Goal: Task Accomplishment & Management: Use online tool/utility

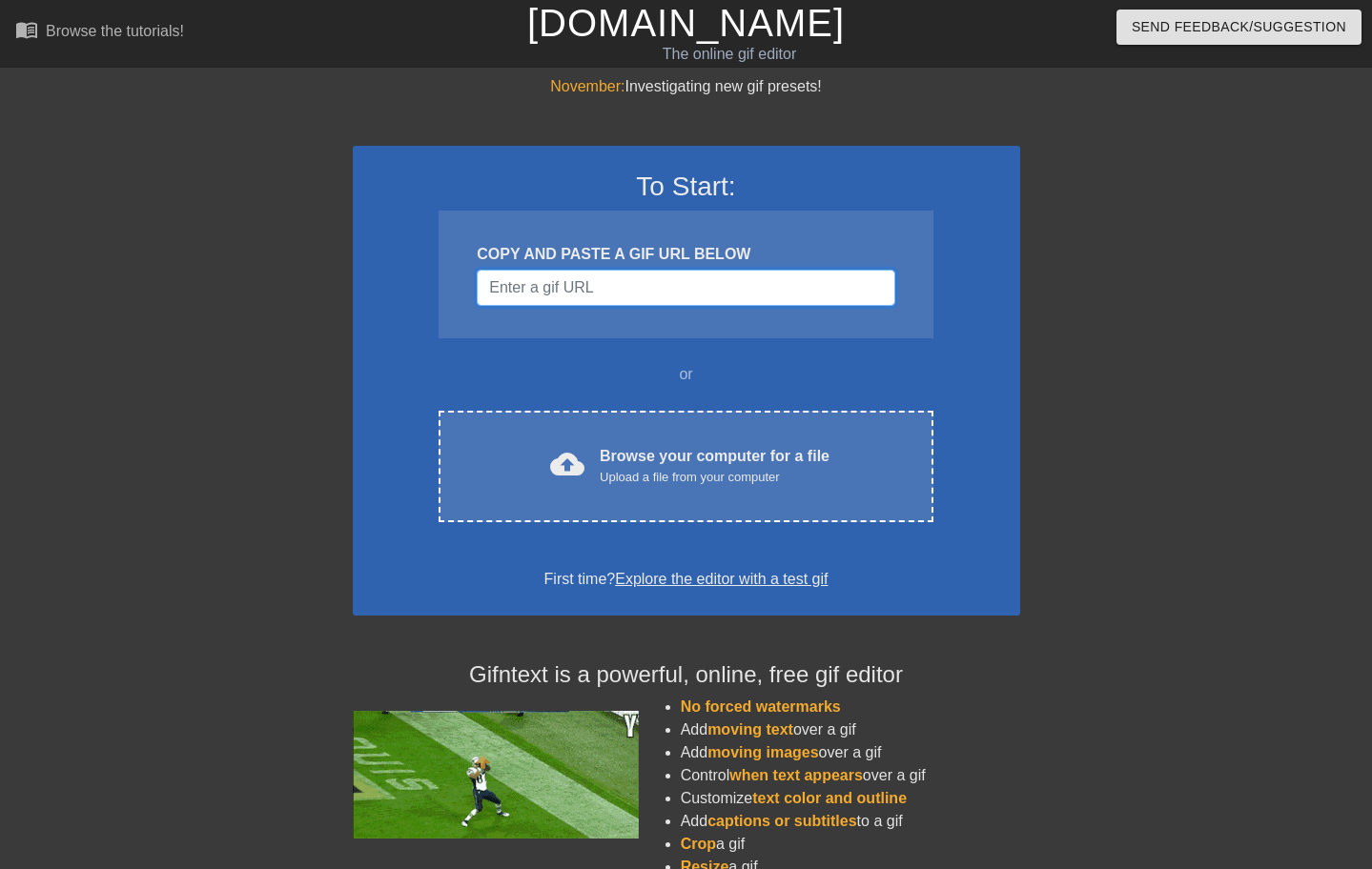
click at [620, 285] on input "Username" at bounding box center [685, 287] width 417 height 36
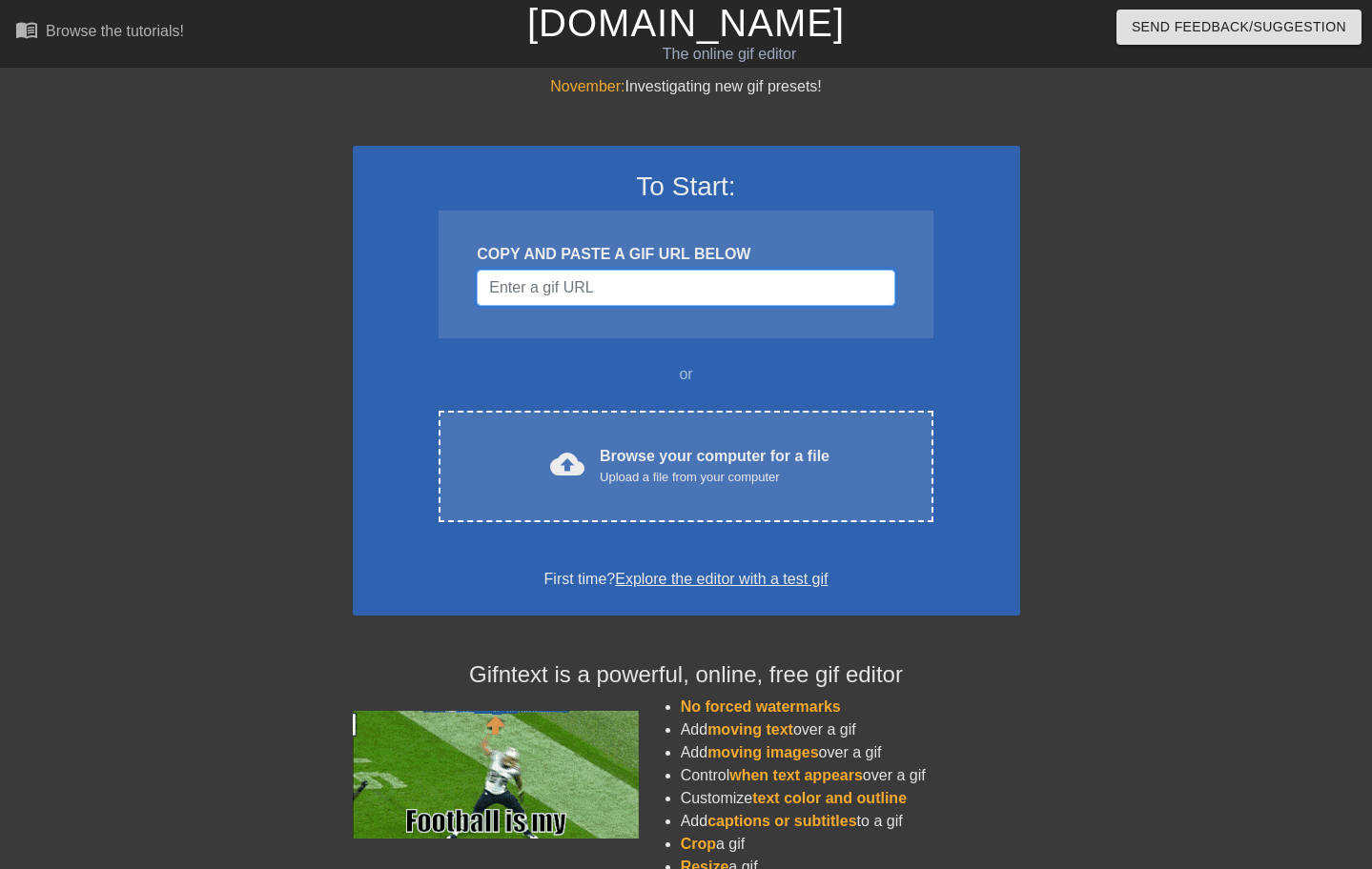
paste input "[URL][DOMAIN_NAME]"
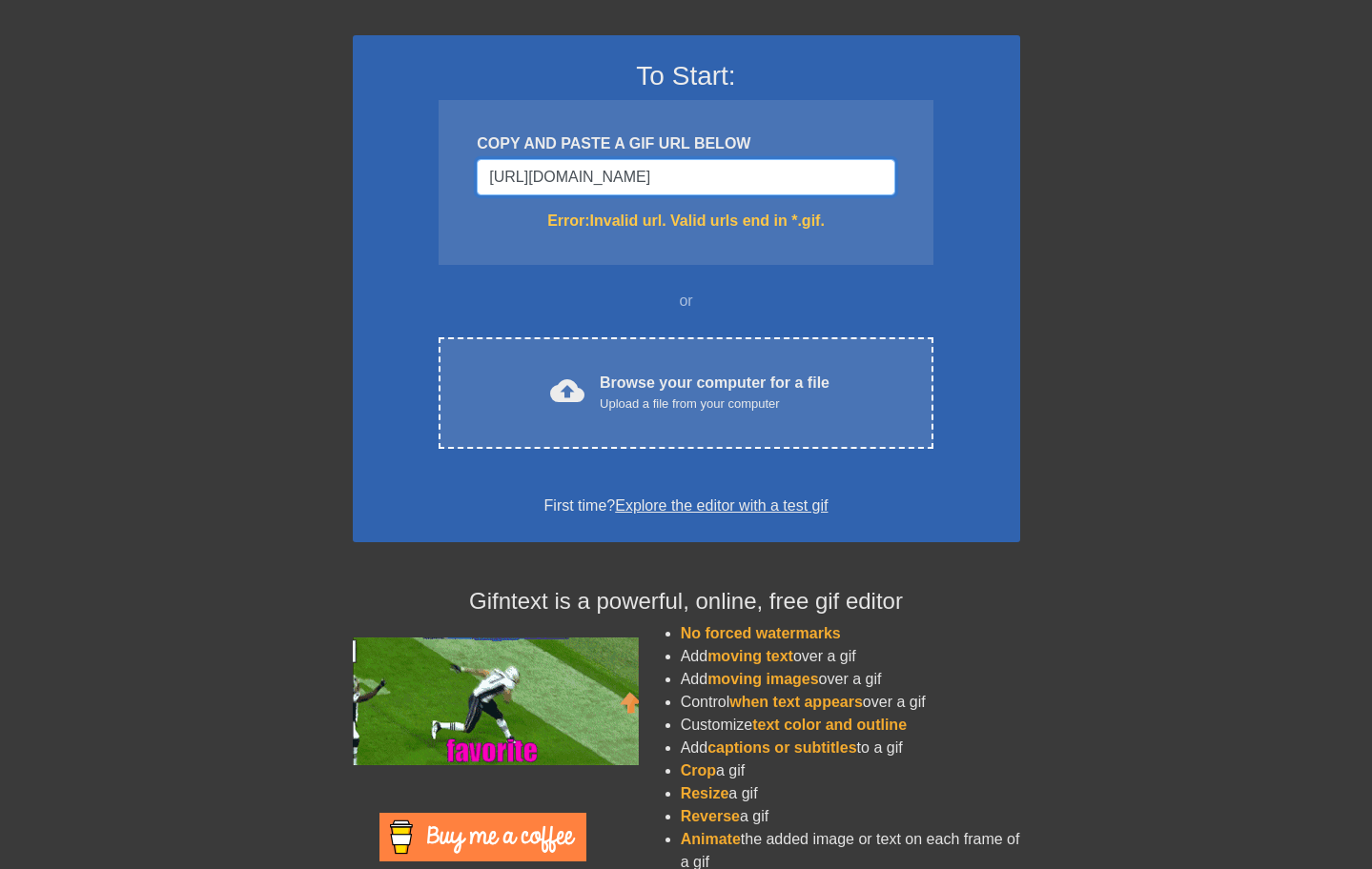
scroll to position [114, 0]
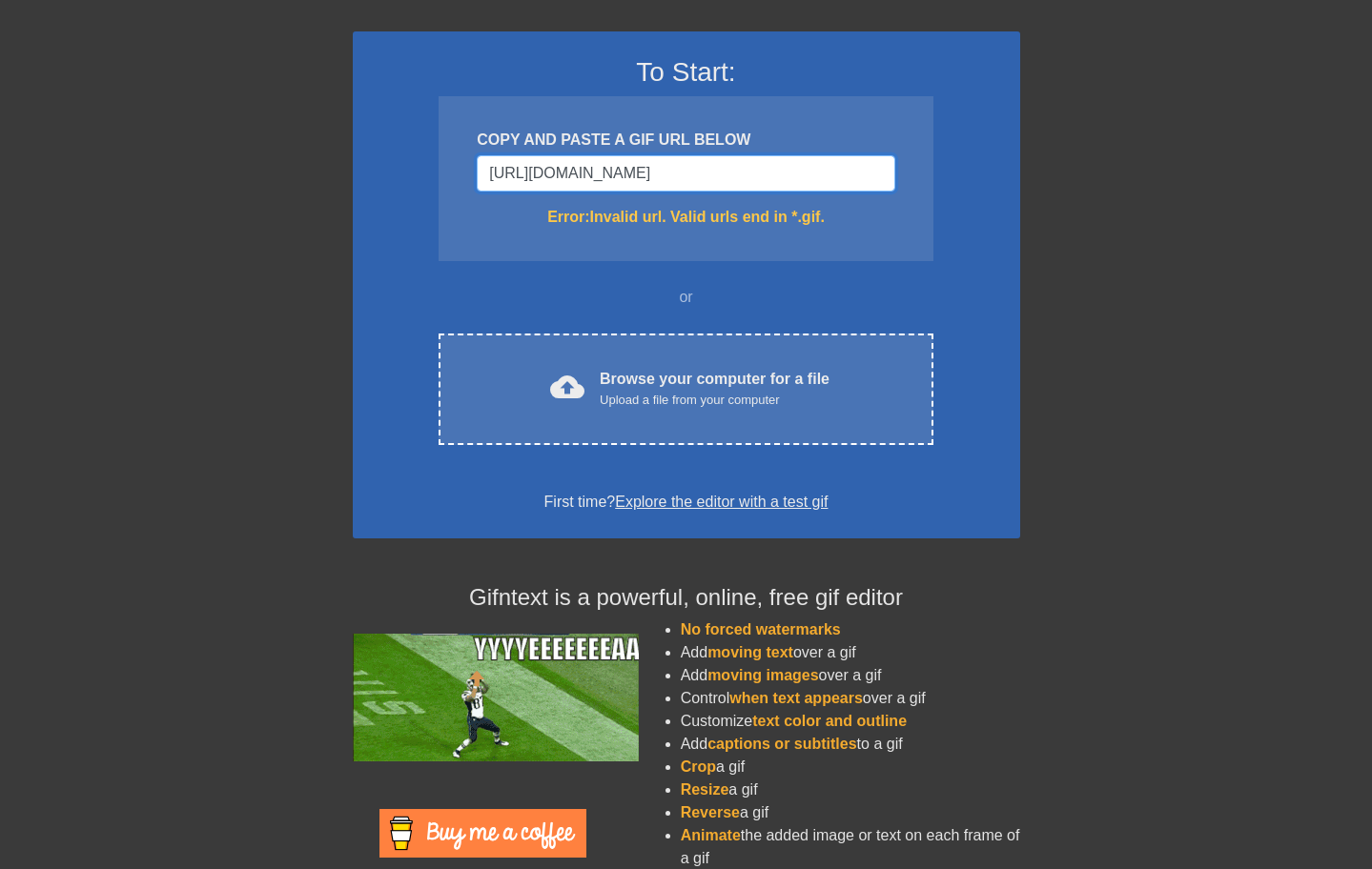
type input "[URL][DOMAIN_NAME]"
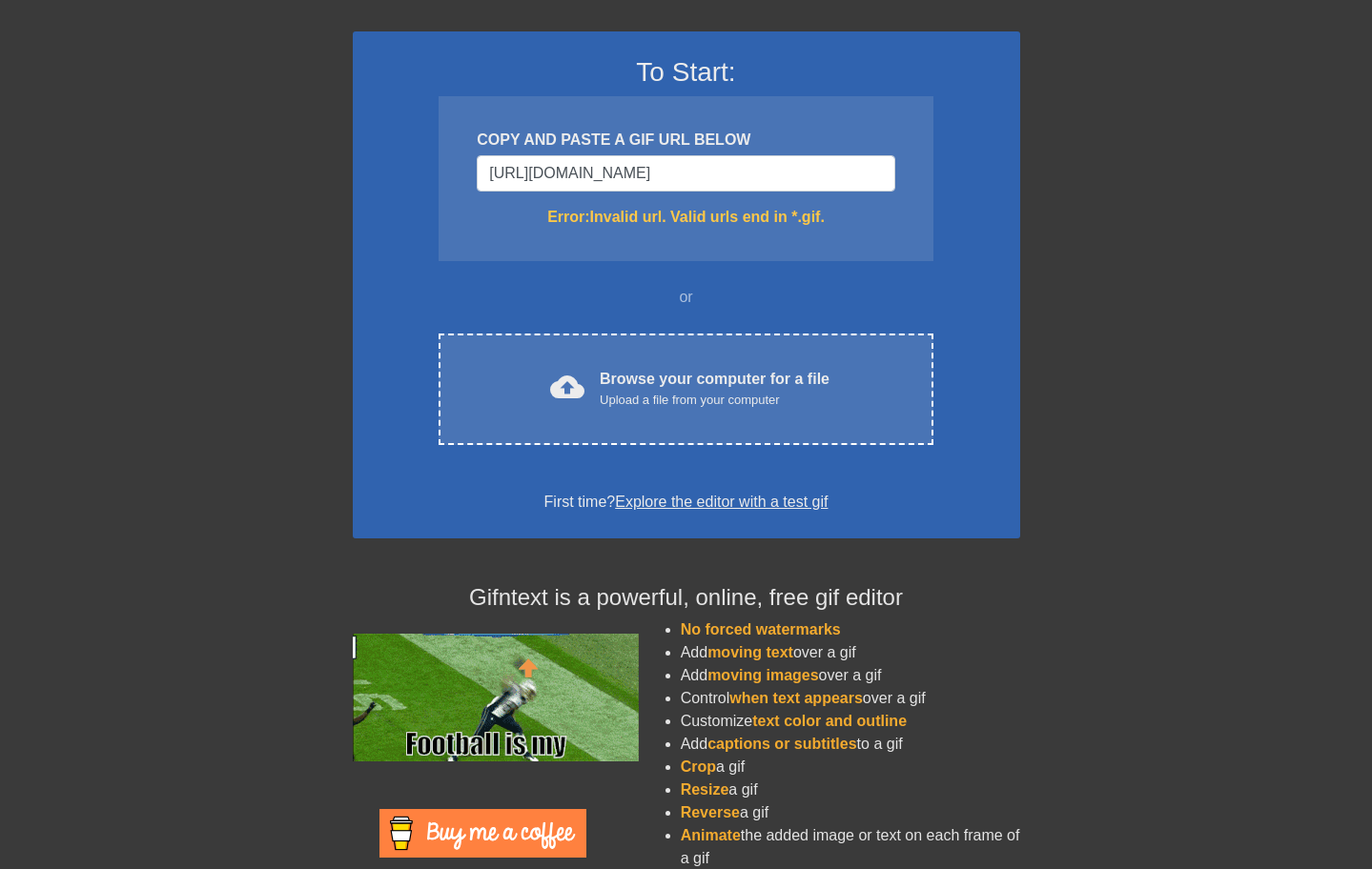
click at [1268, 93] on div at bounding box center [1186, 247] width 286 height 572
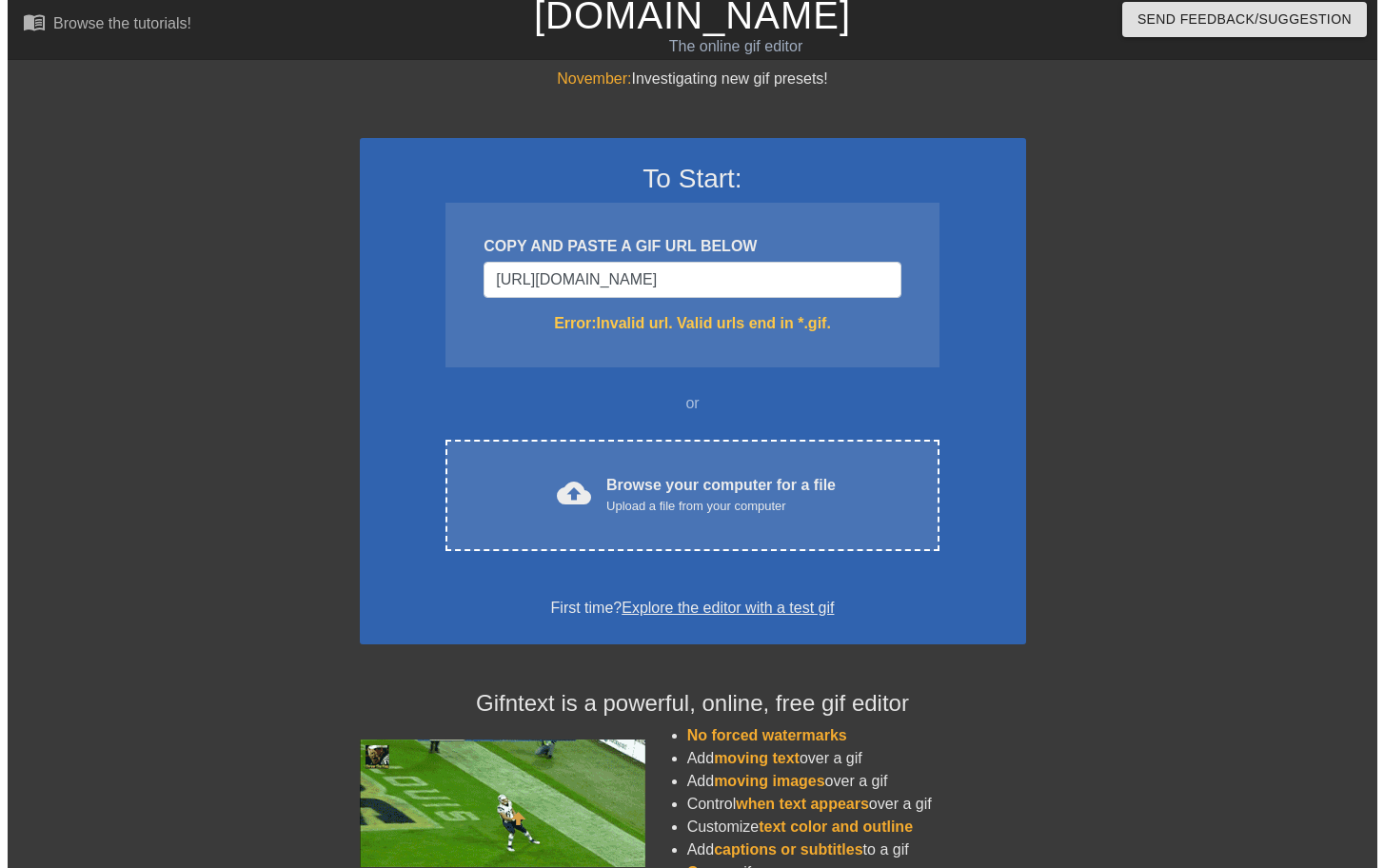
scroll to position [0, 0]
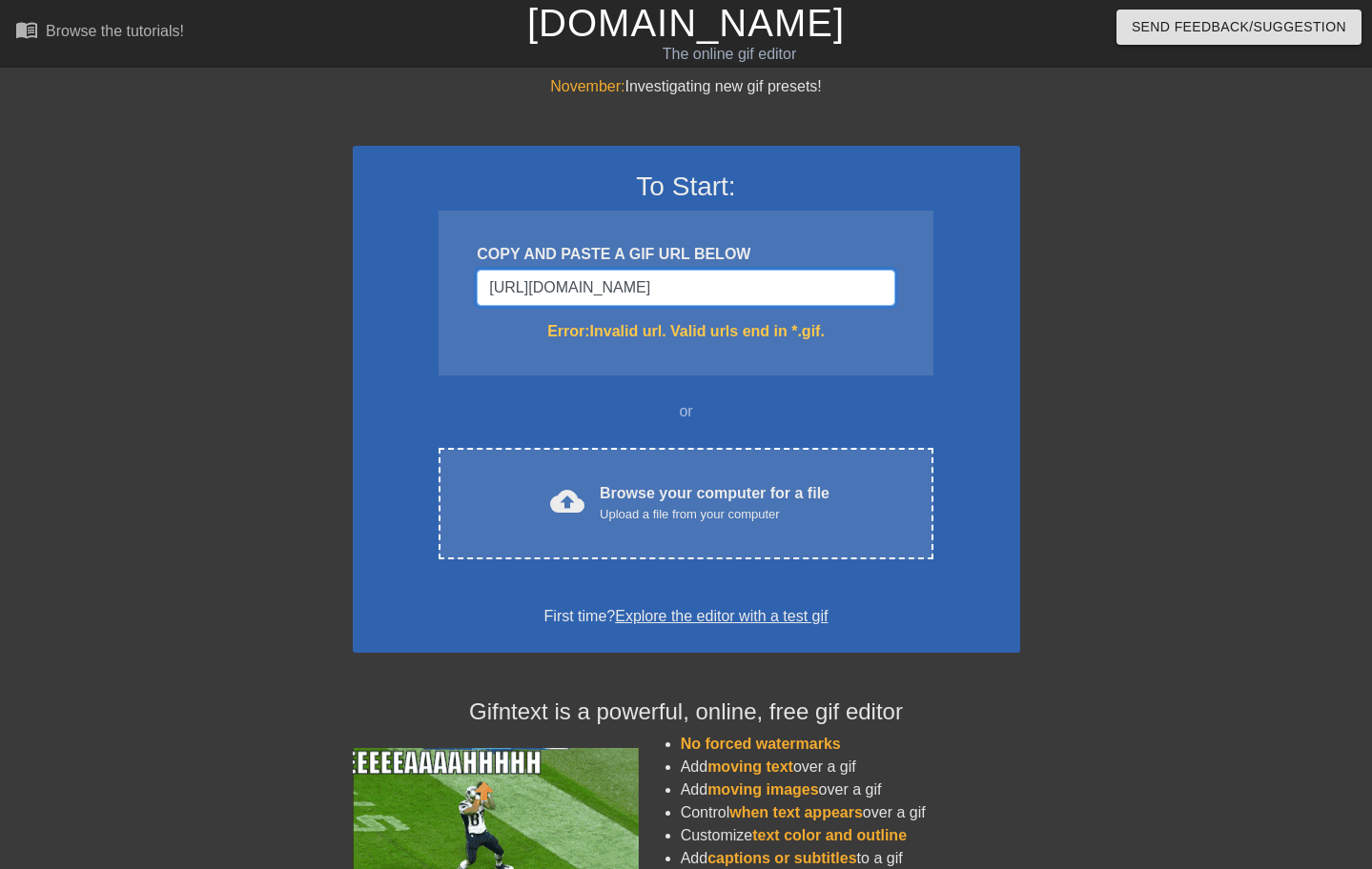
drag, startPoint x: 821, startPoint y: 284, endPoint x: 432, endPoint y: 266, distance: 389.4
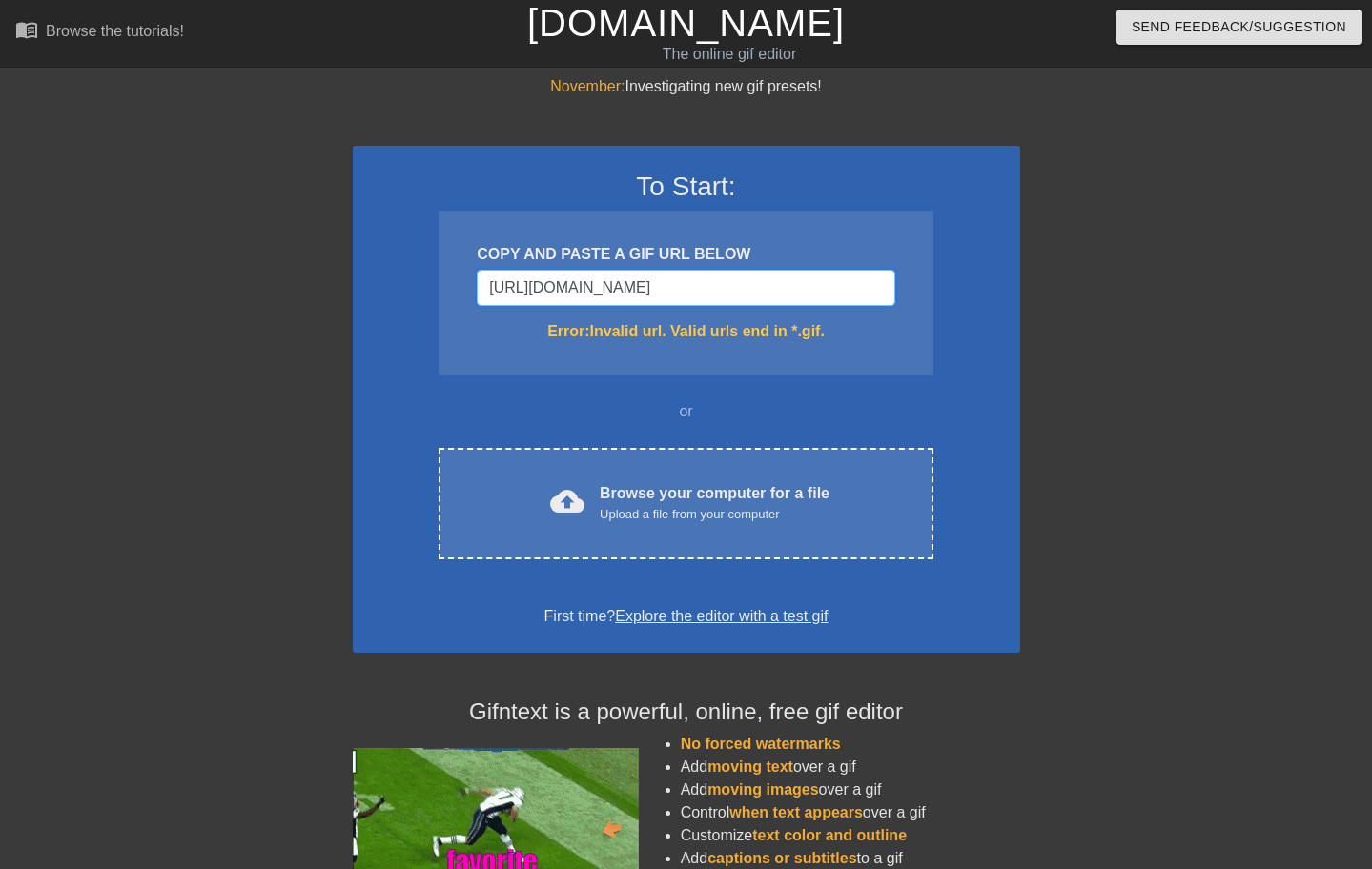
click at [432, 266] on div "To Start: COPY AND PASTE A GIF URL BELOW [URL][DOMAIN_NAME] Error: Invalid url.…" at bounding box center [686, 400] width 668 height 507
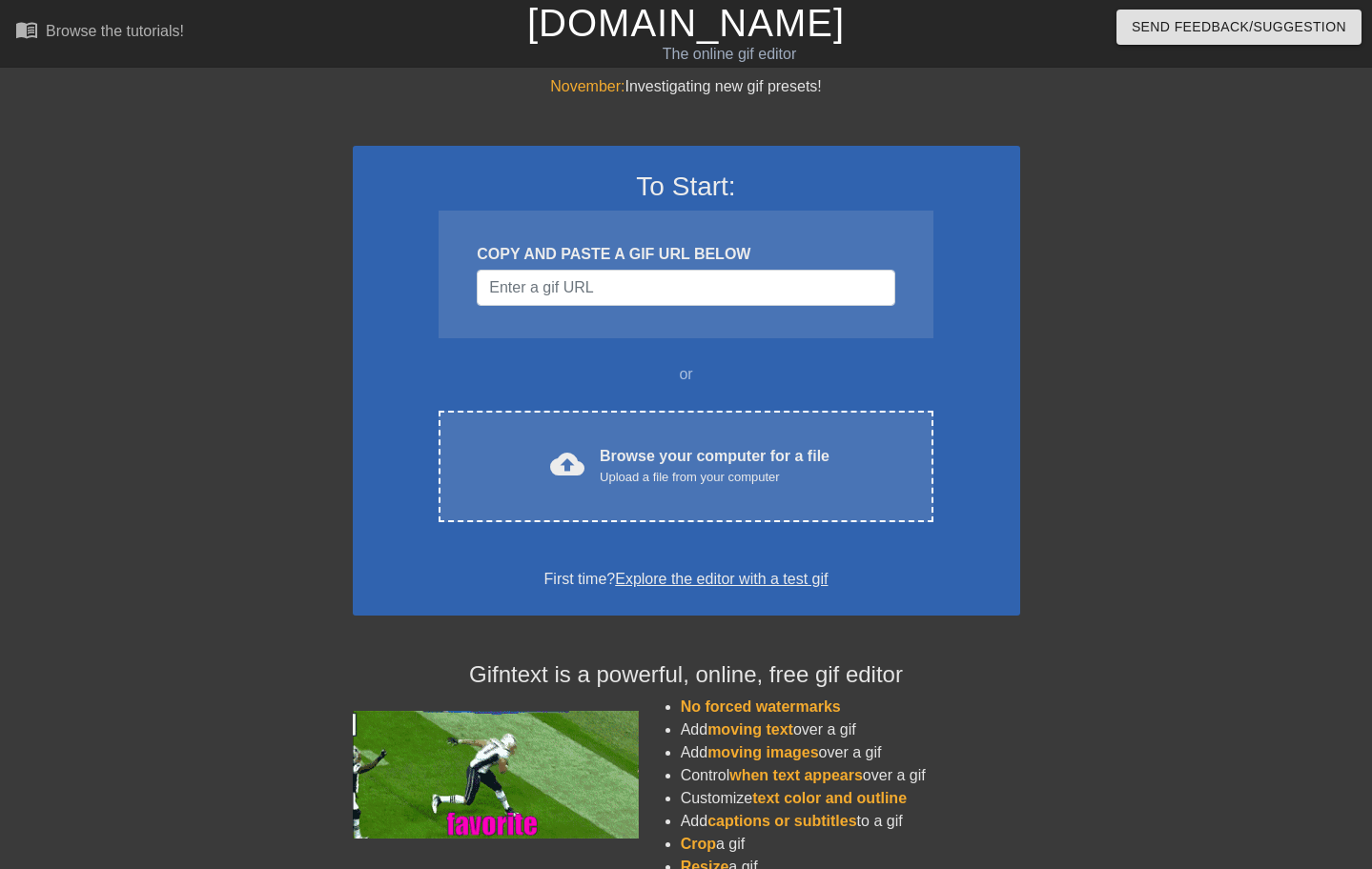
click at [1149, 414] on div at bounding box center [1186, 361] width 286 height 572
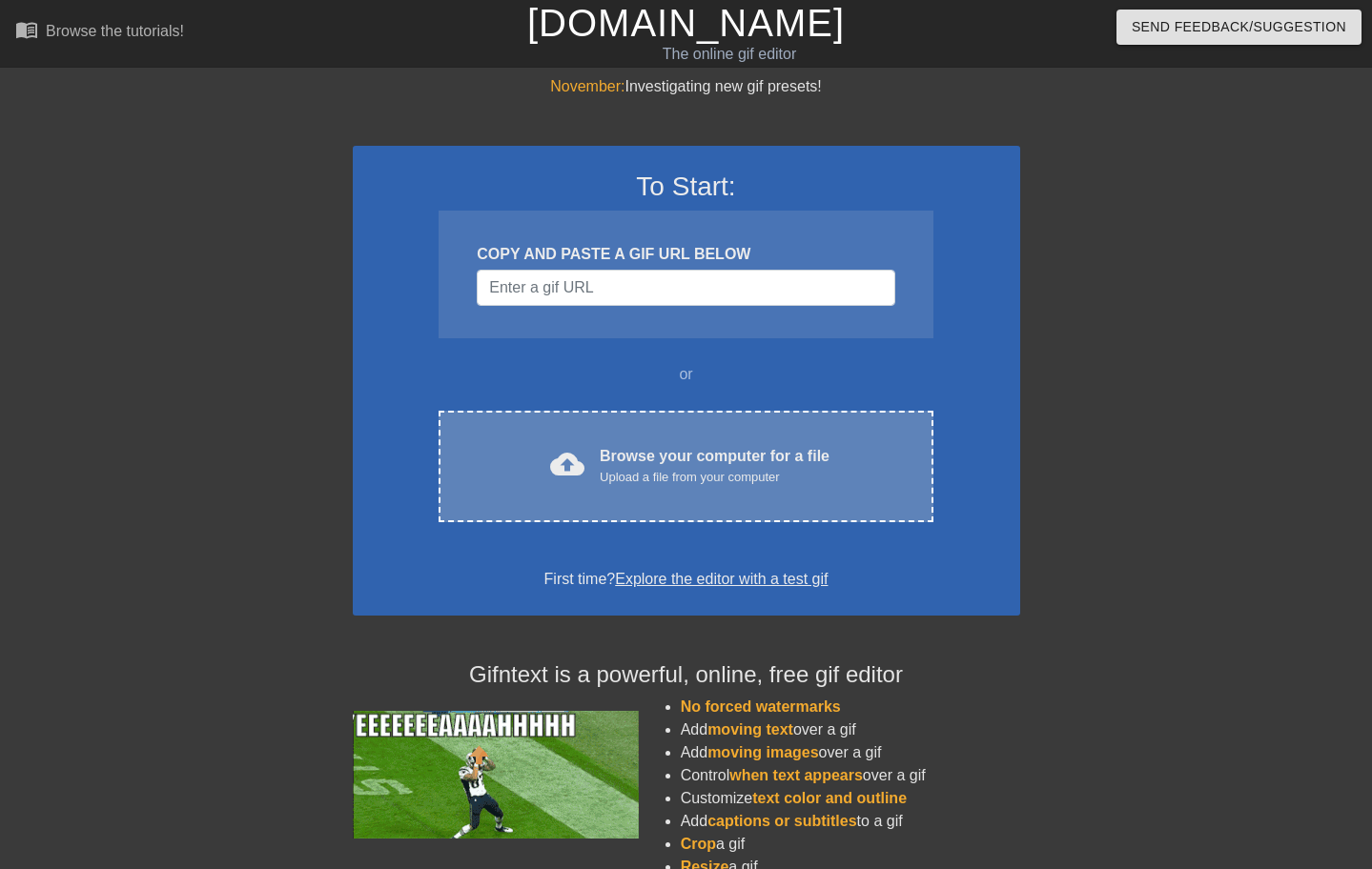
click at [671, 460] on div "Browse your computer for a file Upload a file from your computer" at bounding box center [714, 465] width 229 height 42
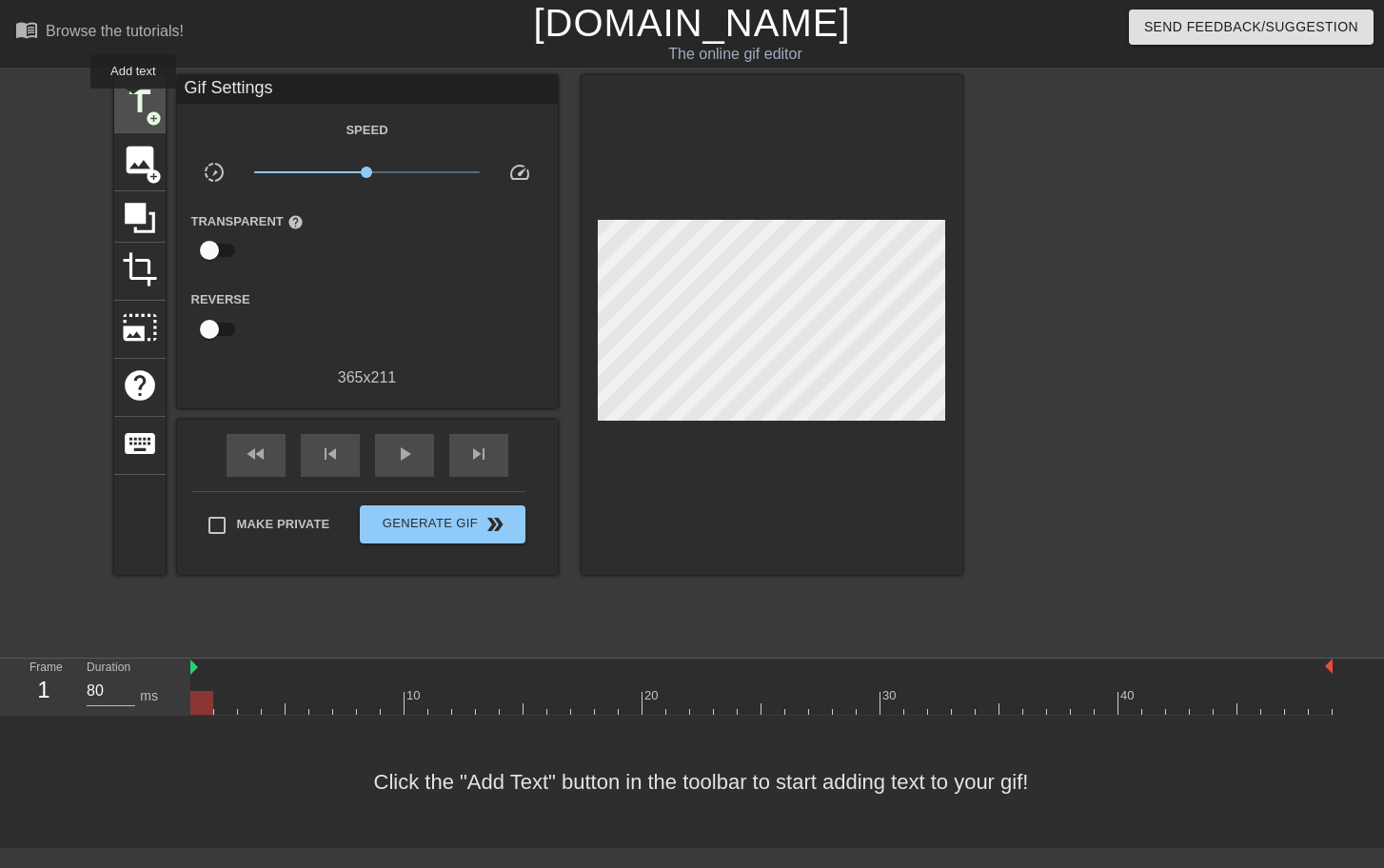
click at [133, 101] on span "title" at bounding box center [139, 101] width 36 height 36
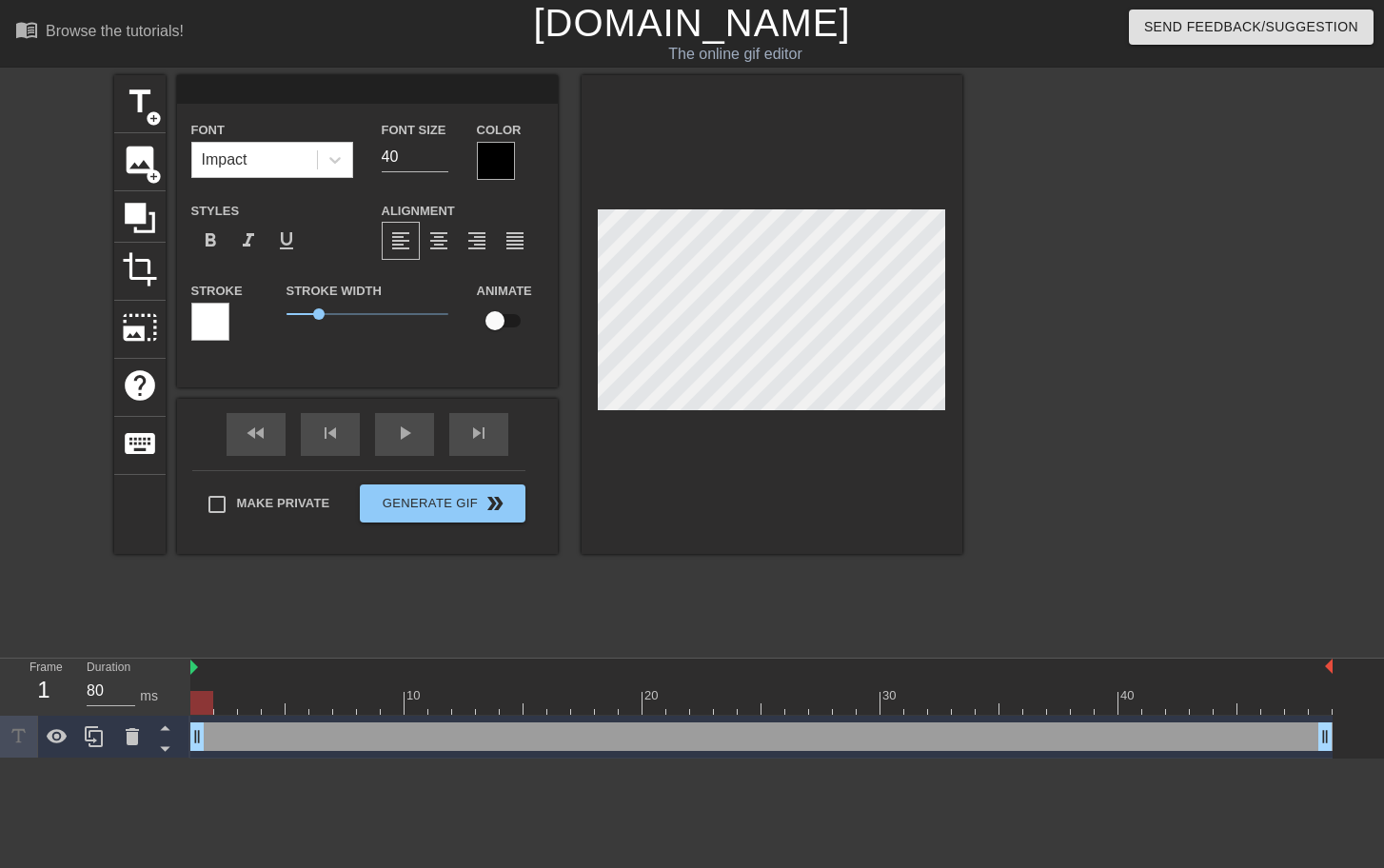
scroll to position [3, 3]
type input "O"
type textarea "O"
type input "Op"
type textarea "Op"
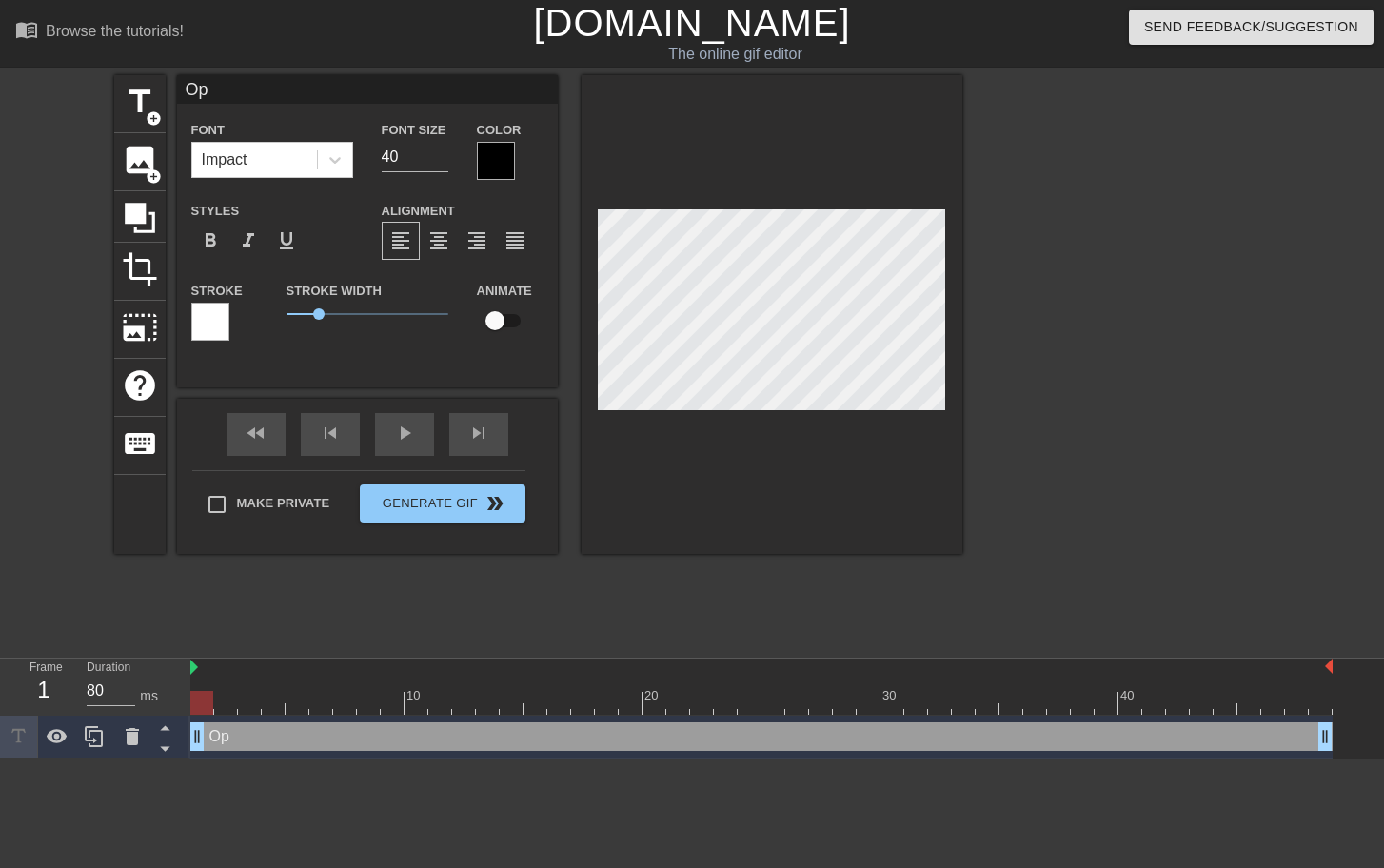
type input "Opp"
type textarea "Opp"
type input "Oppe"
type textarea "Oppe"
type input "[PERSON_NAME]"
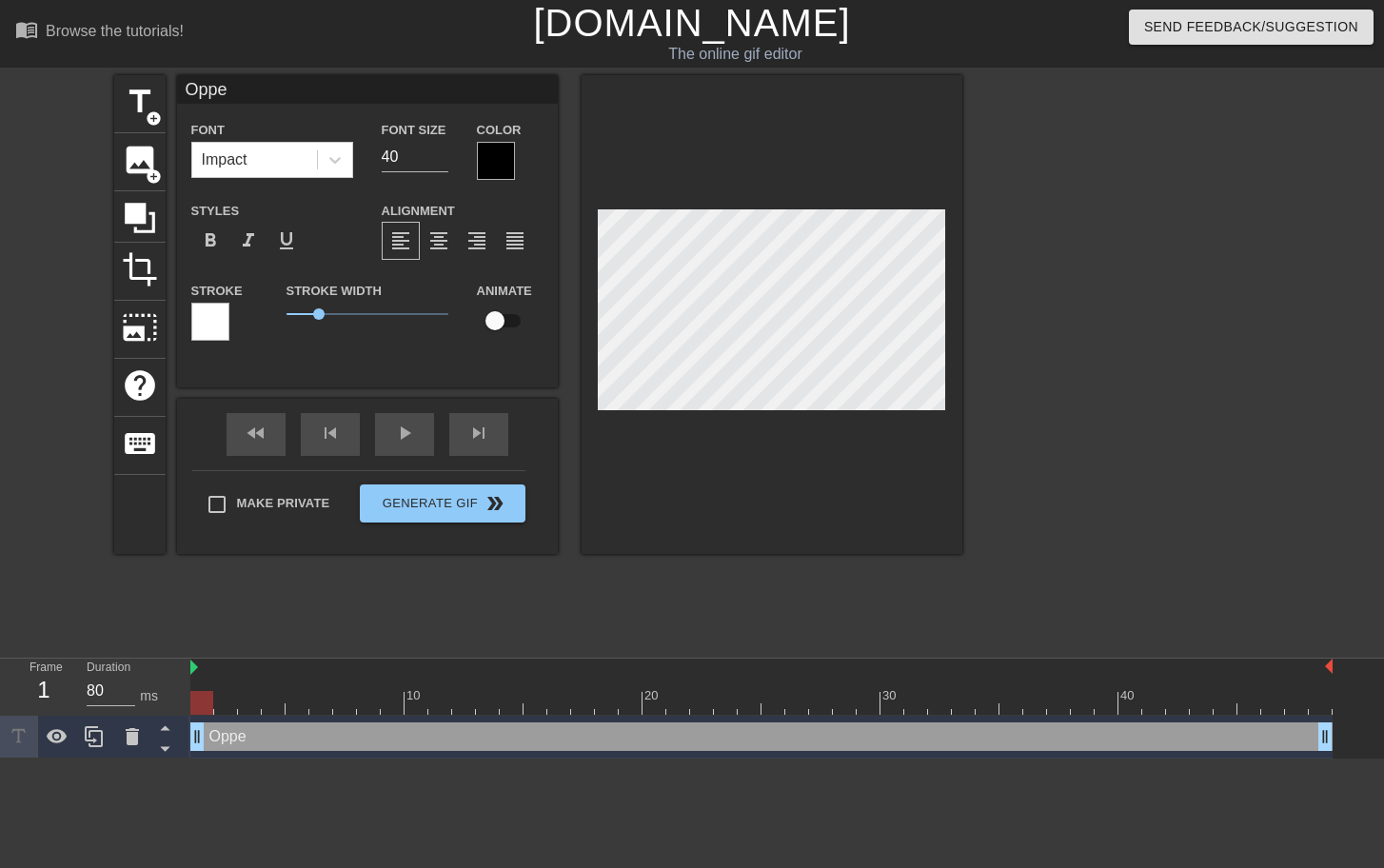
type textarea "[PERSON_NAME]"
type input "Oppert"
type textarea "Oppert"
type input "Oppertu"
type textarea "Oppertu"
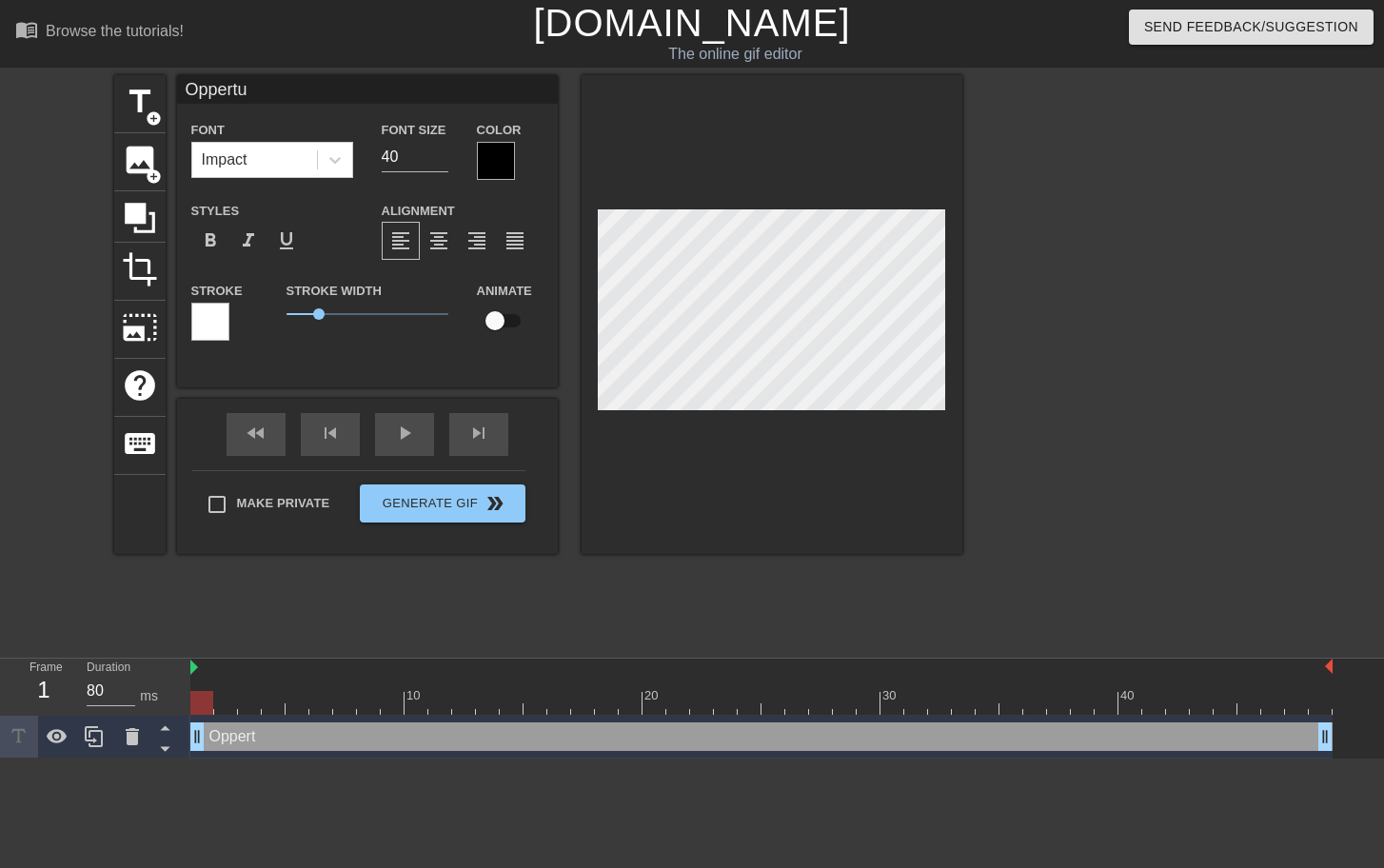
type input "Oppertun"
type textarea "Oppertun"
type input "Oppertuni"
type textarea "Oppertuni"
type input "Oppertunit"
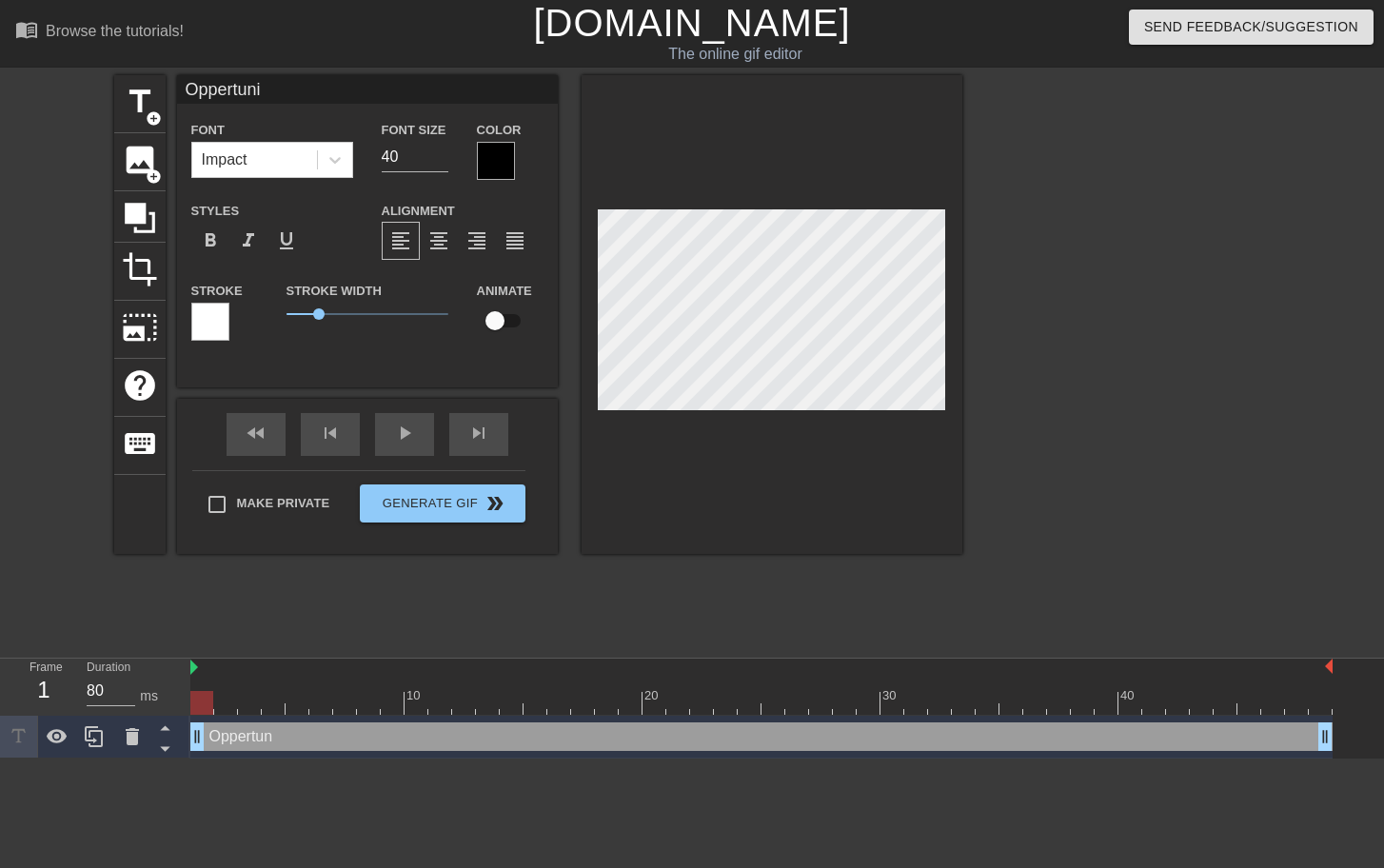
type textarea "Oppertunit"
type input "Oppertuniti"
type textarea "Oppertuniti"
type input "Oppertunitie"
type textarea "Oppertunitie"
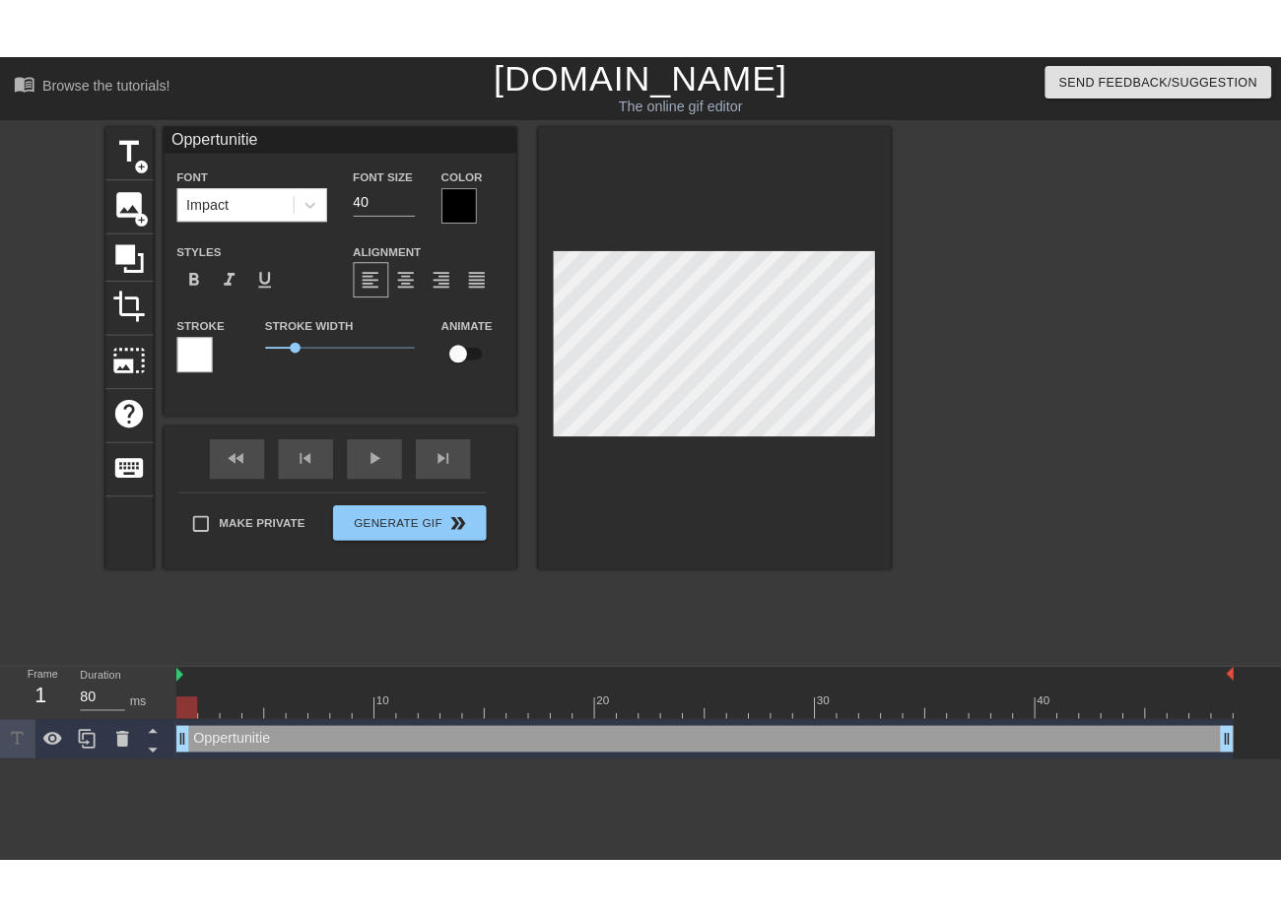
scroll to position [3, 6]
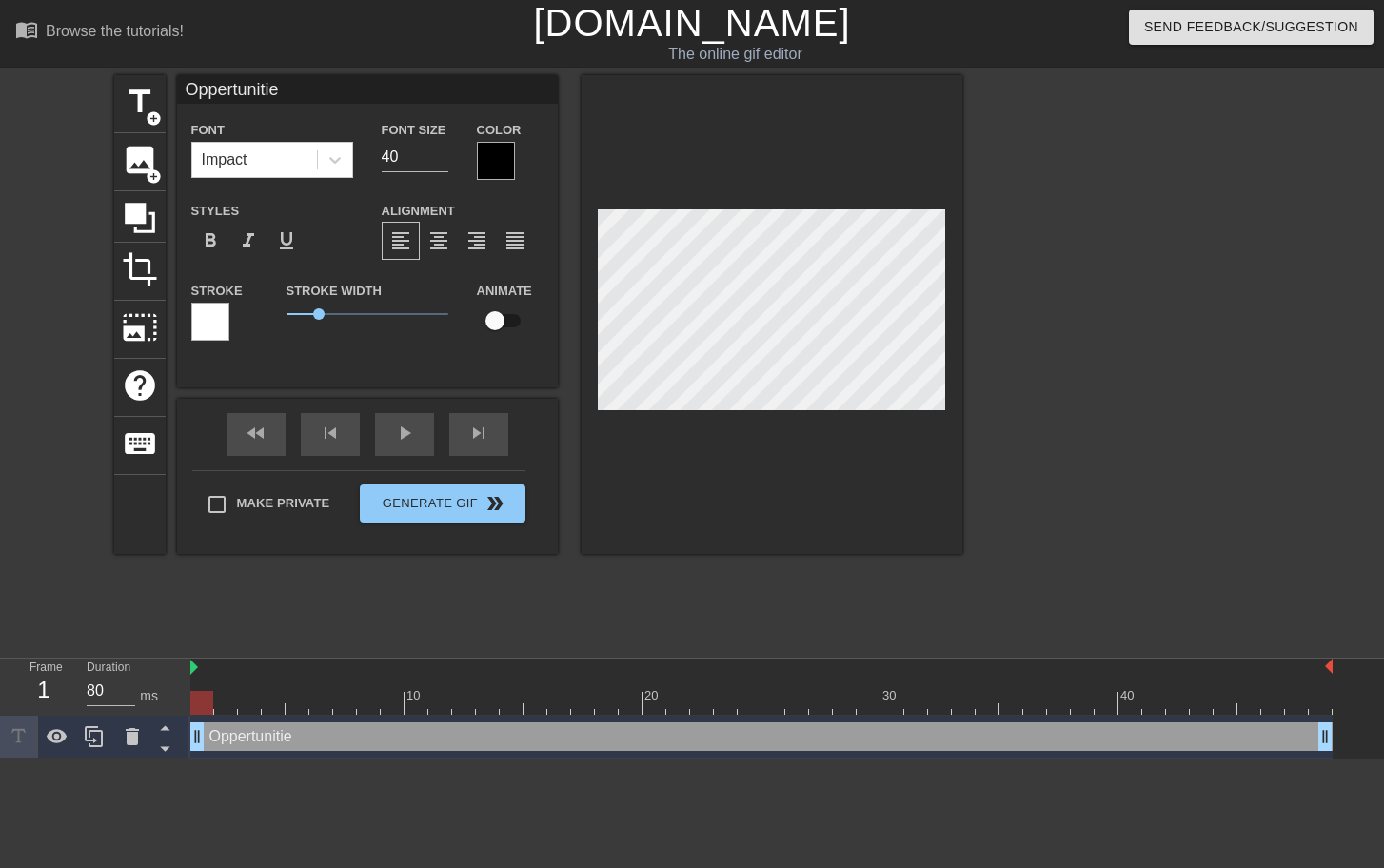
type input "Oppertunities"
type textarea "Oppertunities"
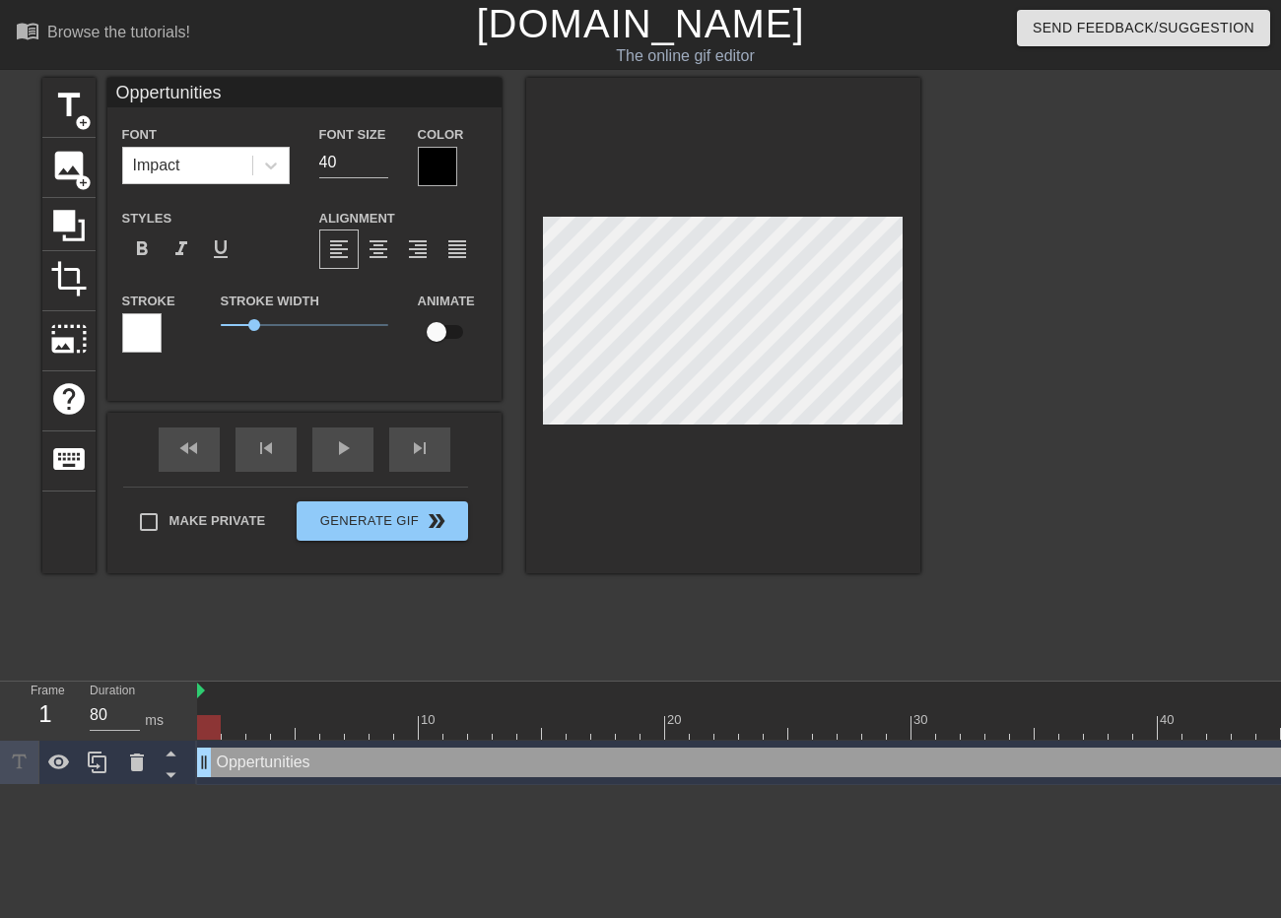
type input "Oppertunitie"
type textarea "Oppertunitie"
type input "Oppertuniti"
type textarea "Oppertuniti"
type input "Oppertunit"
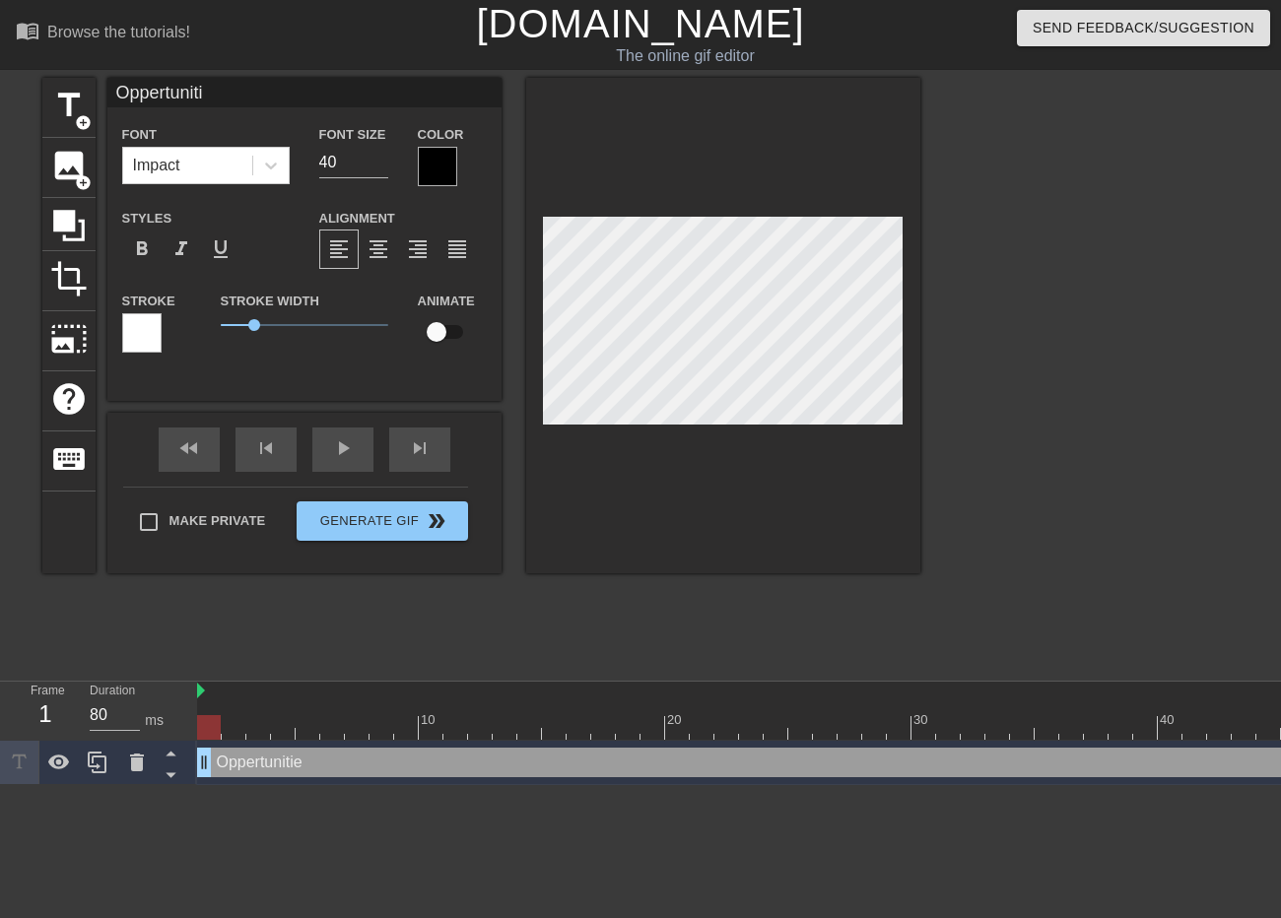
type textarea "Oppertunit"
type input "Oppertuni"
type textarea "Oppertuni"
type input "Oppertun"
type textarea "Oppertun"
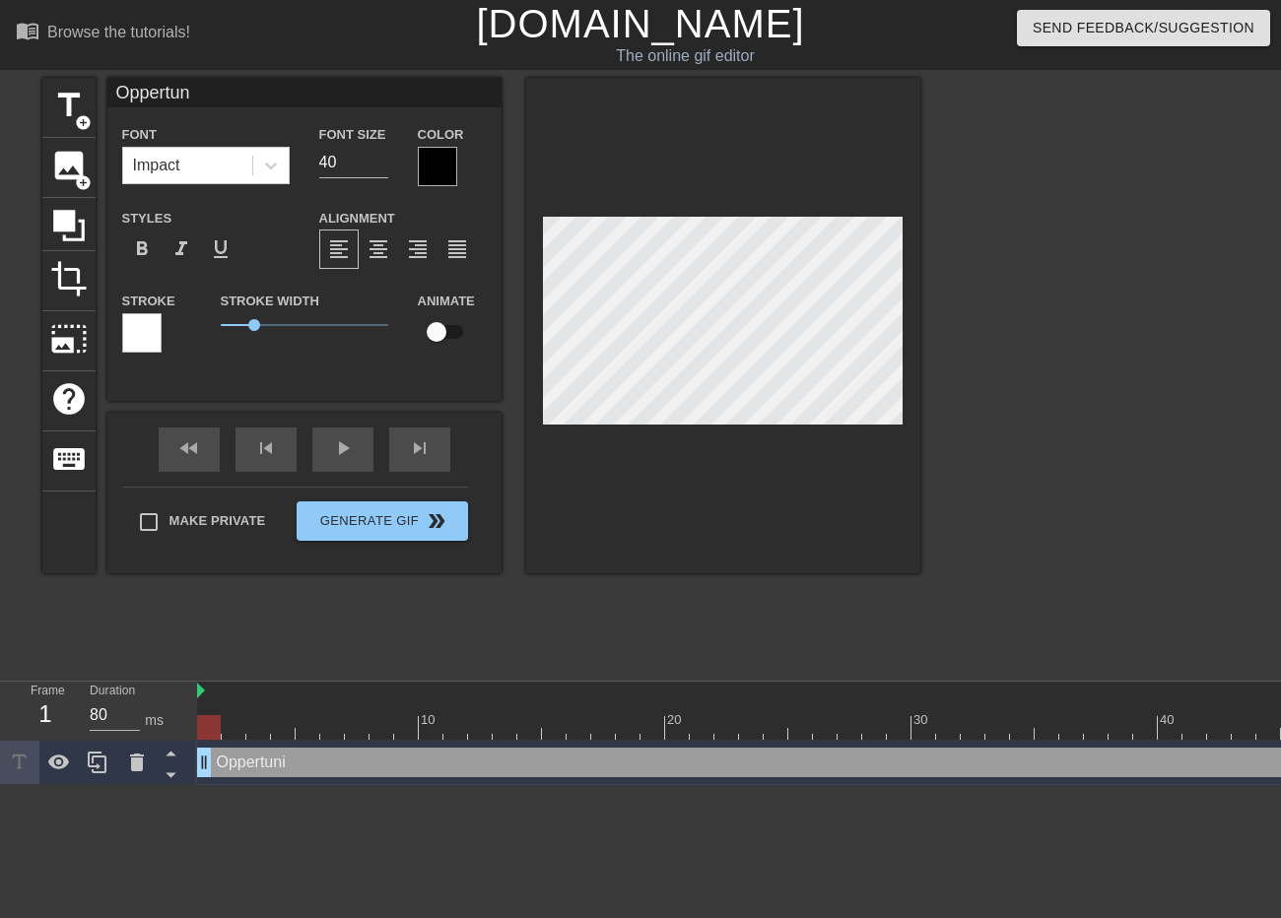
type input "Oppertu"
type textarea "Oppertu"
type input "Oppert"
type textarea "Oppert"
type input "[PERSON_NAME]"
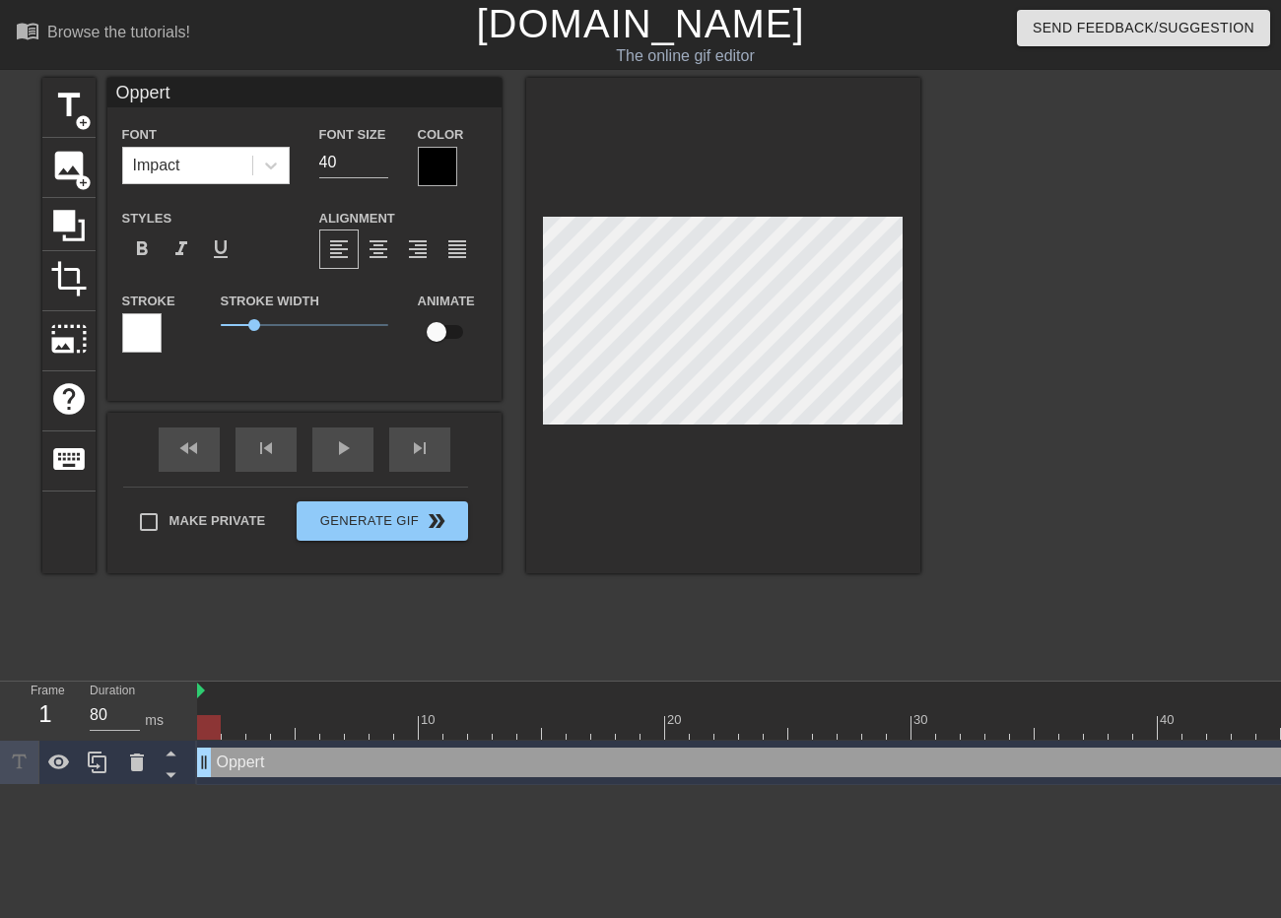
type textarea "[PERSON_NAME]"
type input "Oppe"
type textarea "Oppe"
type input "Opp"
type textarea "Opp"
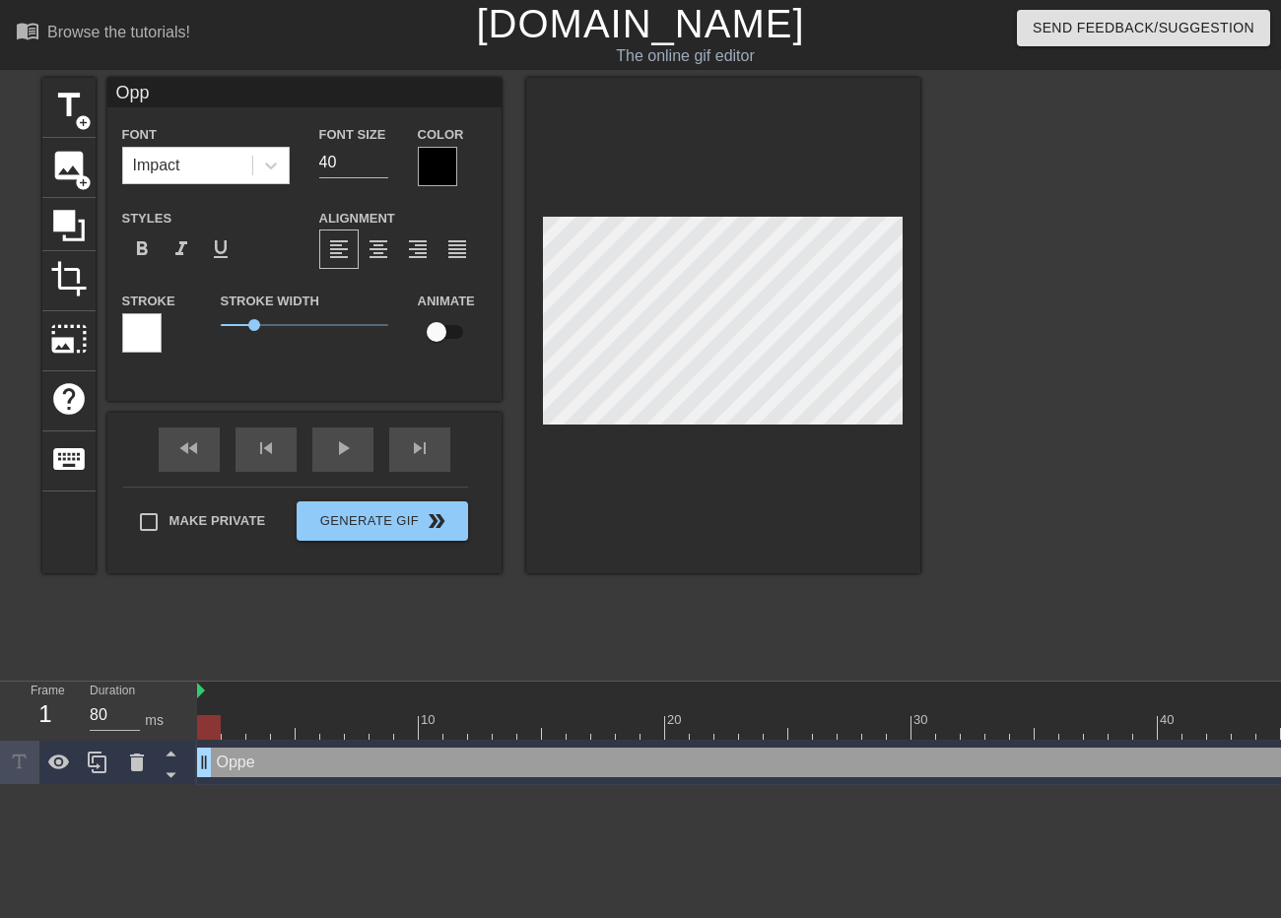
type input "Op"
type textarea "Op"
type input "O"
type textarea "O"
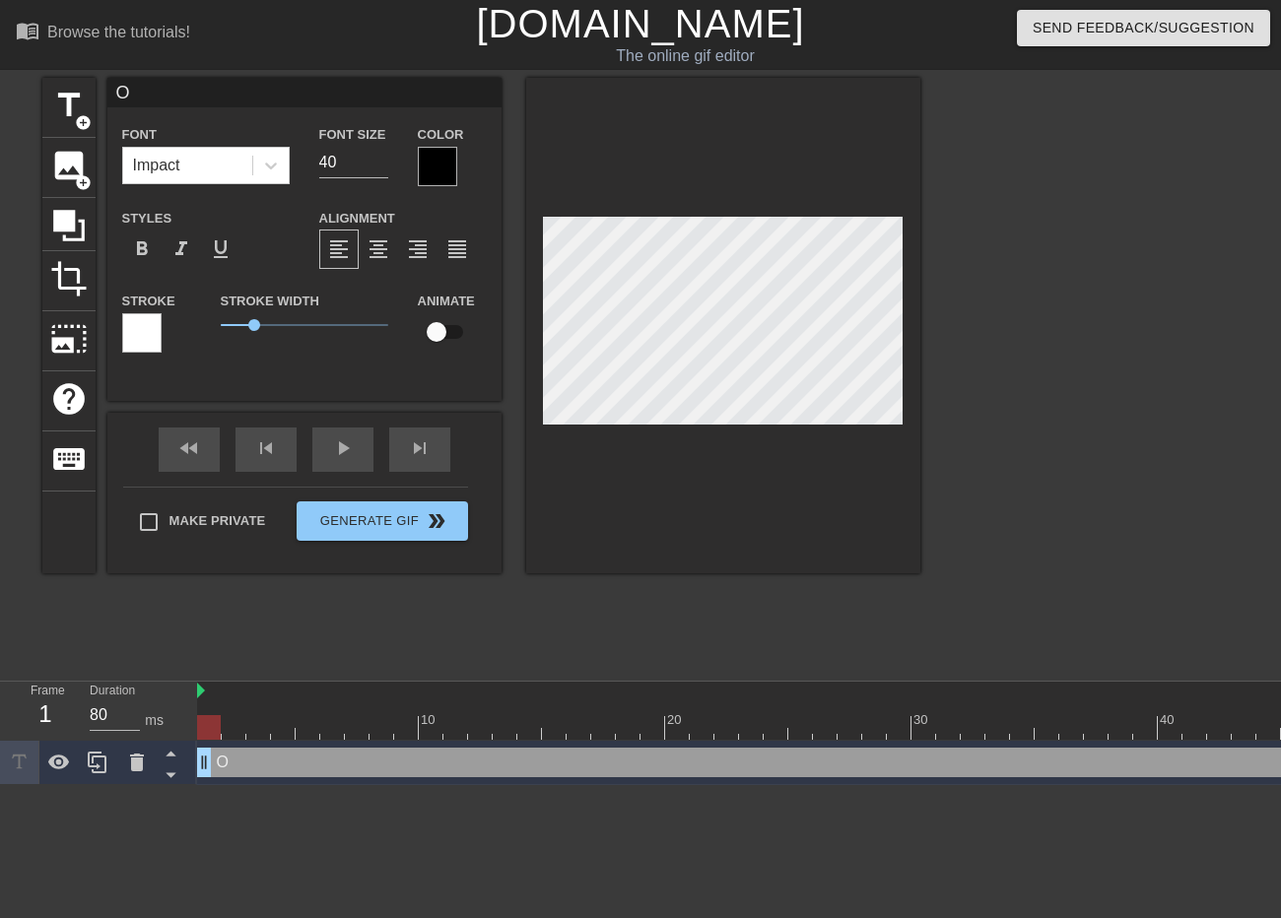
type input "OP"
type textarea "OP"
type input "OPP"
type textarea "OPP"
type input "OPPE"
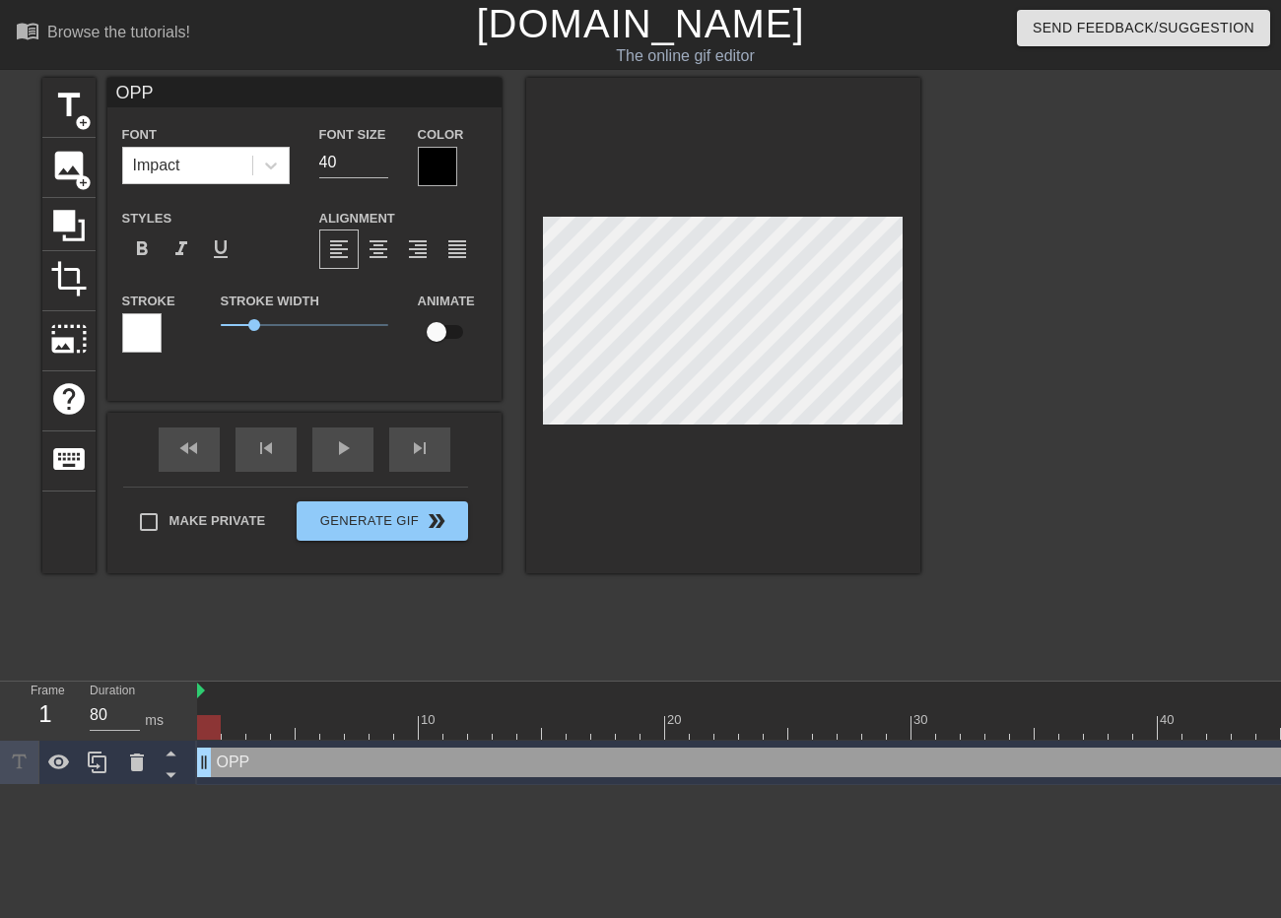
type textarea "OPPE"
type input "[PERSON_NAME]"
type textarea "[PERSON_NAME]"
type input "OPPERT"
type textarea "OPPERT"
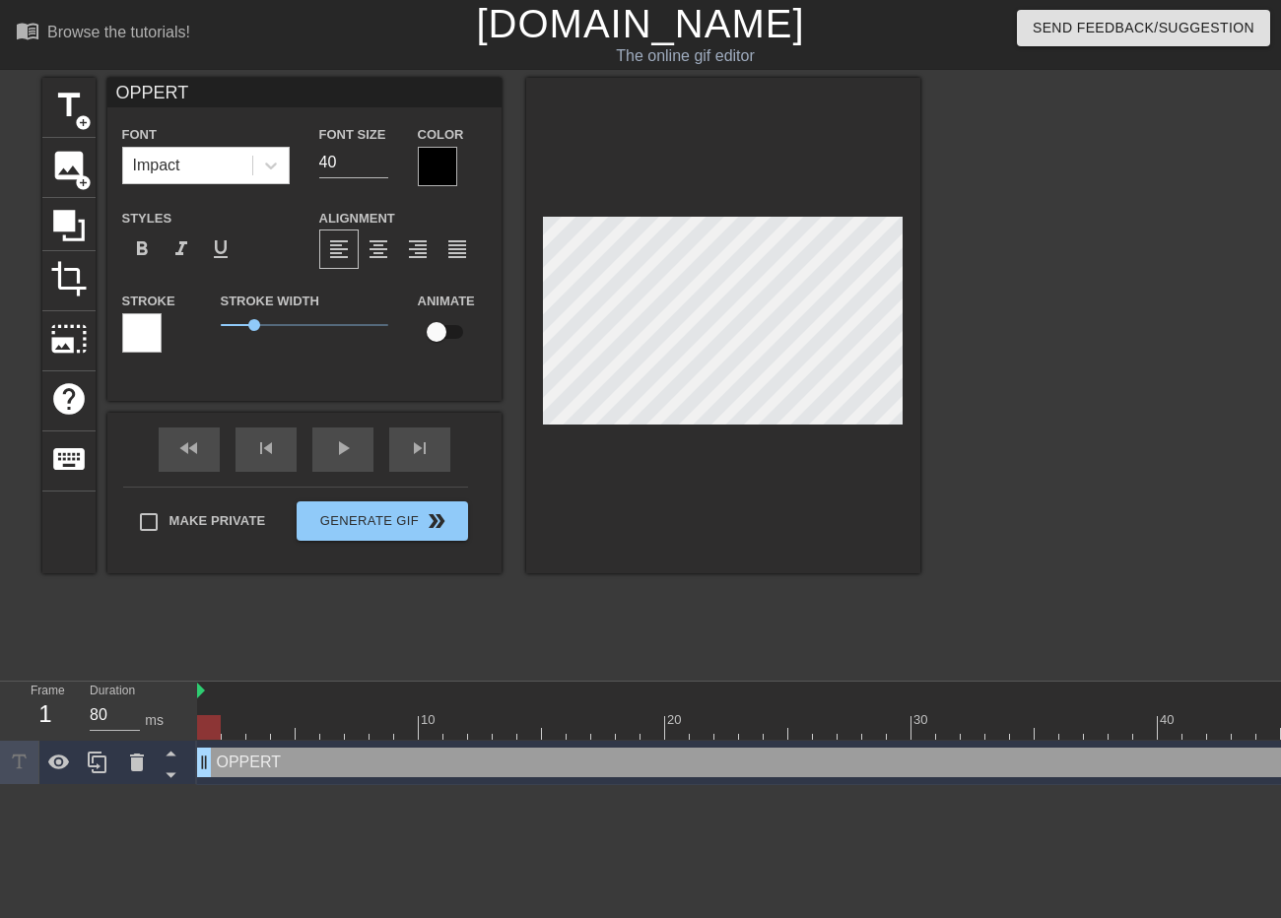
type input "OPPERTU"
type textarea "OPPERTU"
type input "OPPERTUN"
type textarea "OPPERTUN"
type input "OPPERTUNI"
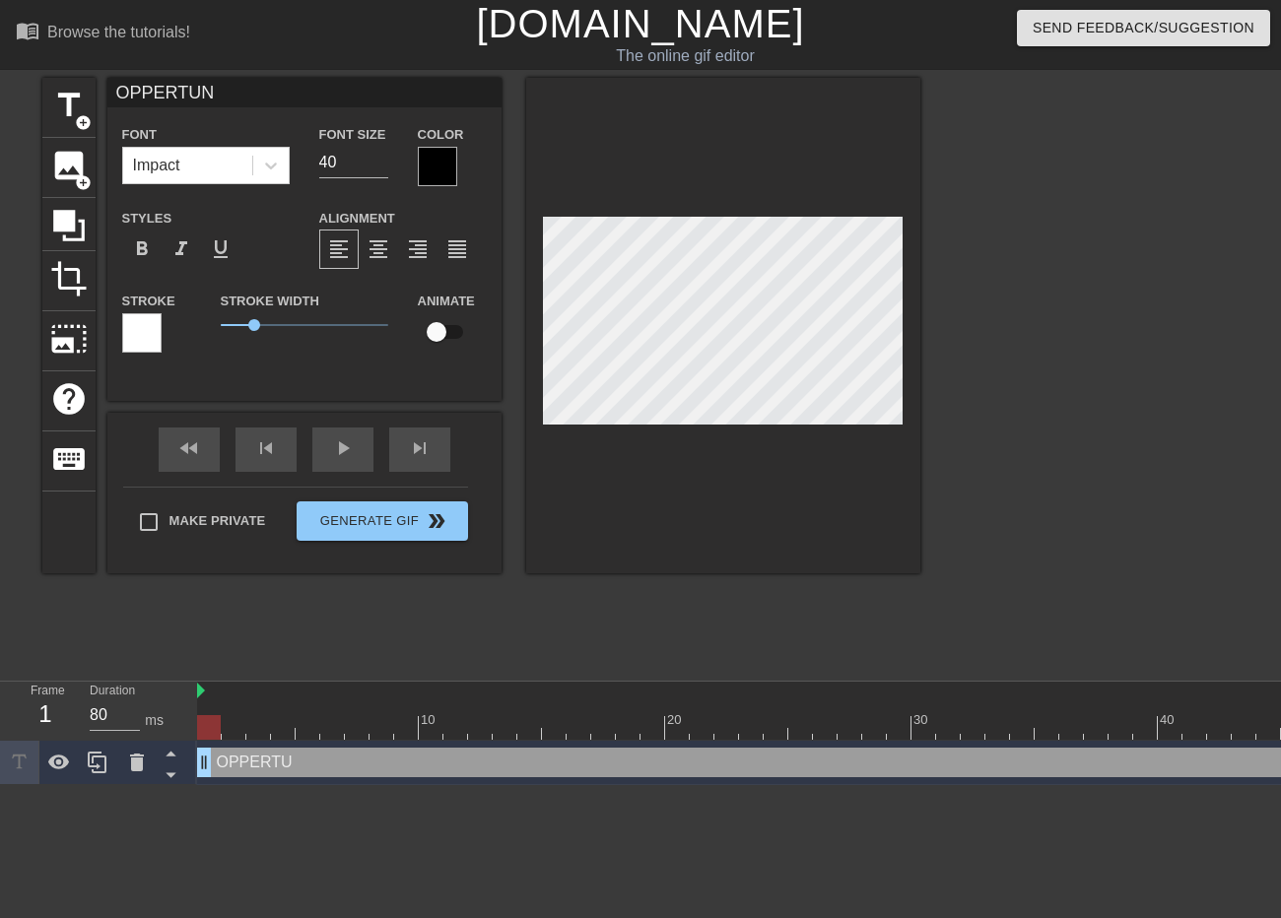
type textarea "OPPERTUNI"
type input "OPPERTUNIT"
type textarea "OPPERTUNIT"
type input "OPPERTUNITI"
type textarea "OPPERTUNITI"
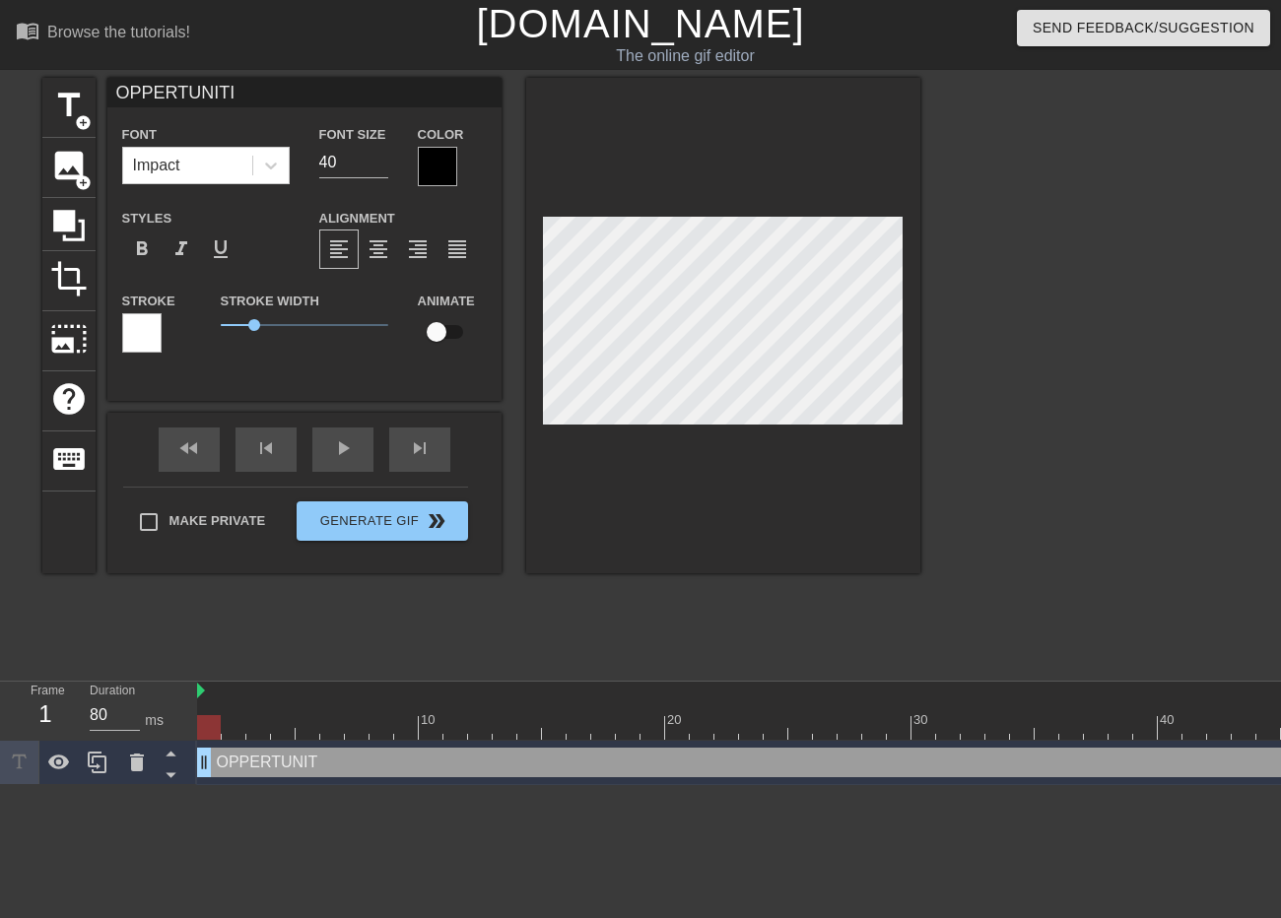
type input "OPPERTUNITIE"
type textarea "OPPERTUNITIE"
type input "OPPERTUNITIES"
type textarea "OPPERTUNITIES"
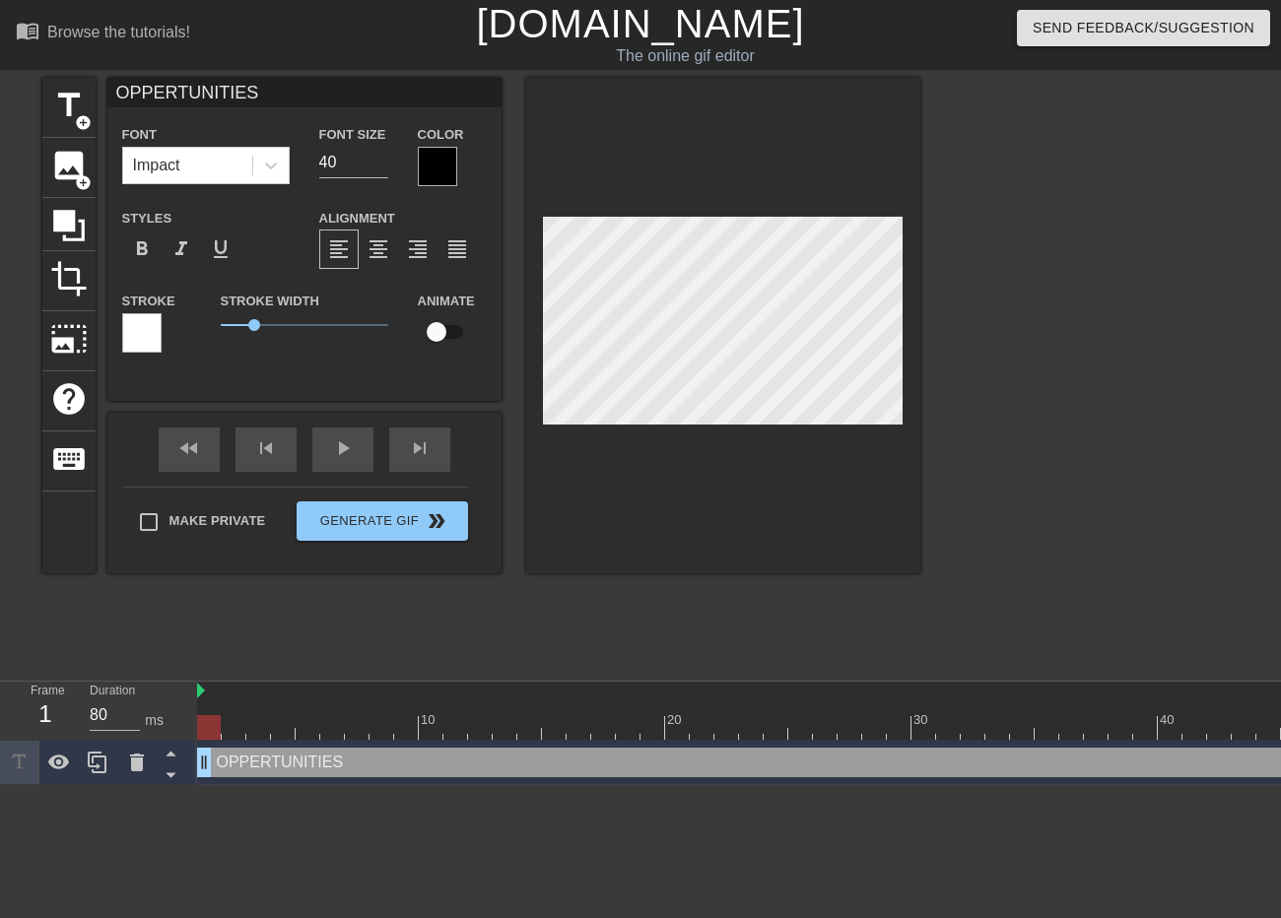
type input "OPPERTUNITIES."
type textarea "OPPERTUNITIES."
type input "OPPERTUNITIES.."
type textarea "OPPERTUNITIES.."
type input "OPPERTUNITIES..."
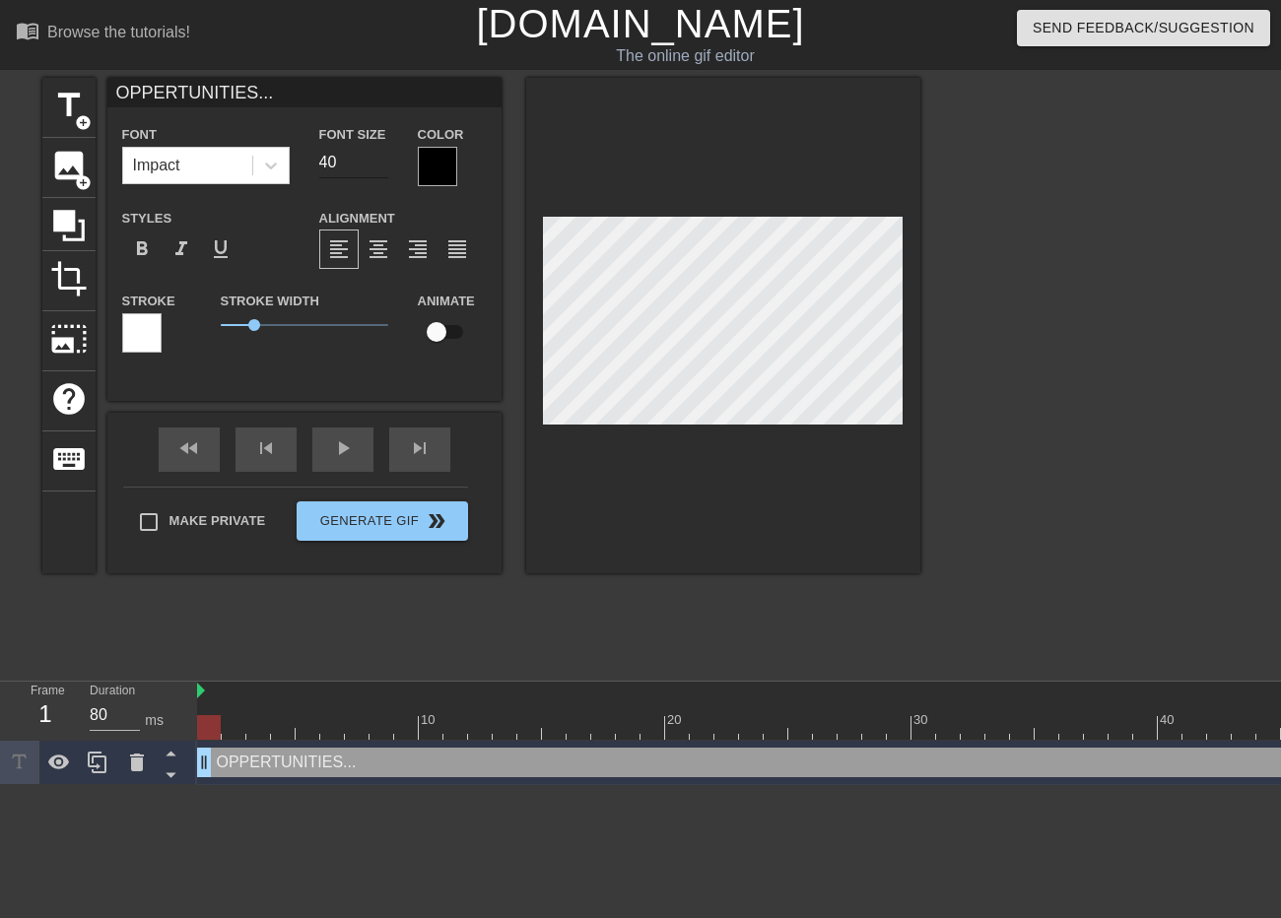
type textarea "OPPERTUNITIES..."
click at [379, 165] on input "39" at bounding box center [353, 163] width 69 height 32
click at [379, 165] on input "38" at bounding box center [353, 163] width 69 height 32
click at [379, 165] on input "37" at bounding box center [353, 163] width 69 height 32
click at [379, 165] on input "36" at bounding box center [353, 163] width 69 height 32
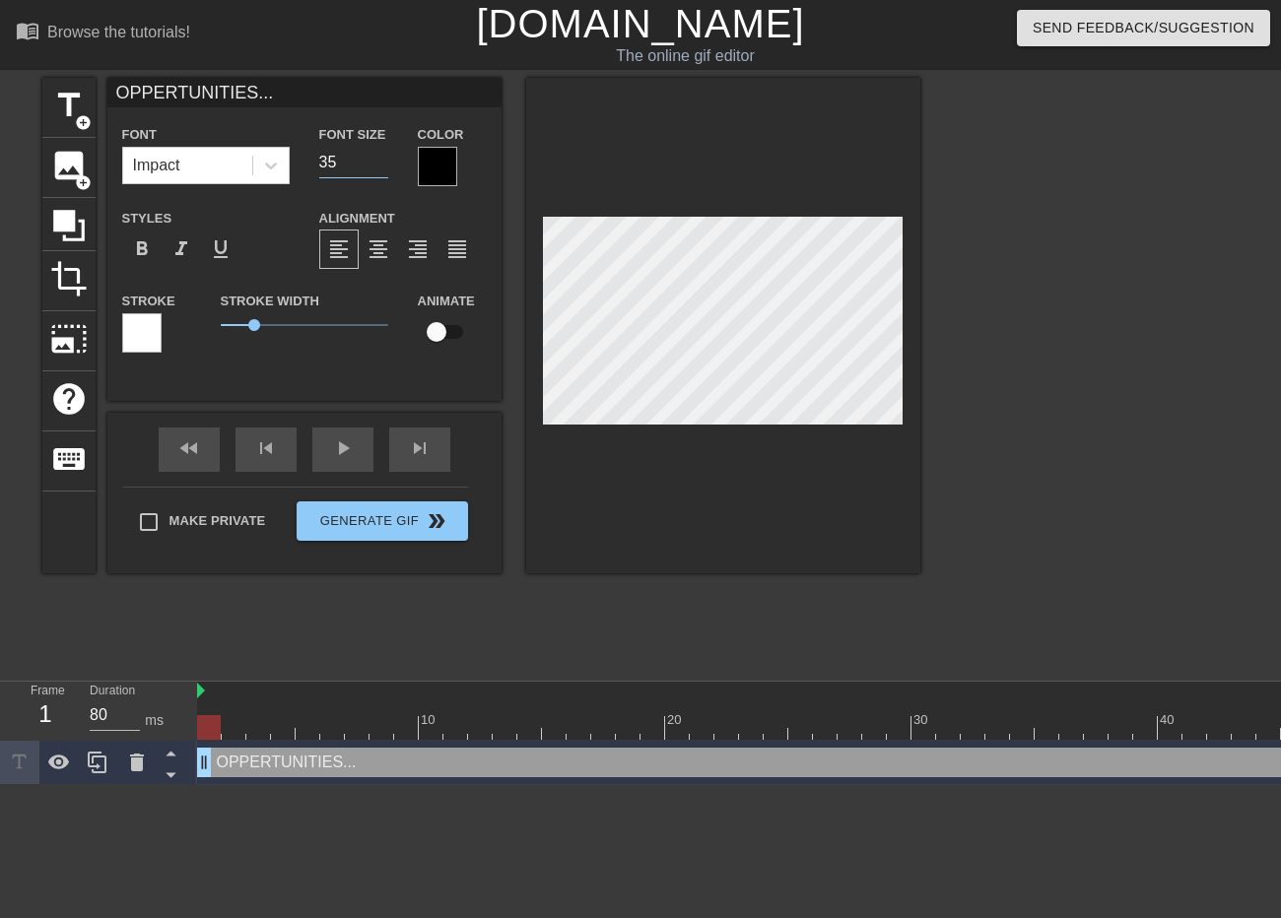
type input "35"
click at [379, 165] on input "35" at bounding box center [353, 163] width 69 height 32
click at [343, 445] on div "fast_rewind skip_previous play_arrow skip_next" at bounding box center [304, 450] width 321 height 74
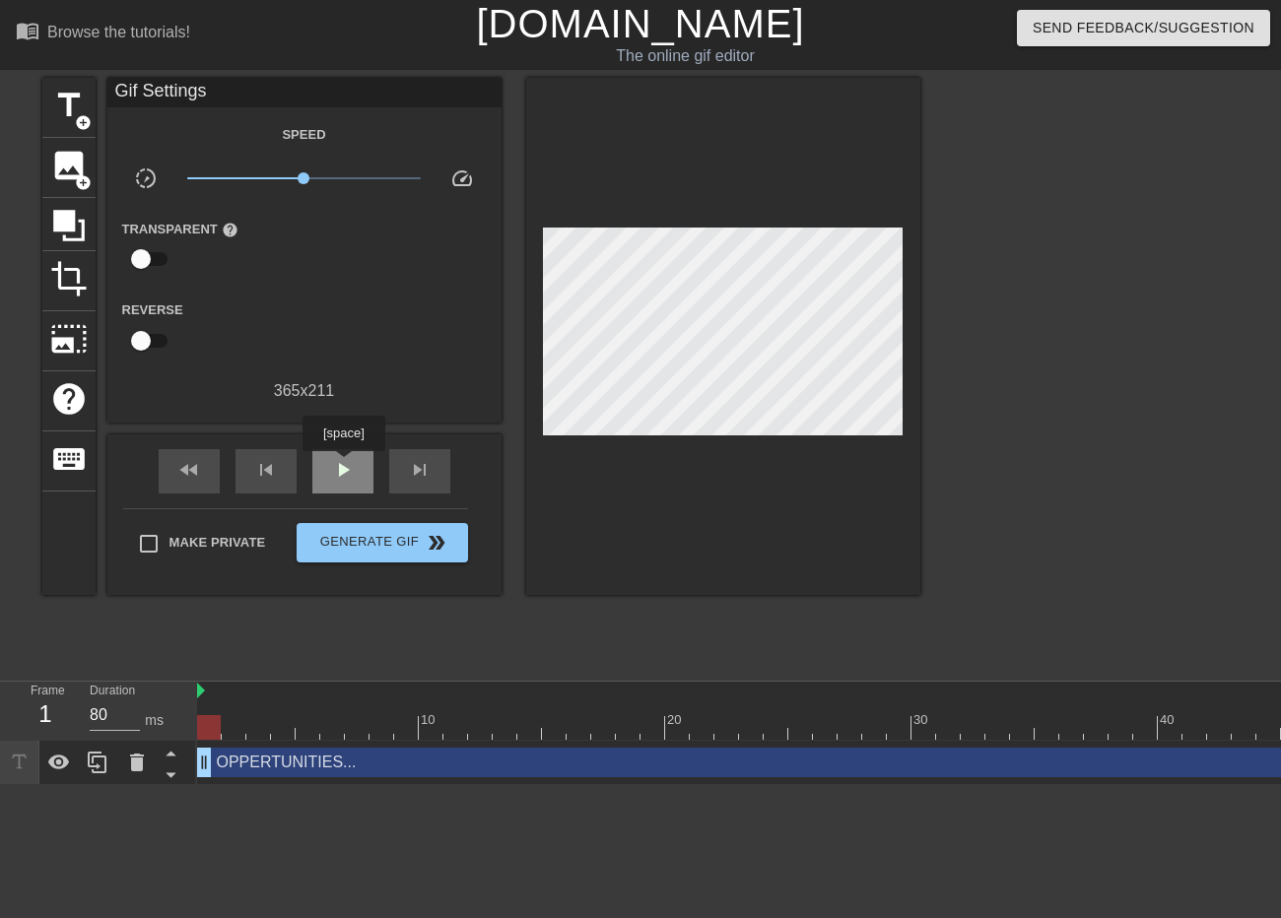
click at [344, 465] on span "play_arrow" at bounding box center [343, 470] width 24 height 24
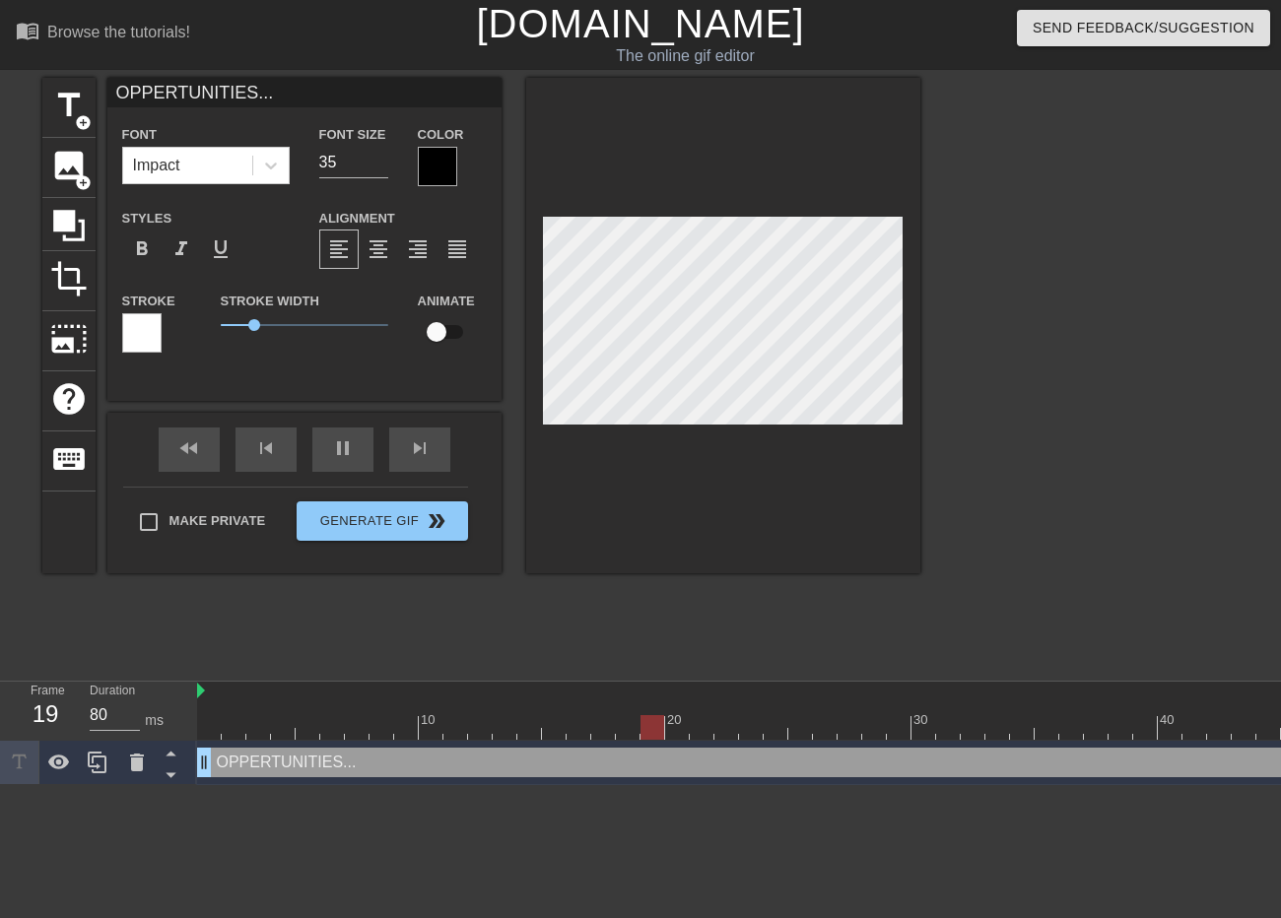
click at [133, 333] on div at bounding box center [141, 332] width 39 height 39
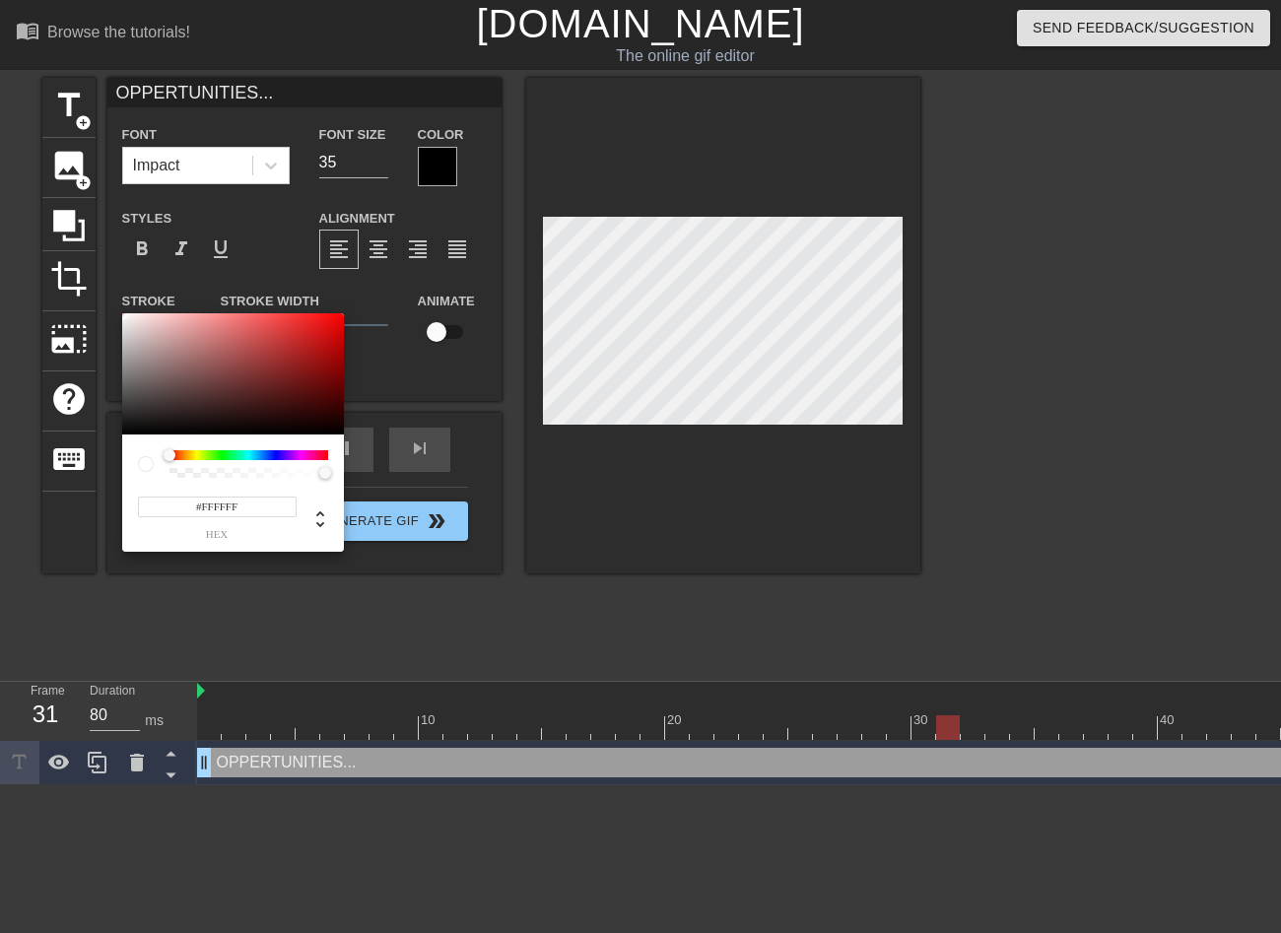
type input "#D5CACA"
click at [133, 333] on div at bounding box center [233, 374] width 222 height 122
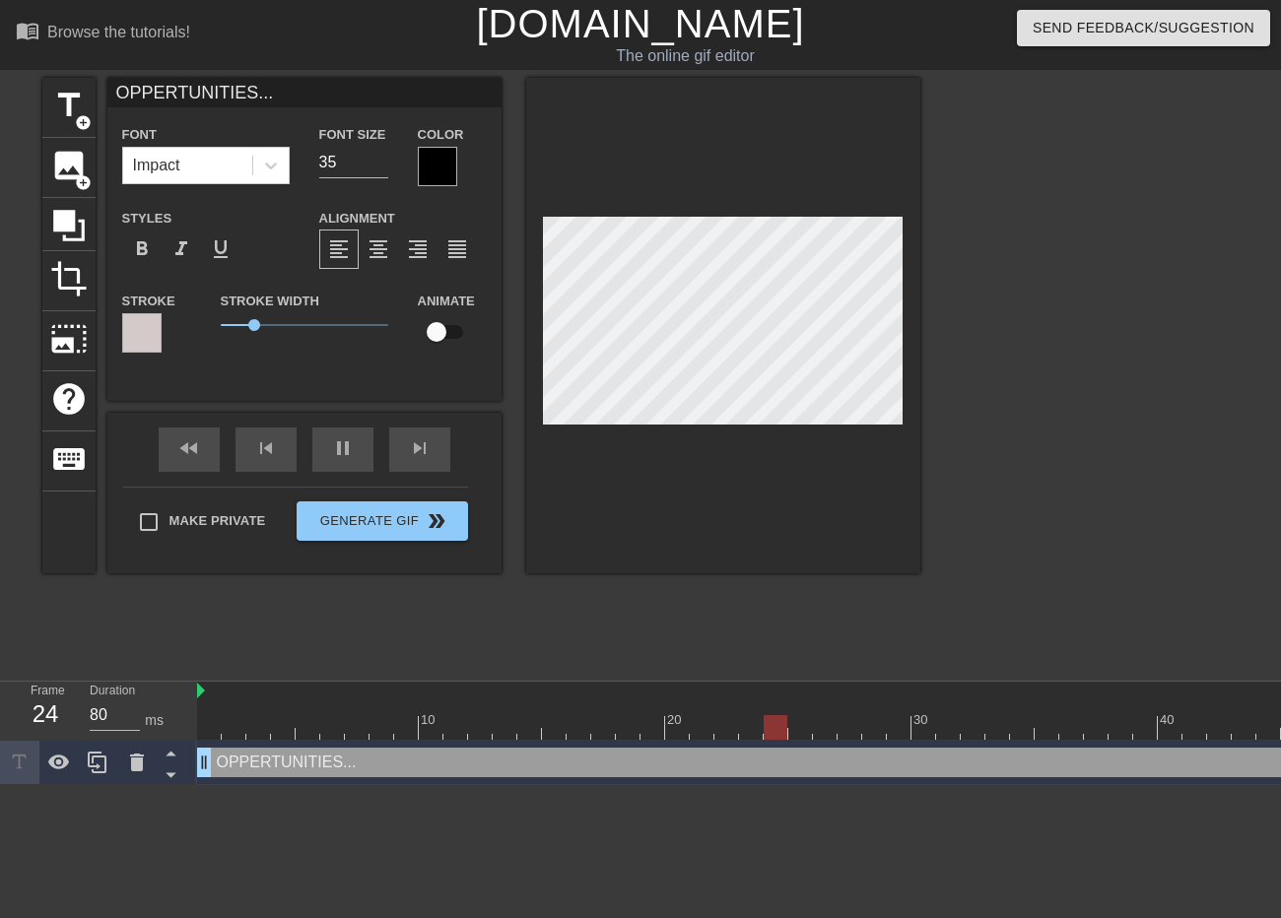
click at [430, 158] on div at bounding box center [437, 166] width 39 height 39
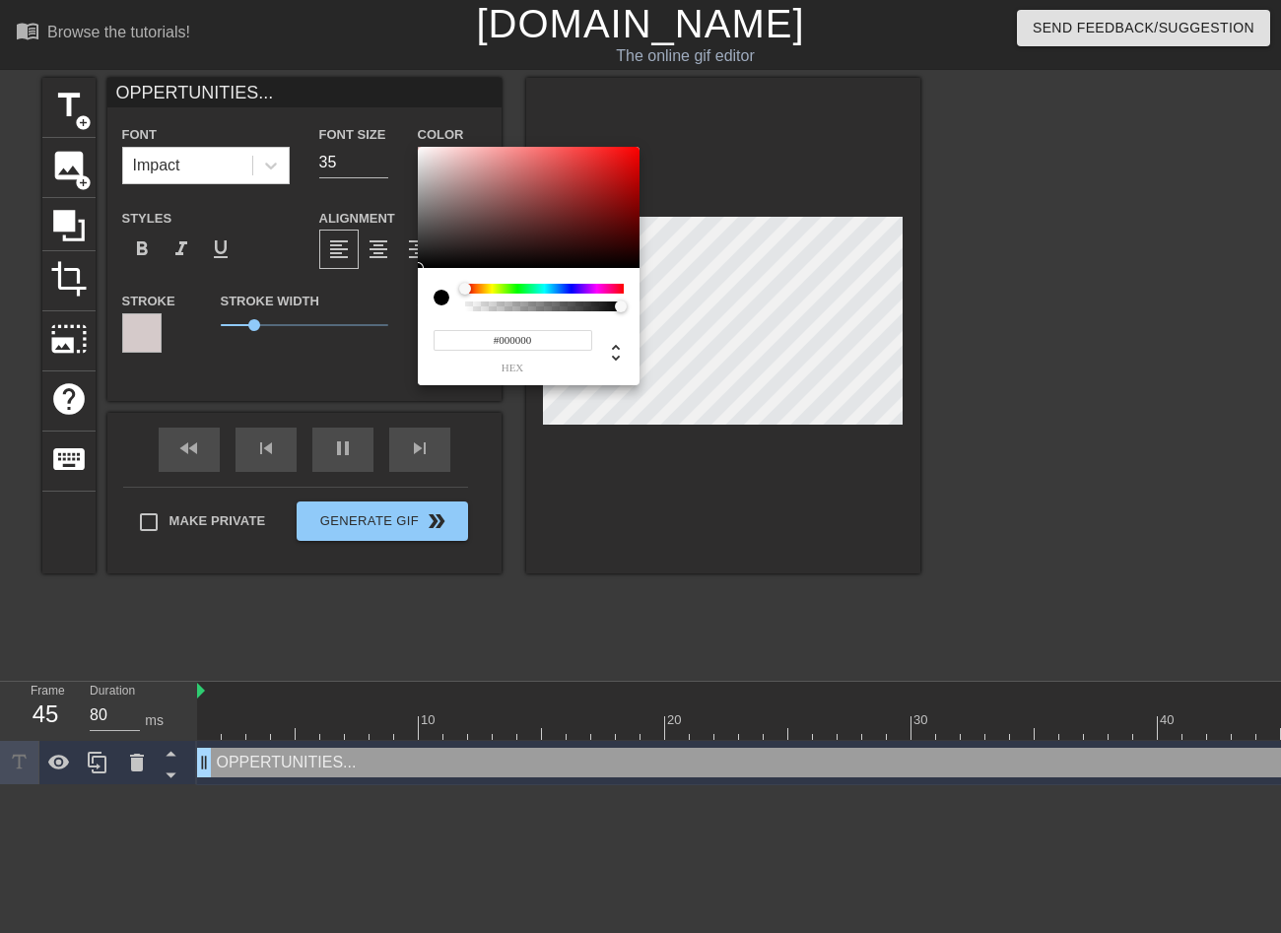
drag, startPoint x: 462, startPoint y: 286, endPoint x: 438, endPoint y: 285, distance: 23.7
click at [438, 285] on div at bounding box center [528, 298] width 190 height 28
type input "0"
type input "1"
drag, startPoint x: 487, startPoint y: 309, endPoint x: 710, endPoint y: 307, distance: 223.6
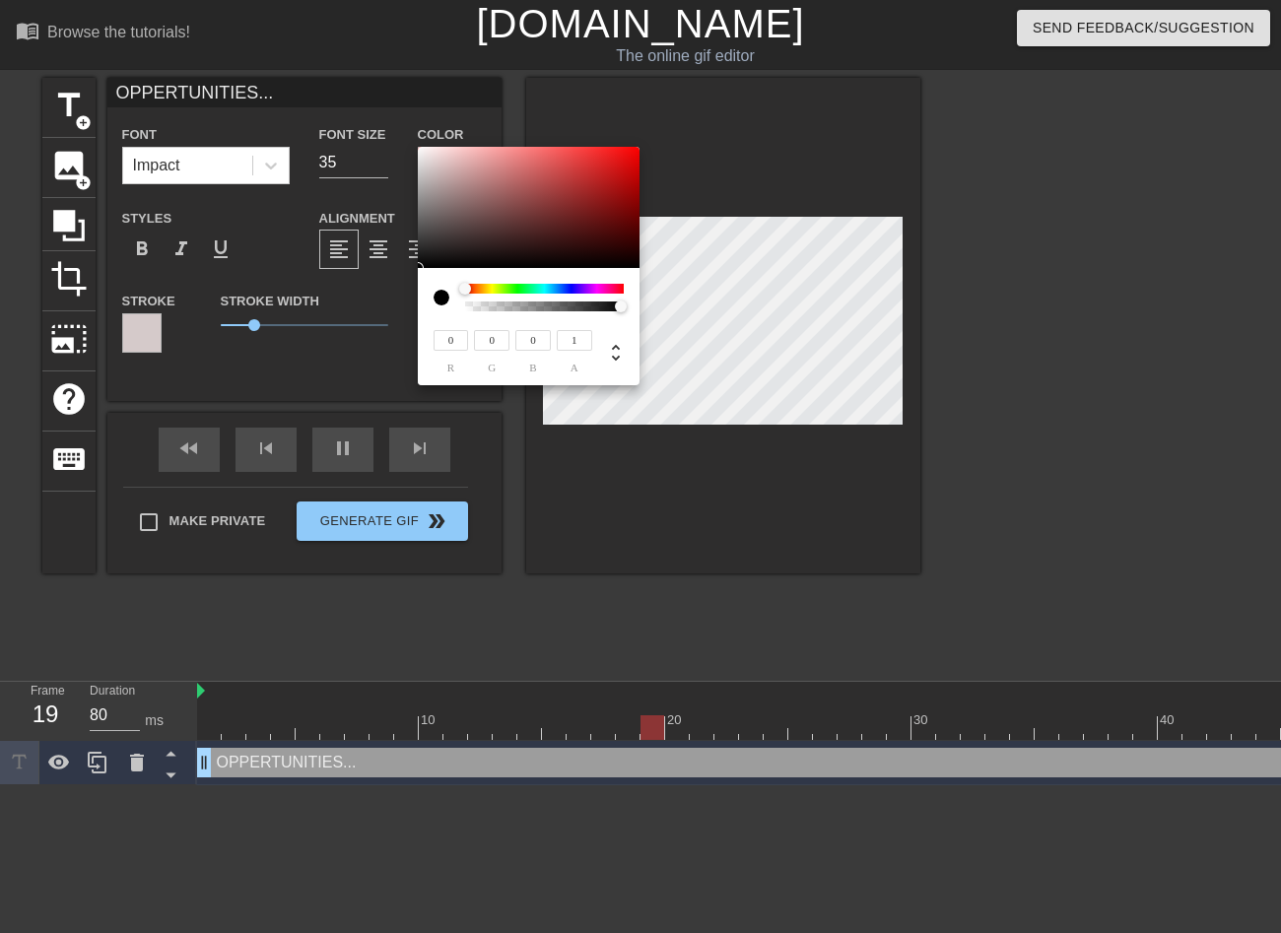
click at [710, 307] on div "0 r 0 g 0 b 1 a" at bounding box center [640, 466] width 1281 height 933
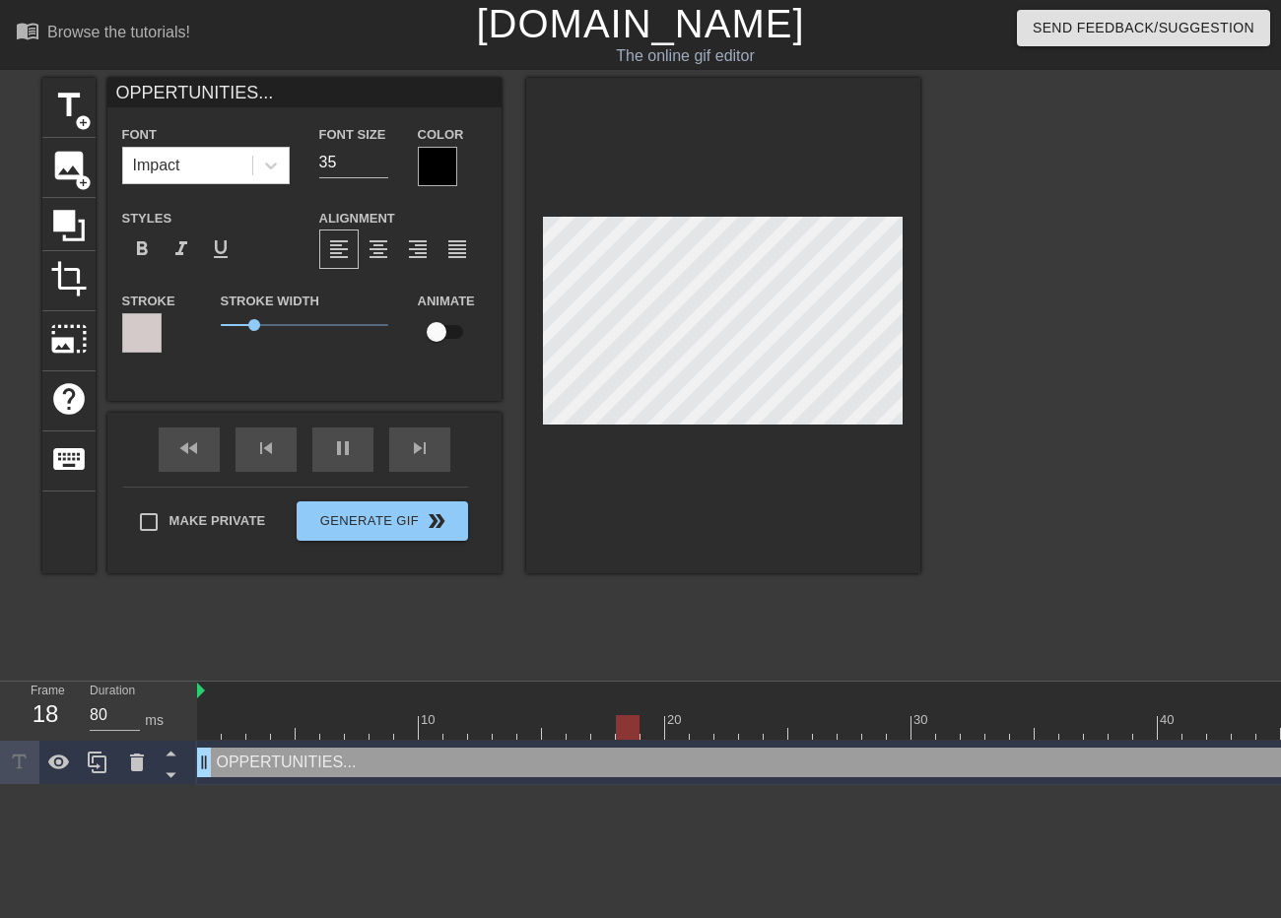
click at [433, 164] on div at bounding box center [437, 166] width 39 height 39
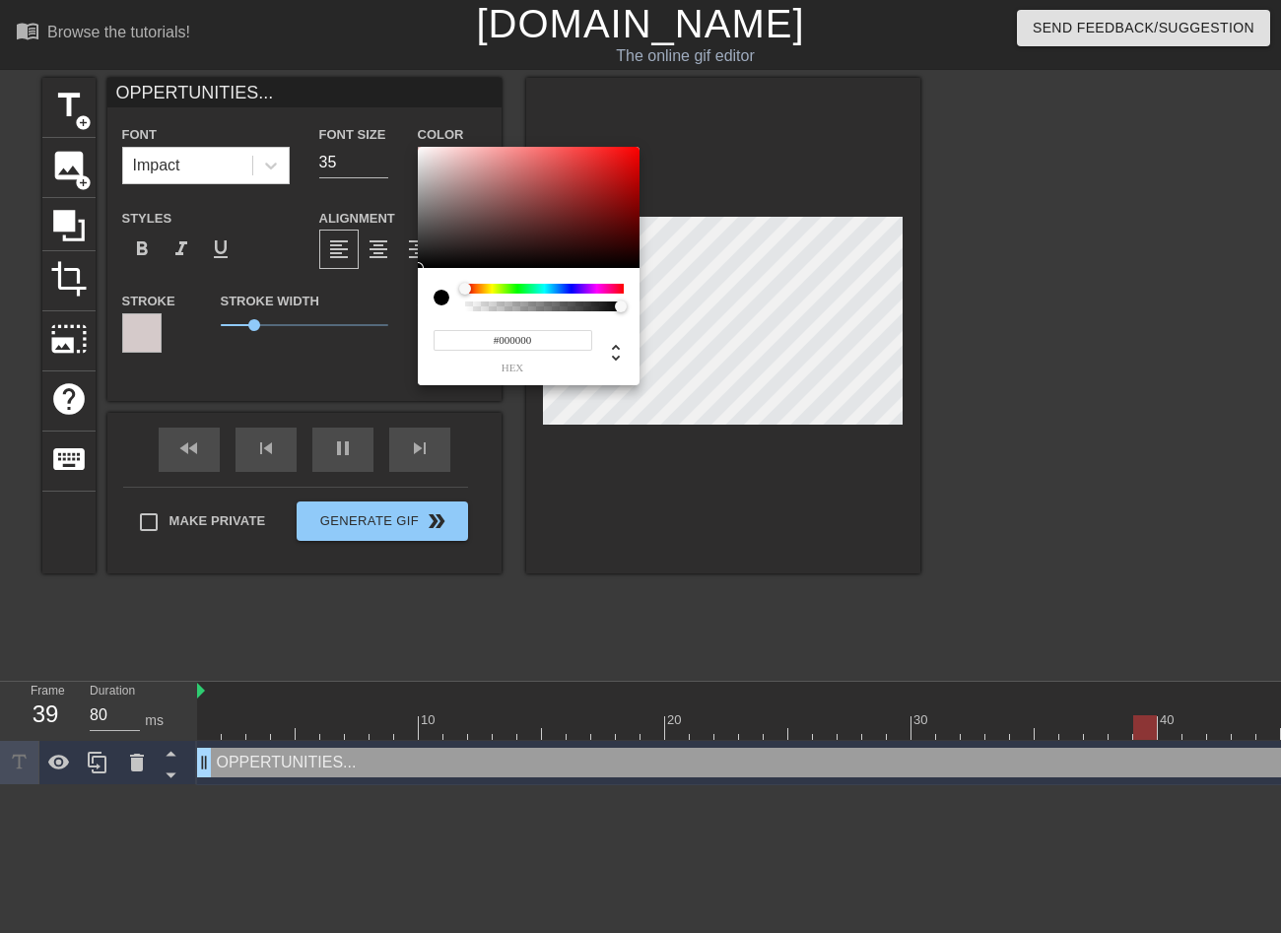
drag, startPoint x: 555, startPoint y: 342, endPoint x: 439, endPoint y: 326, distance: 116.3
click at [439, 327] on div "#000000 hex" at bounding box center [512, 350] width 159 height 46
type input "#FFFFFF"
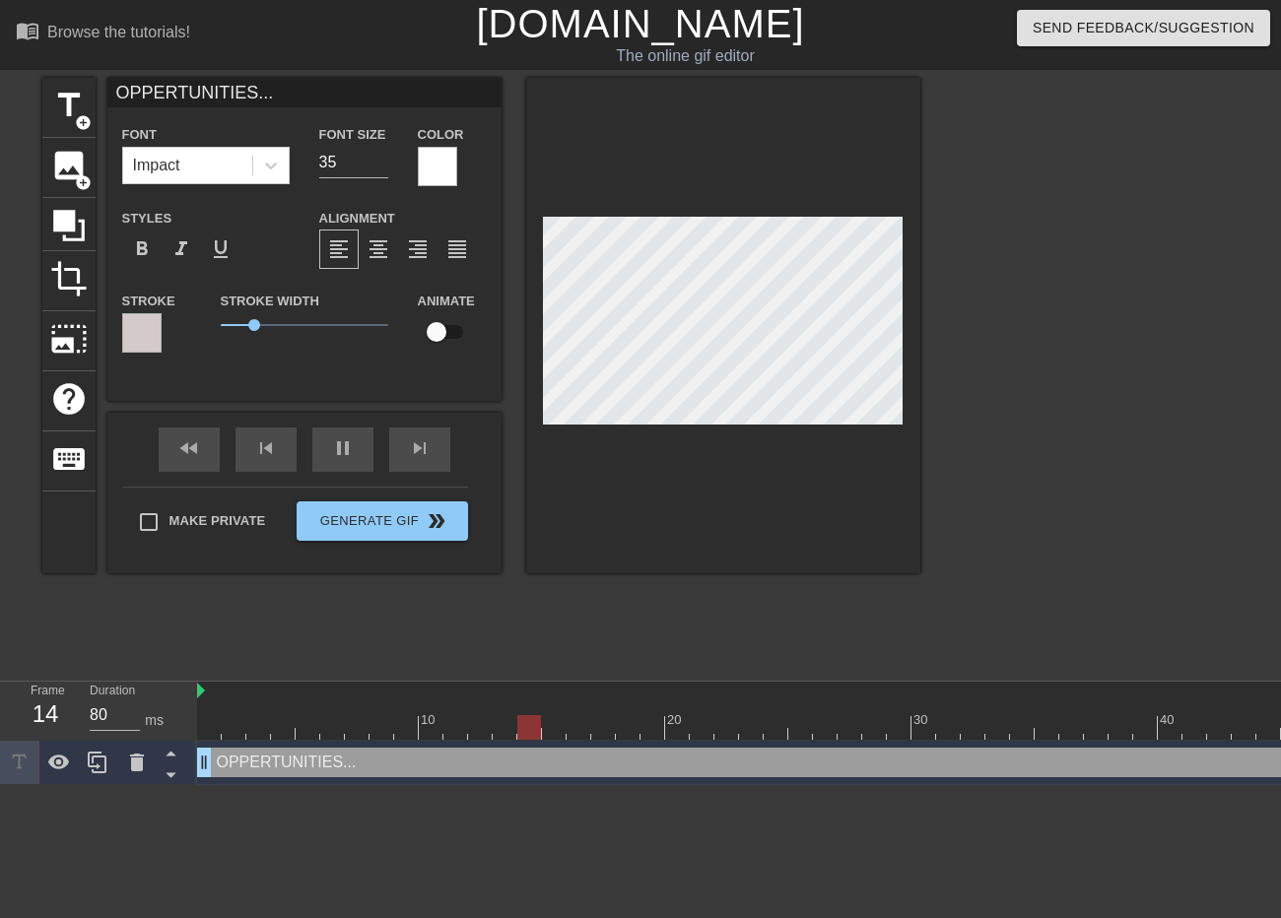
click at [134, 341] on div at bounding box center [141, 332] width 39 height 39
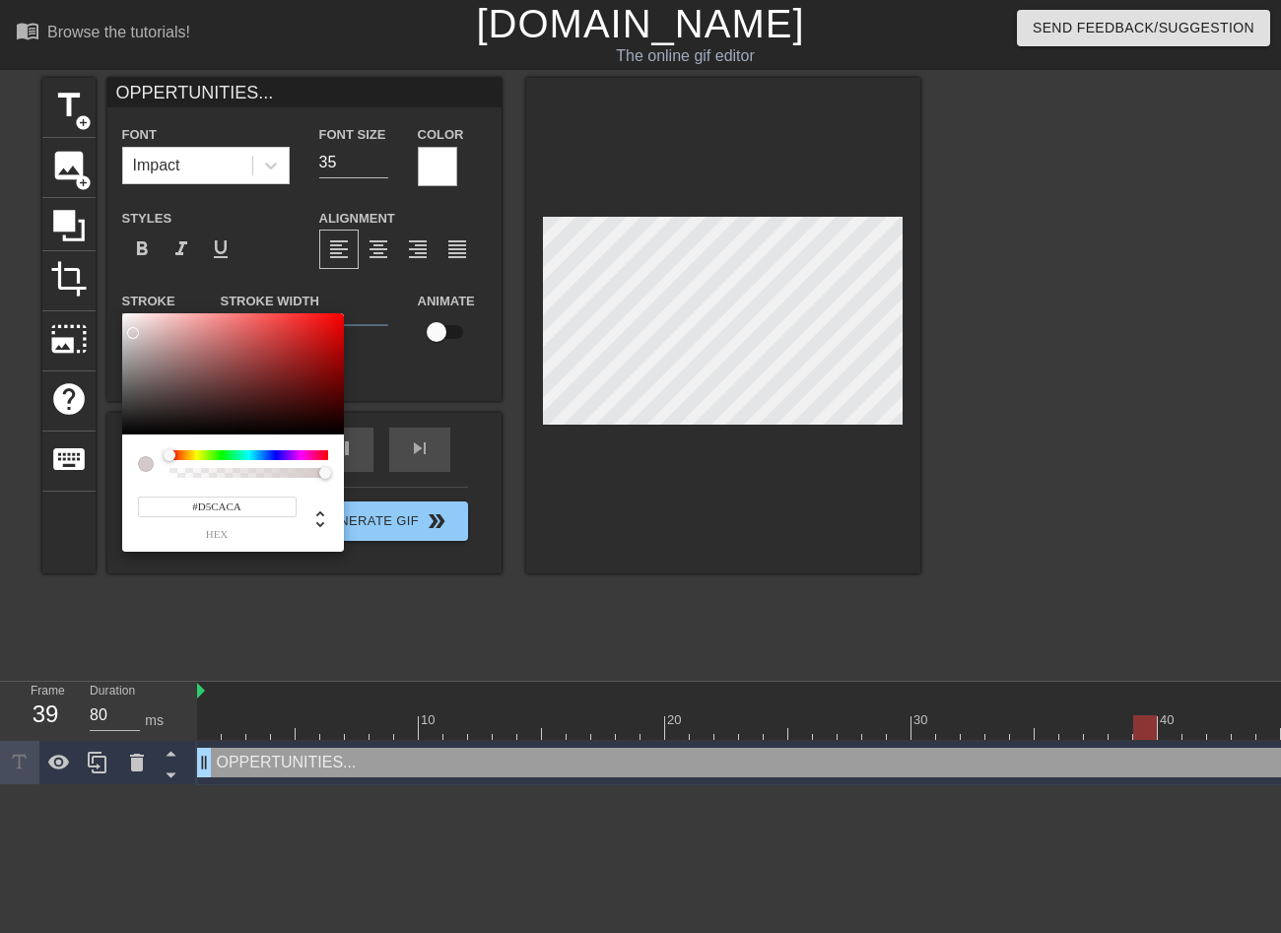
drag, startPoint x: 259, startPoint y: 503, endPoint x: 151, endPoint y: 500, distance: 108.4
click at [151, 500] on input "#D5CACA" at bounding box center [217, 507] width 159 height 21
type input "#000000"
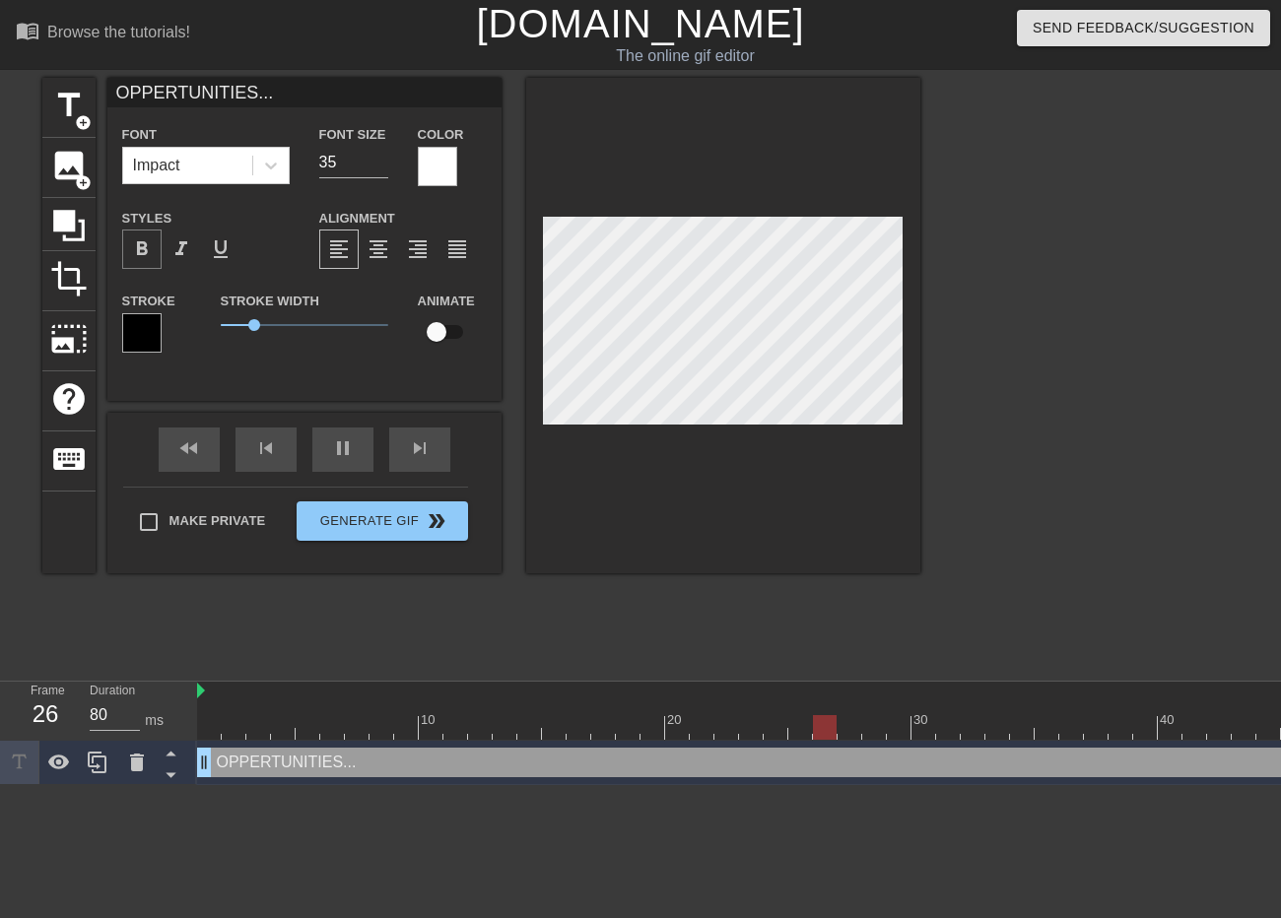
click at [140, 250] on span "format_bold" at bounding box center [142, 249] width 24 height 24
click at [1072, 232] on div at bounding box center [1092, 373] width 296 height 591
type input "OPPRTUNITIES..."
type textarea "OPPRTUNITIES..."
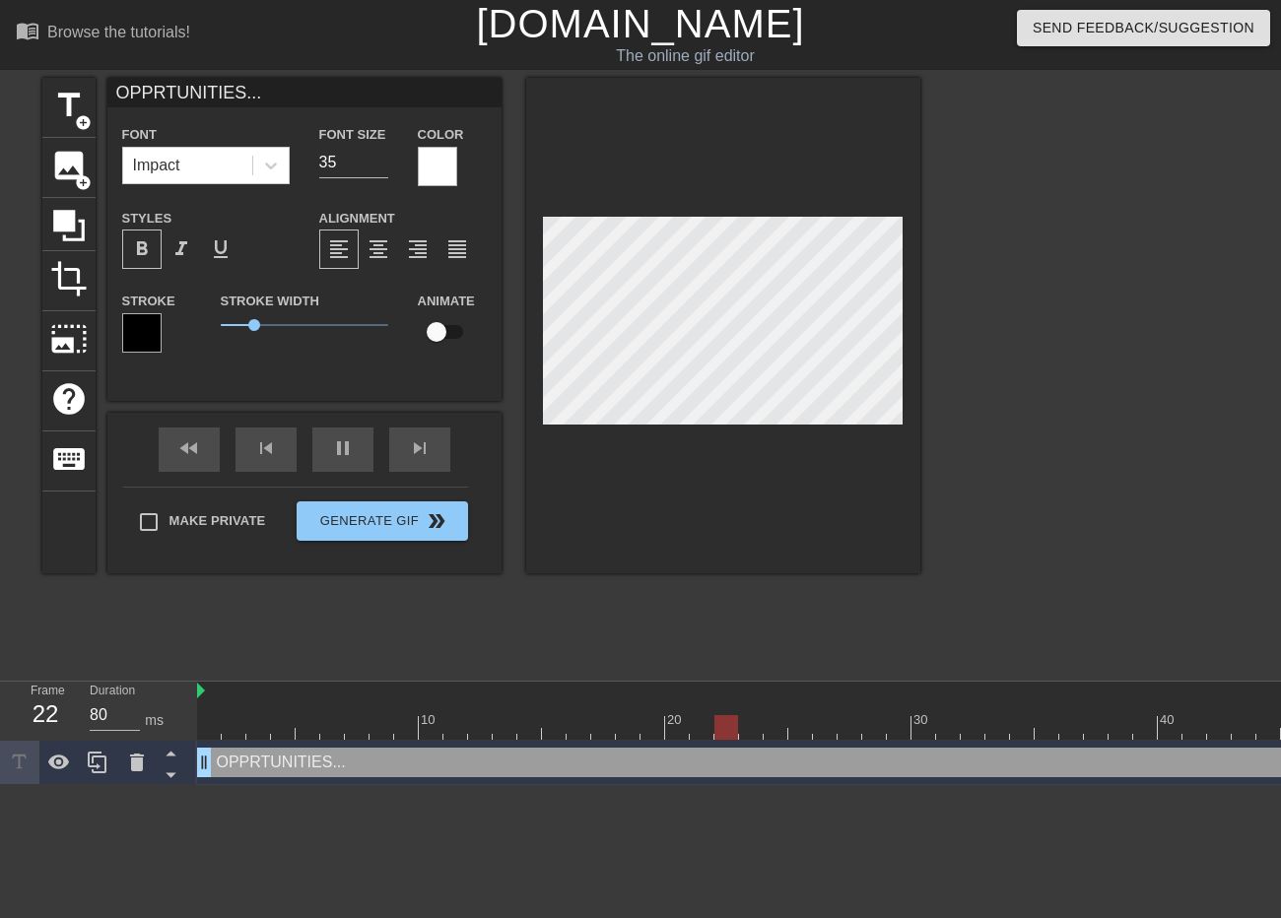
type input "OPPORTUNITIES..."
type textarea "OPPORTUNITIES..."
click at [63, 116] on span "title" at bounding box center [68, 105] width 37 height 37
type input "New text 1"
type input "40"
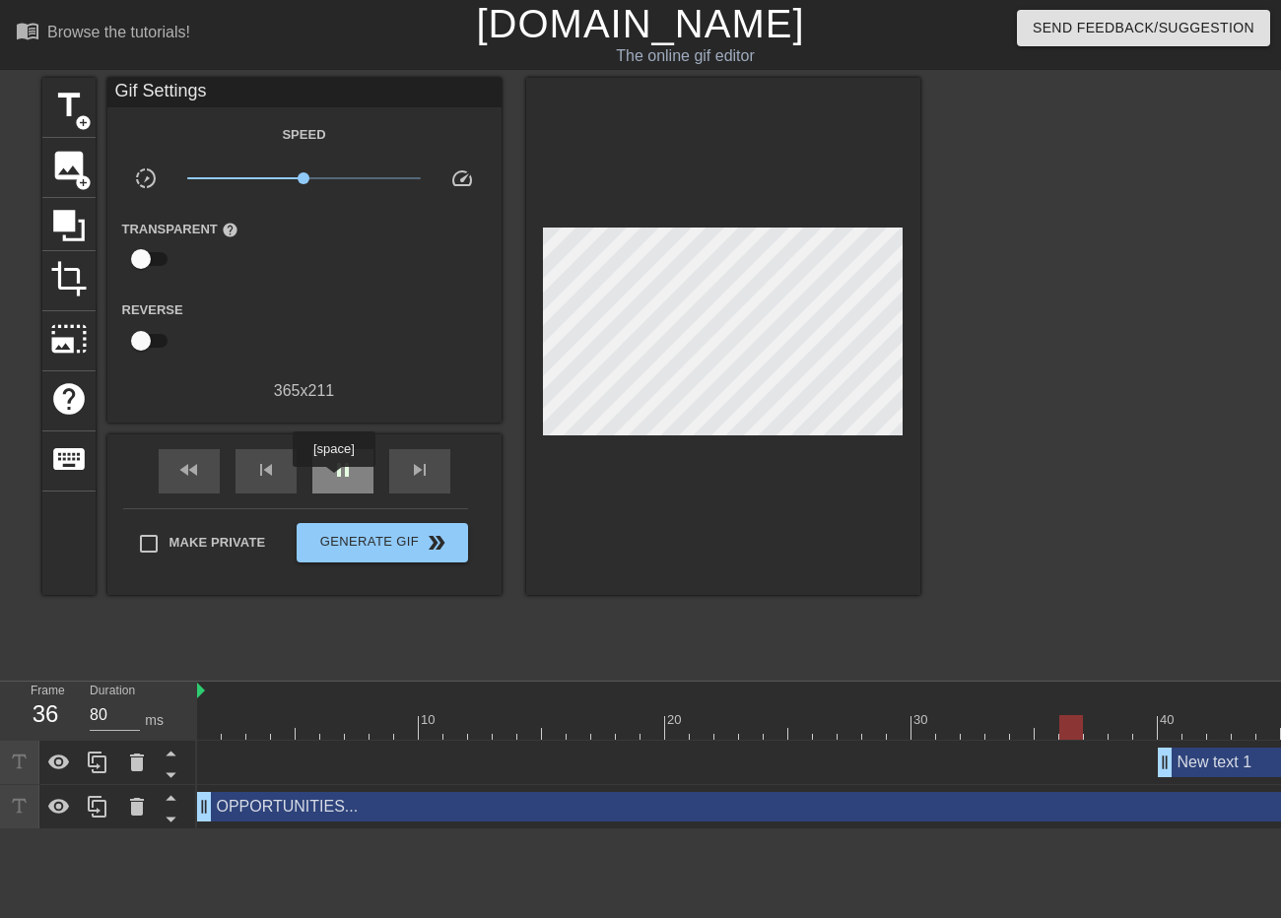
click at [334, 481] on div "pause" at bounding box center [342, 471] width 61 height 44
click at [75, 104] on span "title" at bounding box center [68, 105] width 37 height 37
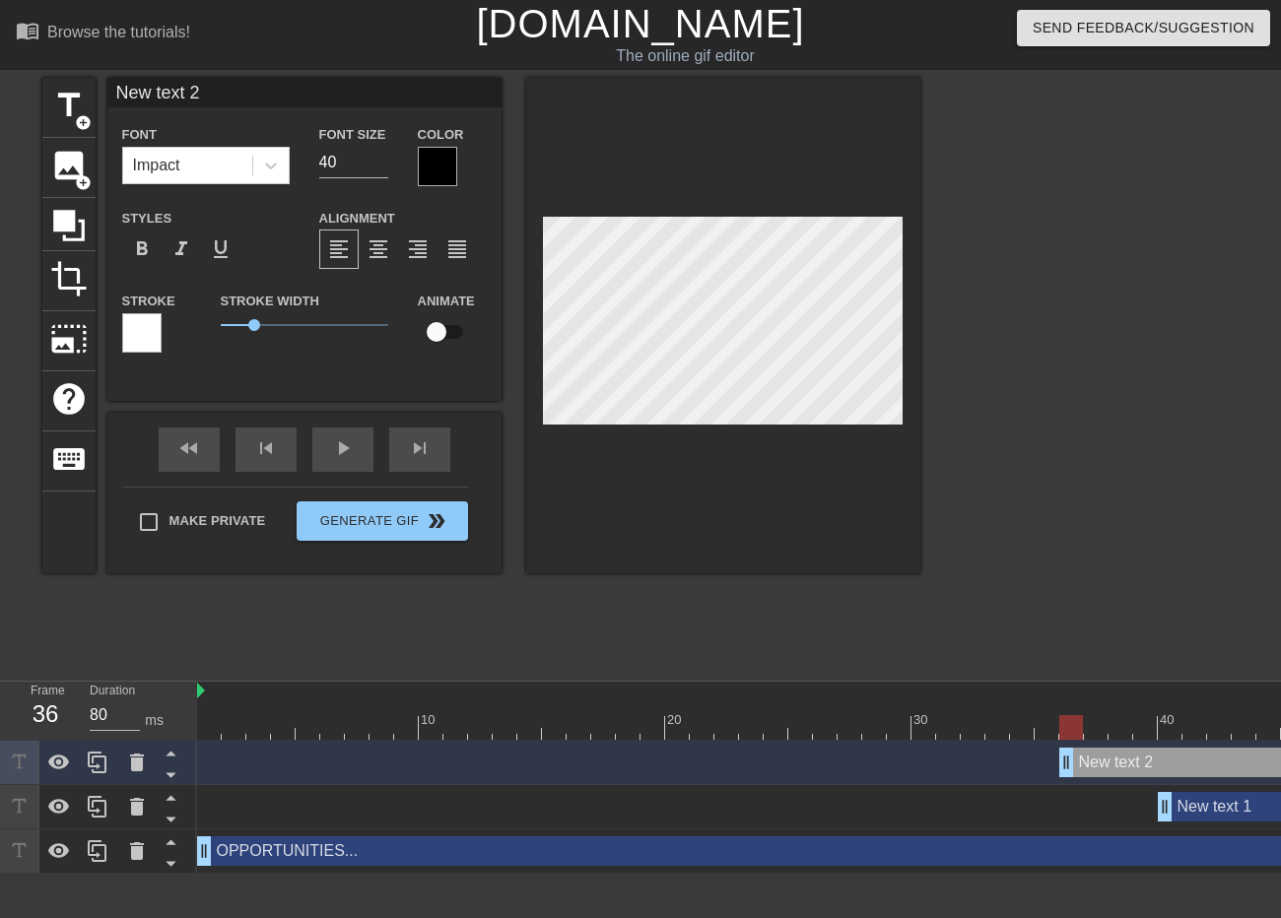
scroll to position [3, 3]
type input "text 2"
type textarea "text 2"
type input "text 2"
type textarea "text 2"
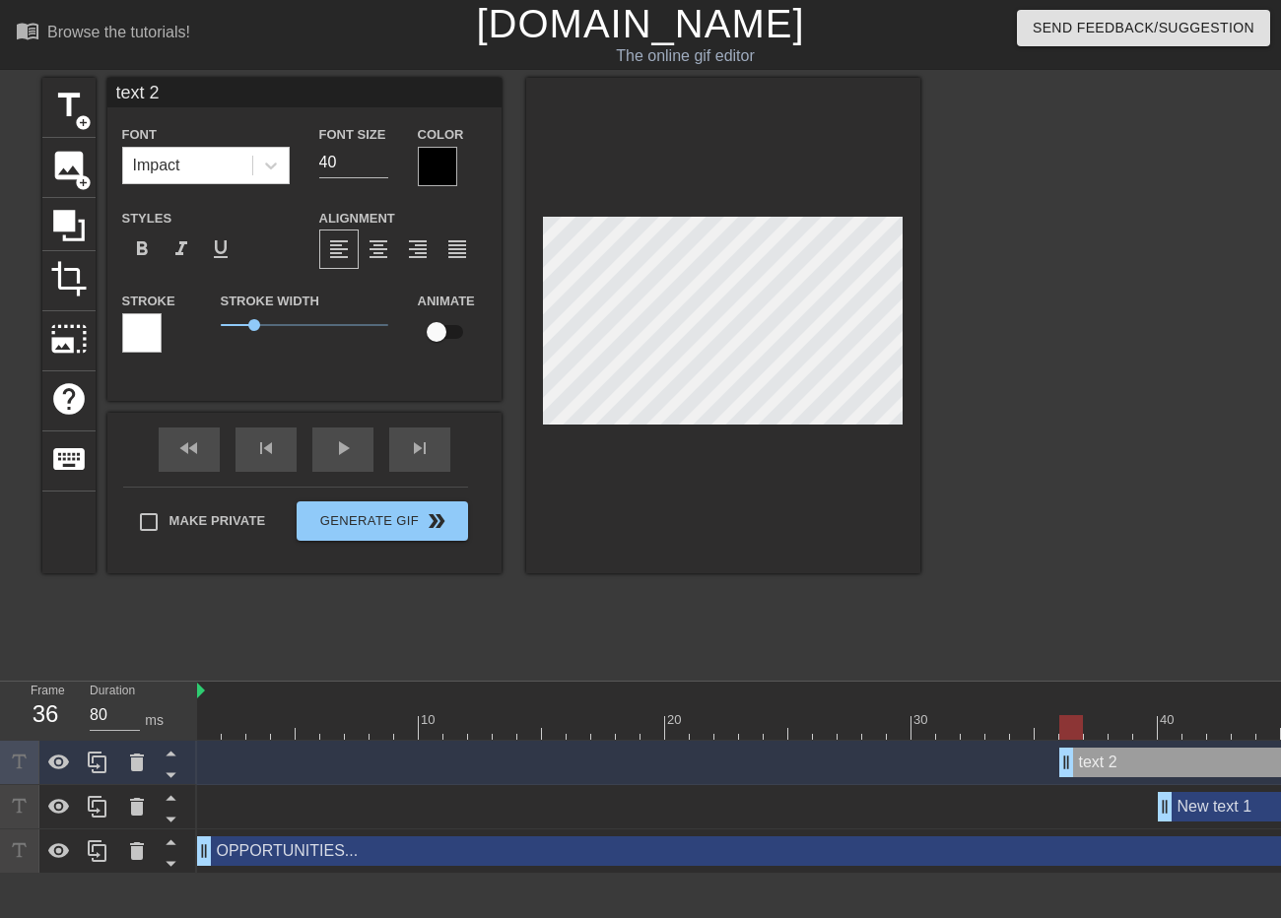
type input "ext 2"
type textarea "ext 2"
type input "xt 2"
type textarea "xt 2"
type input "t 2"
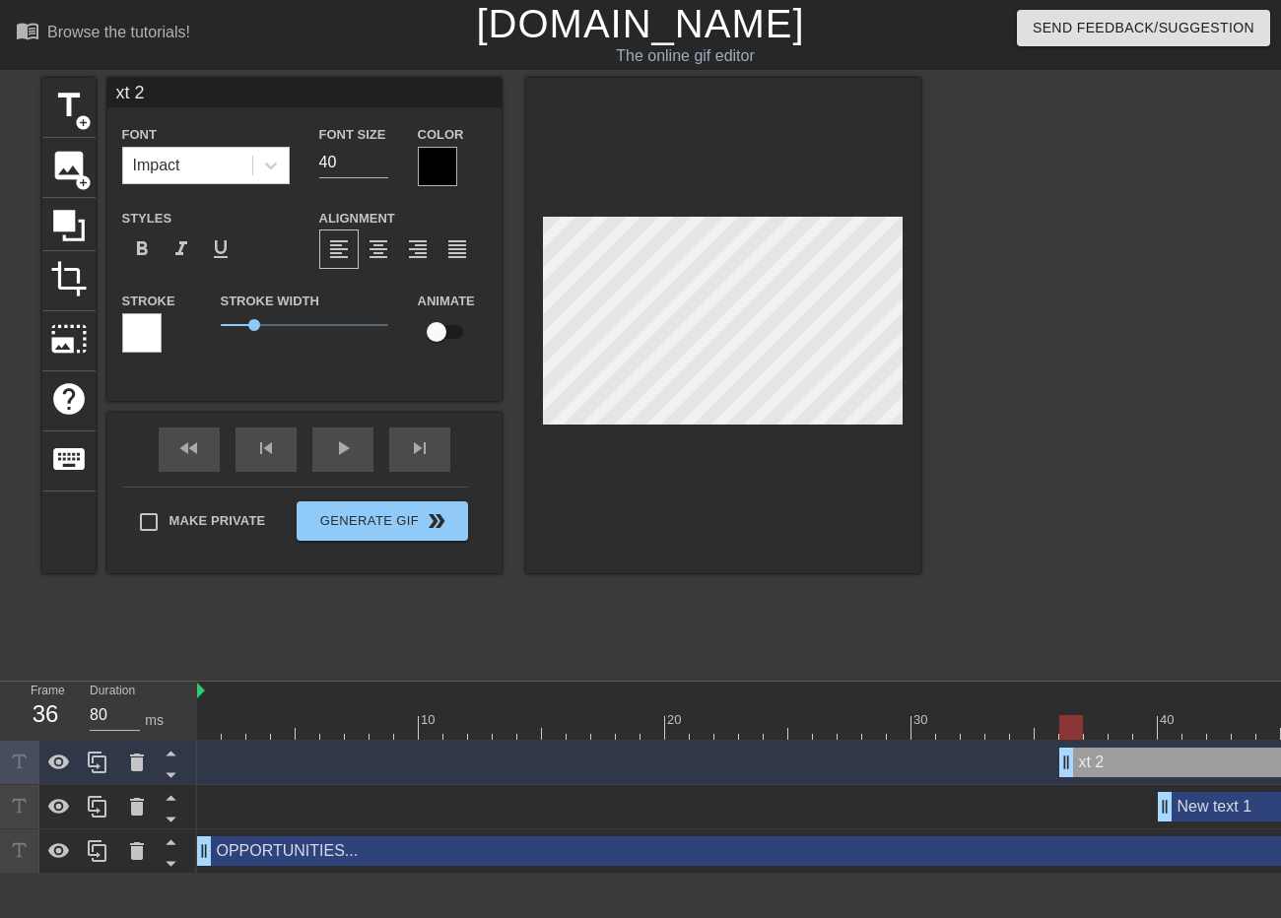
type textarea "t 2"
type input "2"
type textarea "2"
type input "2"
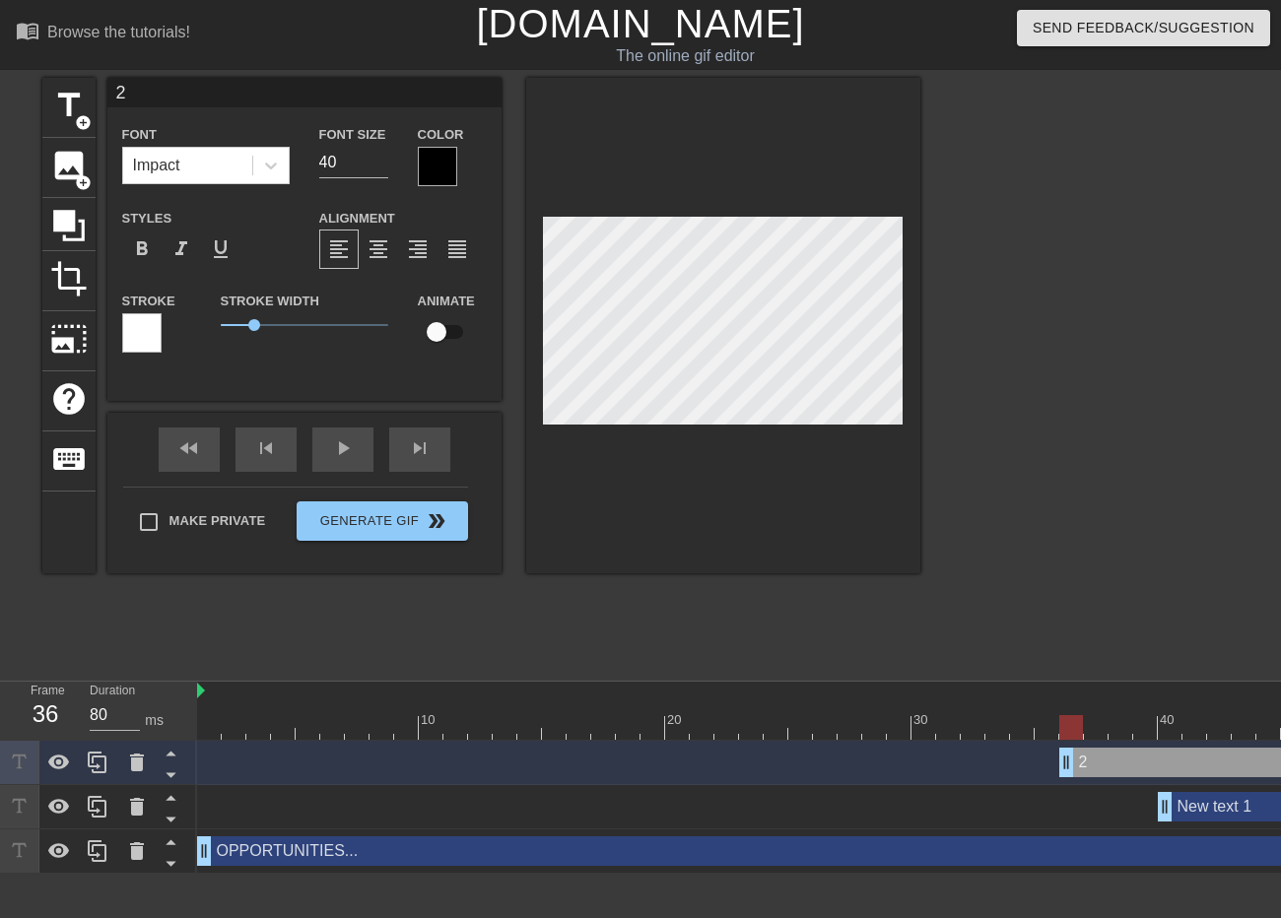
type textarea "2"
type input "O"
type textarea "O"
type input "OP"
type textarea "OP"
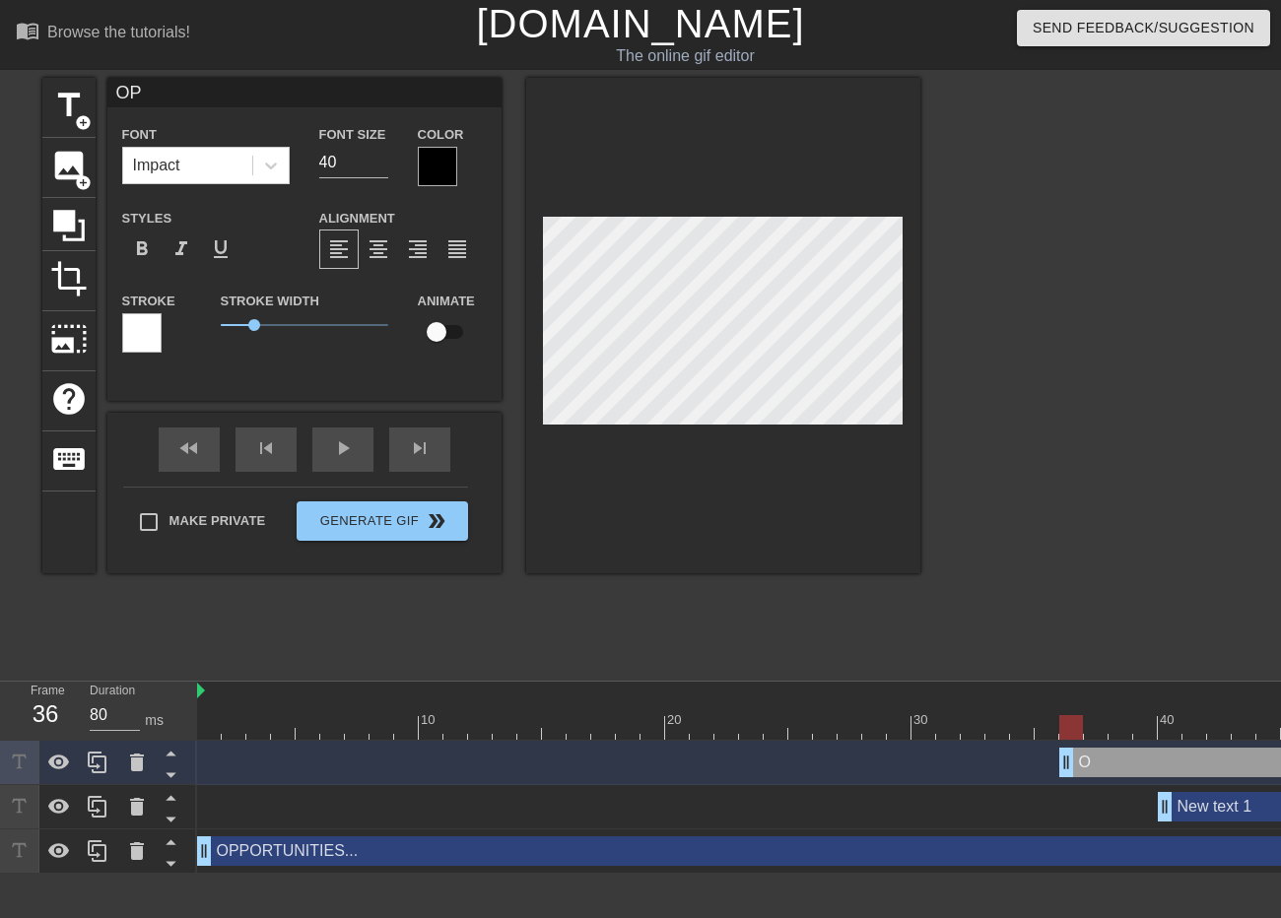
type input "OPP"
type textarea "OPP"
type input "OPPO"
type textarea "OPPO"
type input "OPPOR"
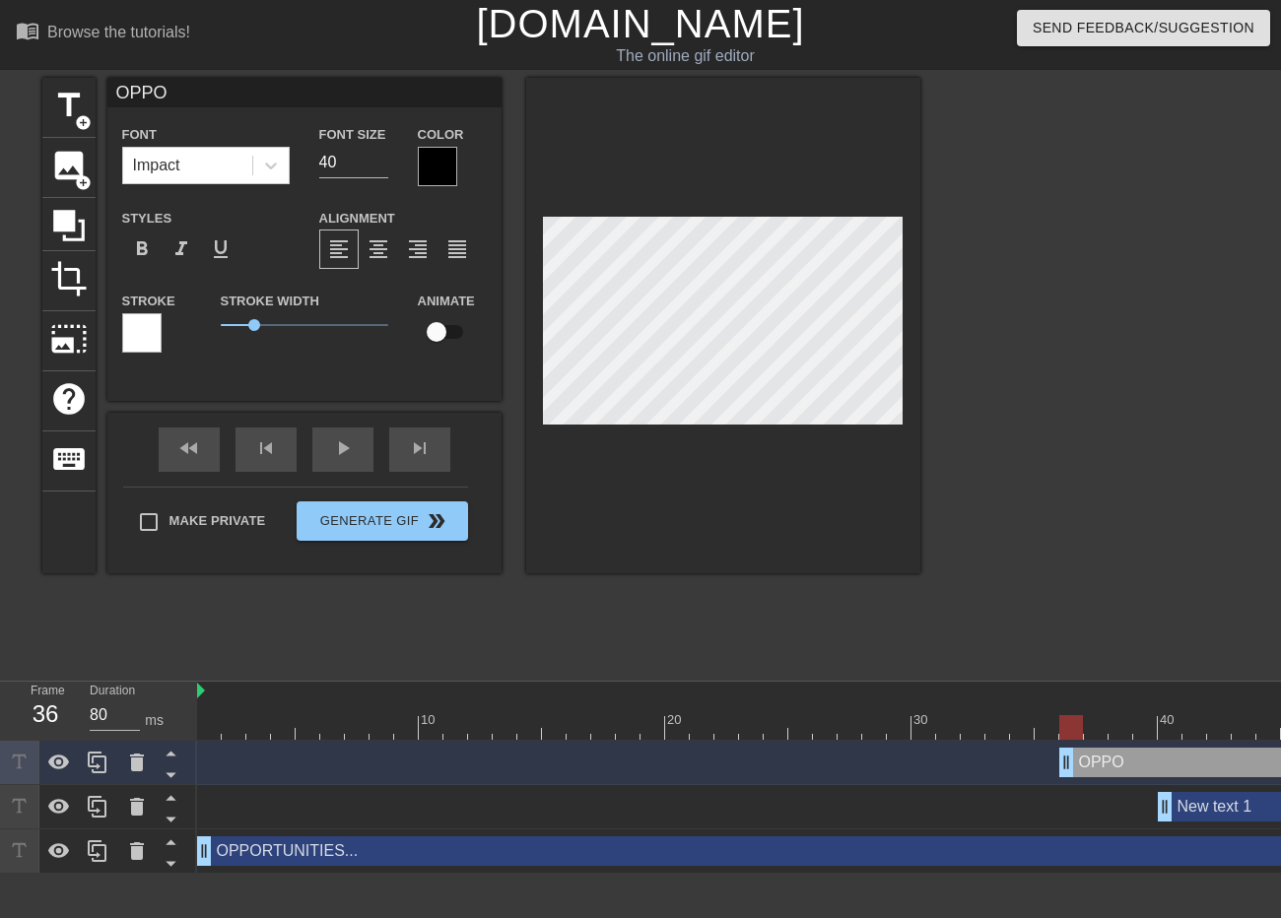
type textarea "OPPOR"
type input "OPPORT"
type textarea "OPPORT"
type input "OPPORTU"
type textarea "OPPORTU"
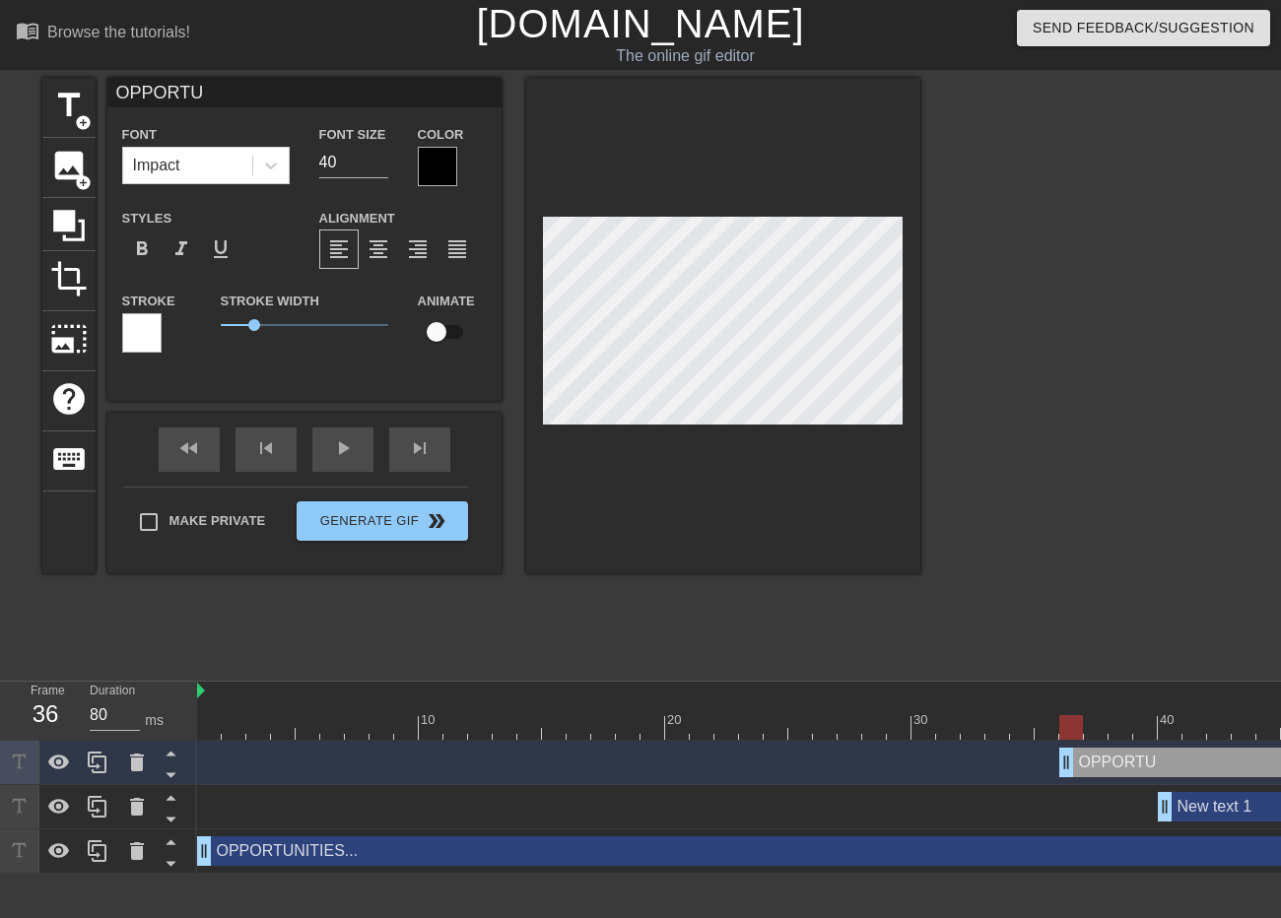
type input "OPPORTUN"
type textarea "OPPORTUN"
type input "OPPORTUNI"
type textarea "OPPORTUNI"
type input "OPPORTUNIT"
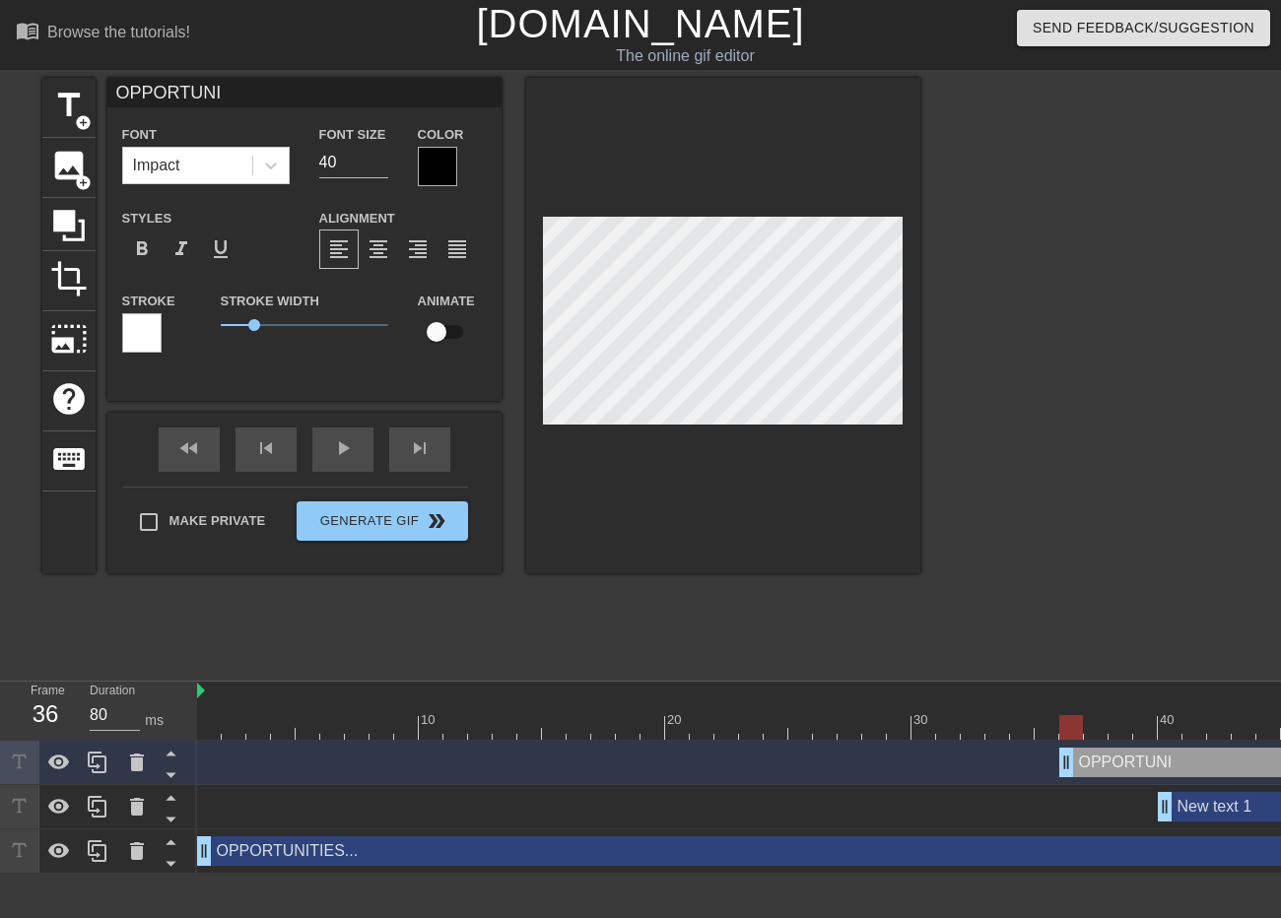
type textarea "OPPORTUNIT"
type input "OPPORTUNITI"
type textarea "OPPORTUNITI"
type input "OPPORTUNITIE"
type textarea "OPPORTUNITIE"
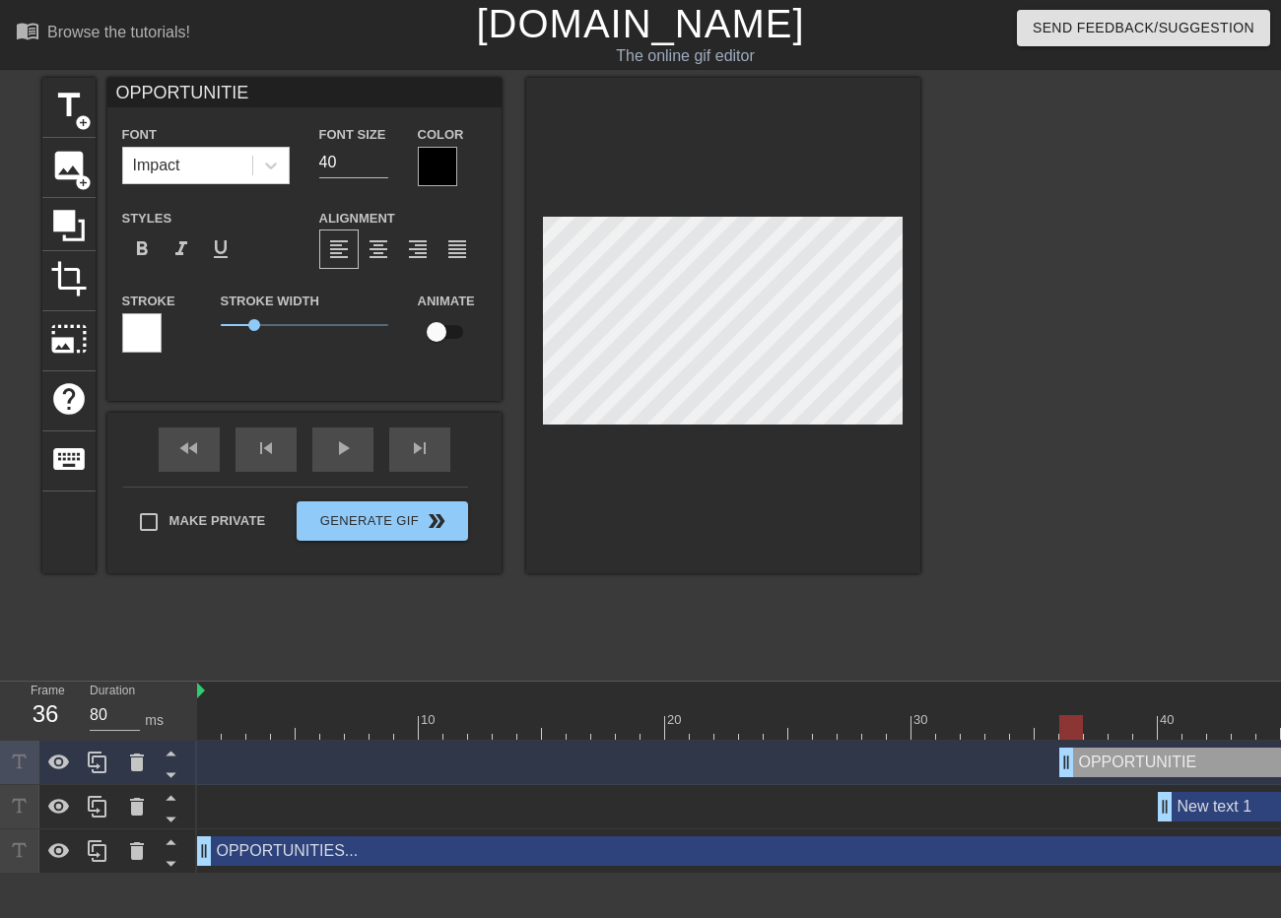
type input "OPPORTUNITIES"
type textarea "OPPORTUNITIES"
type input "OPPORTUNITIES"
type textarea "OPPORTUNITIES"
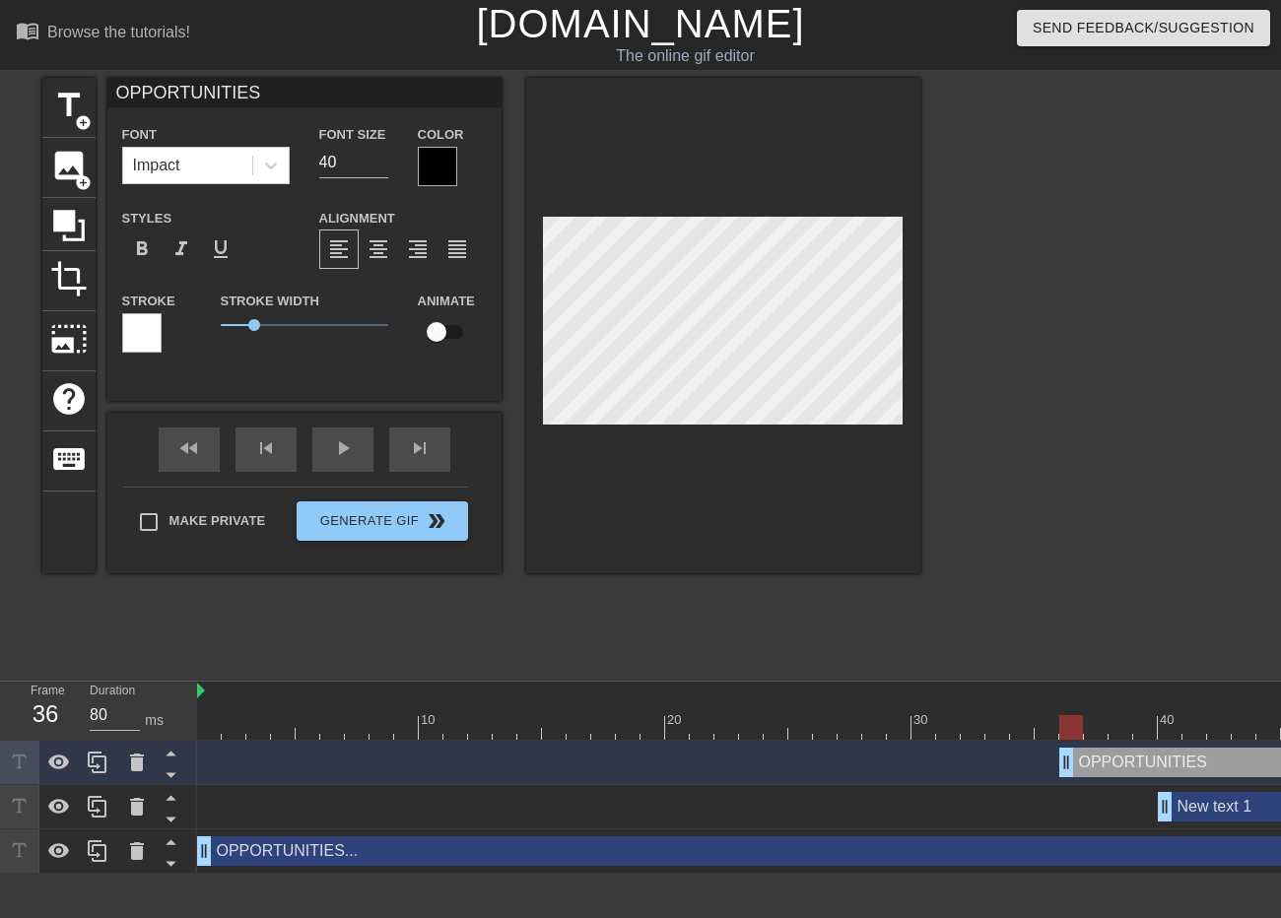
type input "OPPORTUNITIES E"
type textarea "OPPORTUNITIES E"
type input "OPPORTUNITIES EV"
type textarea "OPPORTUNITIES EV"
type input "OPPORTUNITIES EVE"
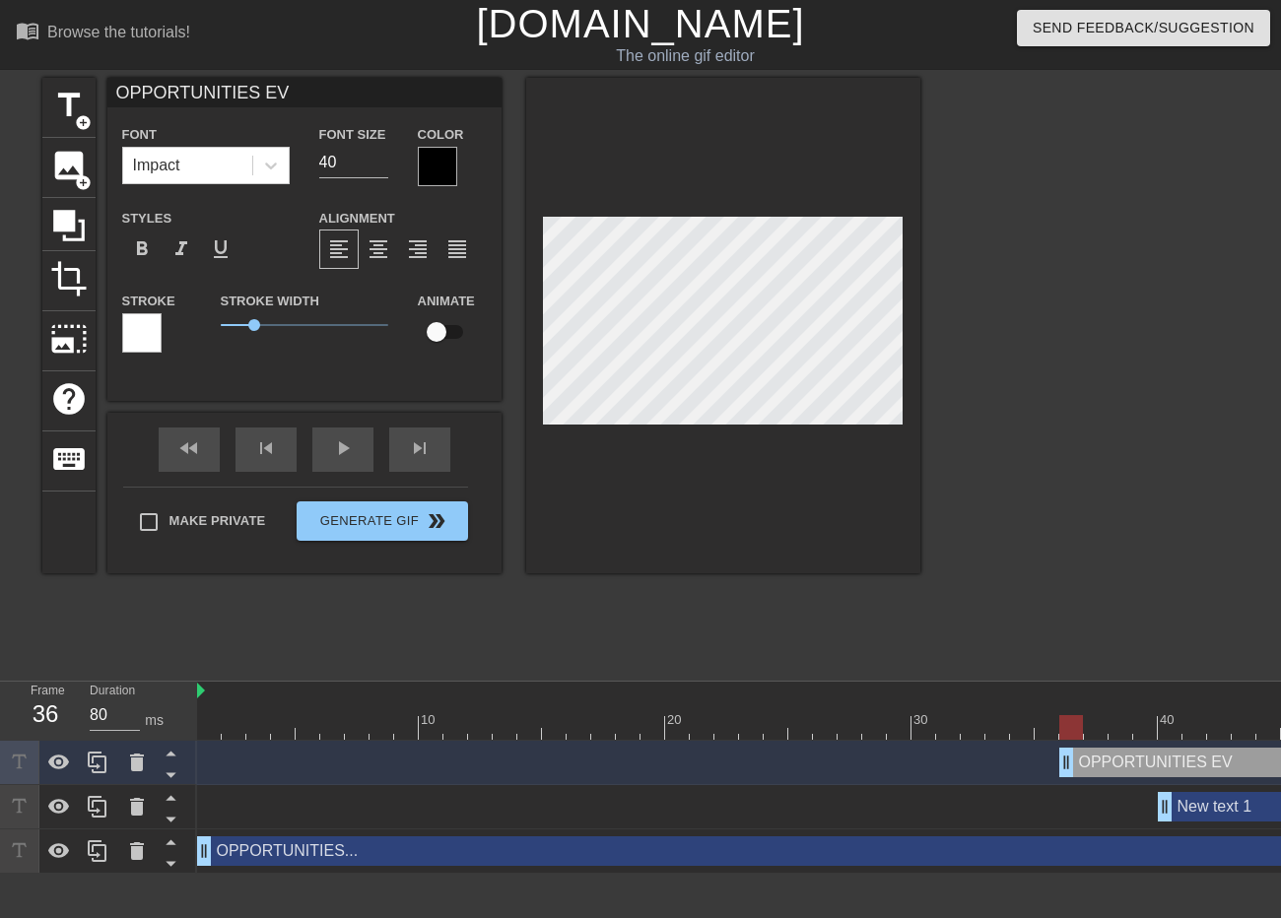
type textarea "OPPORTUNITIES EVE"
type input "OPPORTUNITIES EVER"
type textarea "OPPORTUNITIES EVER"
type input "OPPORTUNITIES EVERY"
type textarea "OPPORTUNITIES EVERY"
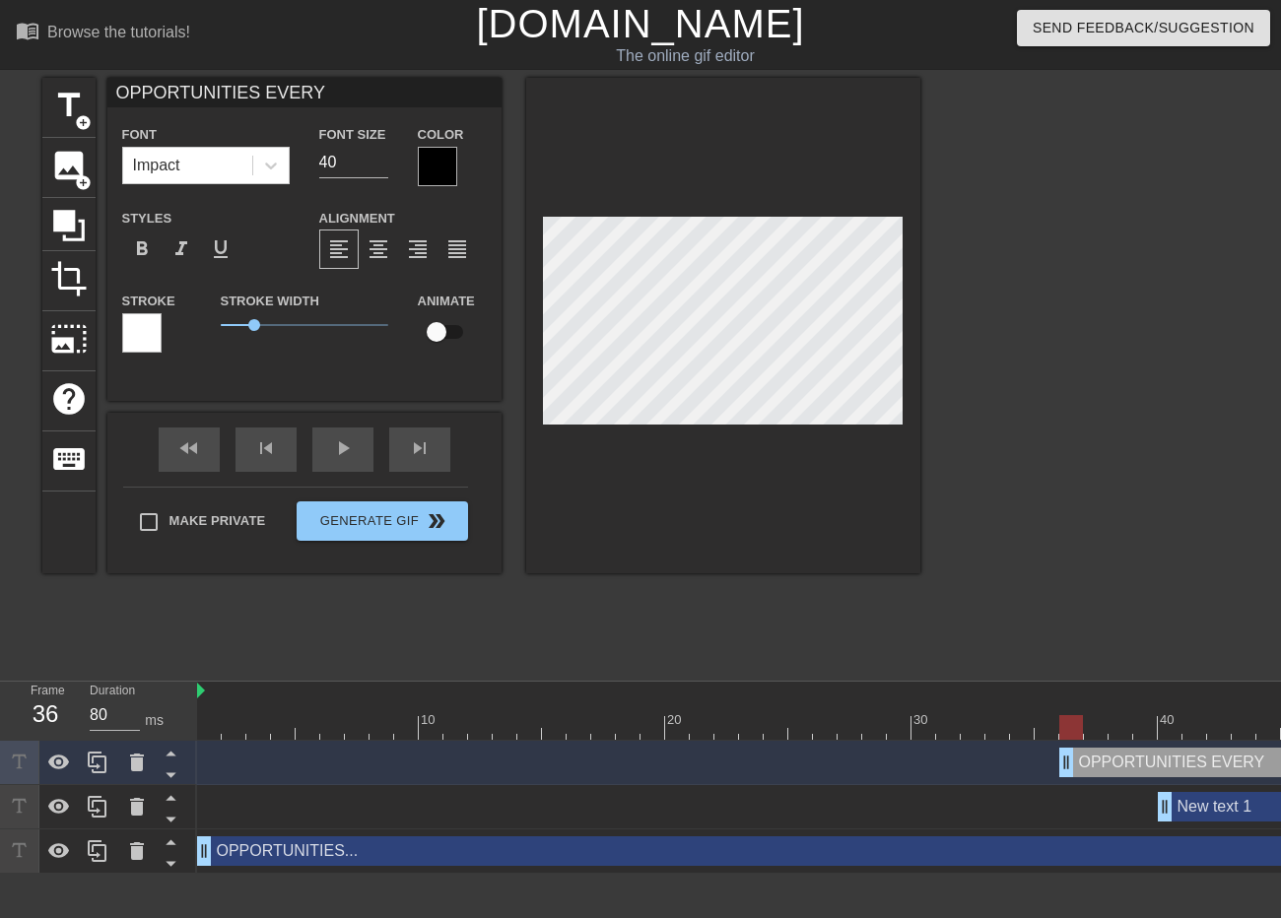
type input "OPPORTUNITIES EVERYW"
type textarea "OPPORTUNITIES EVERYW"
type input "OPPORTUNITIES EVERYWH"
type textarea "OPPORTUNITIES EVERYWH"
type input "OPPORTUNITIES EVERYWHE"
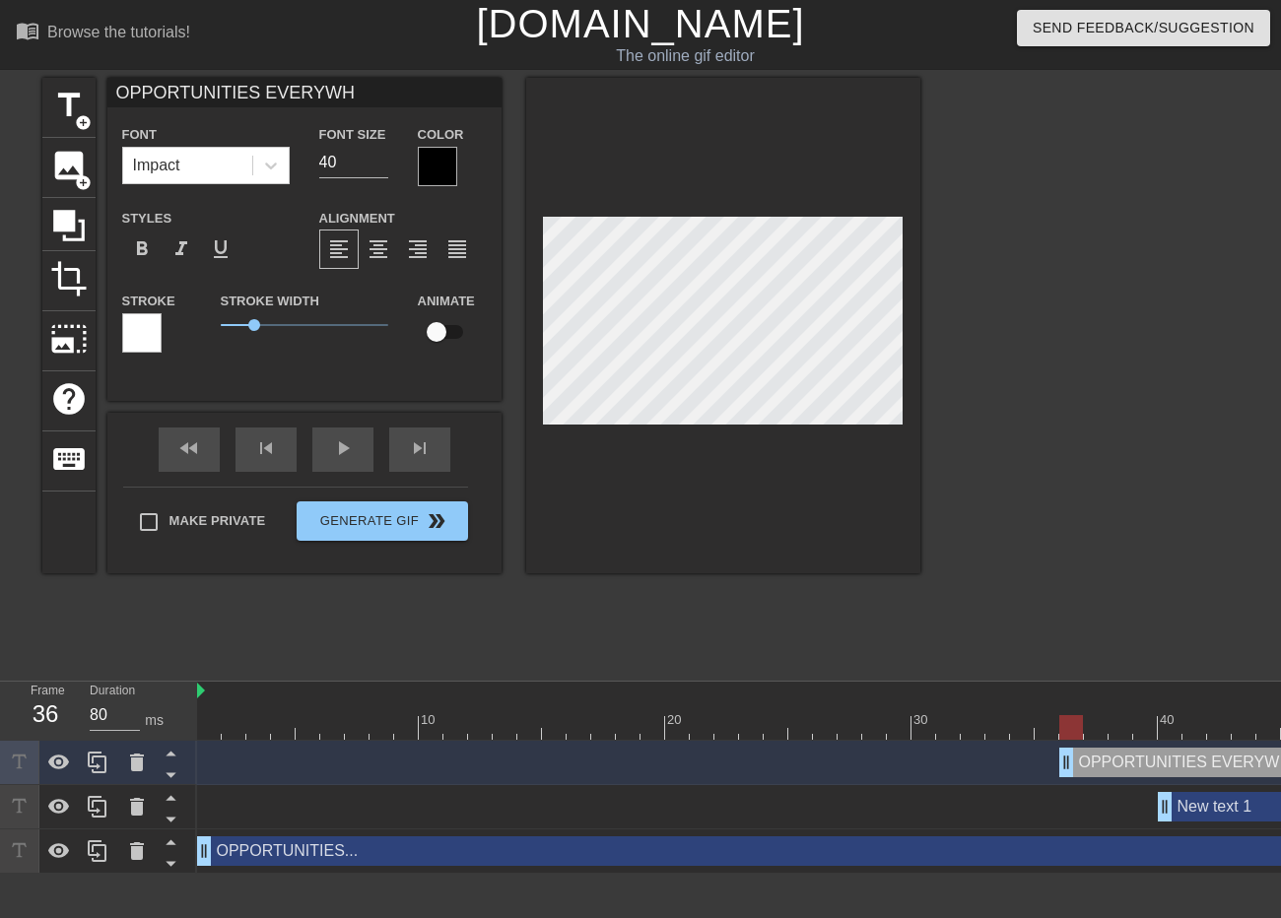
type textarea "OPPORTUNITIES EVERYWHE"
type input "OPPORTUNITIES EVERYWHER"
type textarea "OPPORTUNITIES EVERYWHER"
type input "OPPORTUNITIES EVERYWHERE"
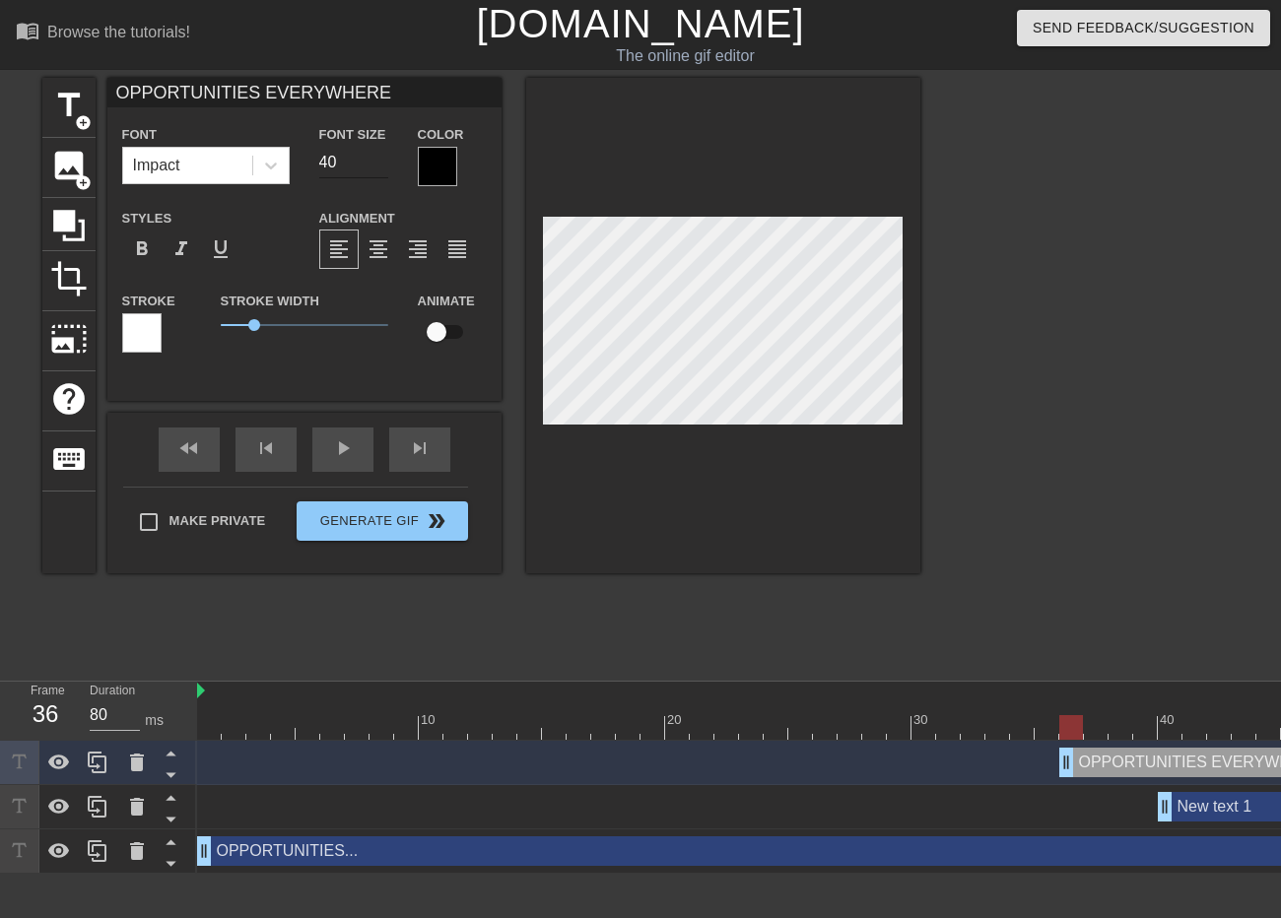
type textarea "OPPORTUNITIES EVERYWHERE"
click at [384, 166] on input "39" at bounding box center [353, 163] width 69 height 32
click at [384, 166] on input "38" at bounding box center [353, 163] width 69 height 32
click at [384, 166] on input "37" at bounding box center [353, 163] width 69 height 32
click at [384, 166] on input "36" at bounding box center [353, 163] width 69 height 32
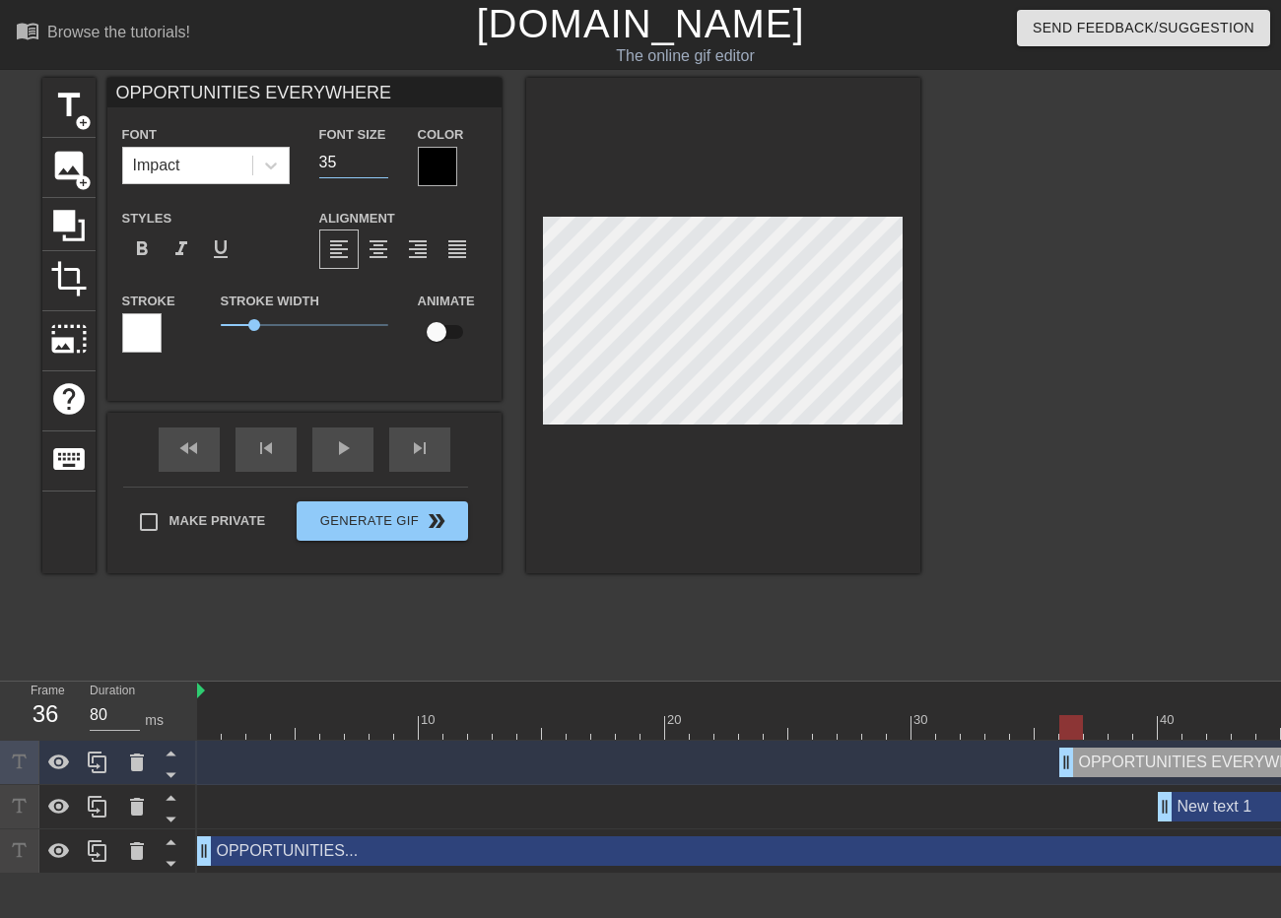
click at [384, 166] on input "35" at bounding box center [353, 163] width 69 height 32
click at [384, 166] on input "34" at bounding box center [353, 163] width 69 height 32
click at [384, 166] on input "33" at bounding box center [353, 163] width 69 height 32
click at [384, 166] on input "32" at bounding box center [353, 163] width 69 height 32
click at [384, 166] on input "31" at bounding box center [353, 163] width 69 height 32
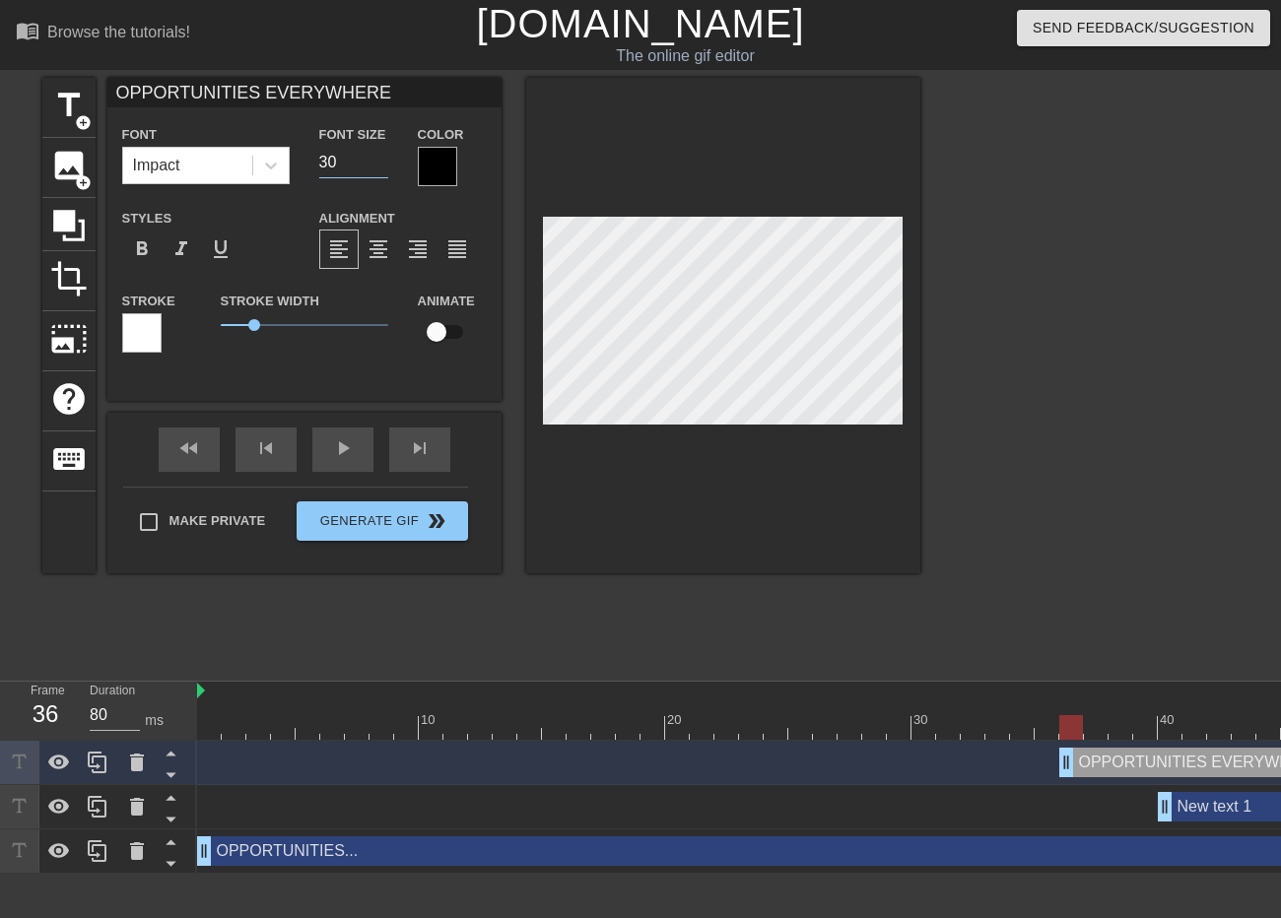
click at [384, 166] on input "30" at bounding box center [353, 163] width 69 height 32
click at [384, 166] on input "29" at bounding box center [353, 163] width 69 height 32
click at [384, 166] on input "28" at bounding box center [353, 163] width 69 height 32
click at [384, 166] on input "27" at bounding box center [353, 163] width 69 height 32
click at [384, 166] on input "26" at bounding box center [353, 163] width 69 height 32
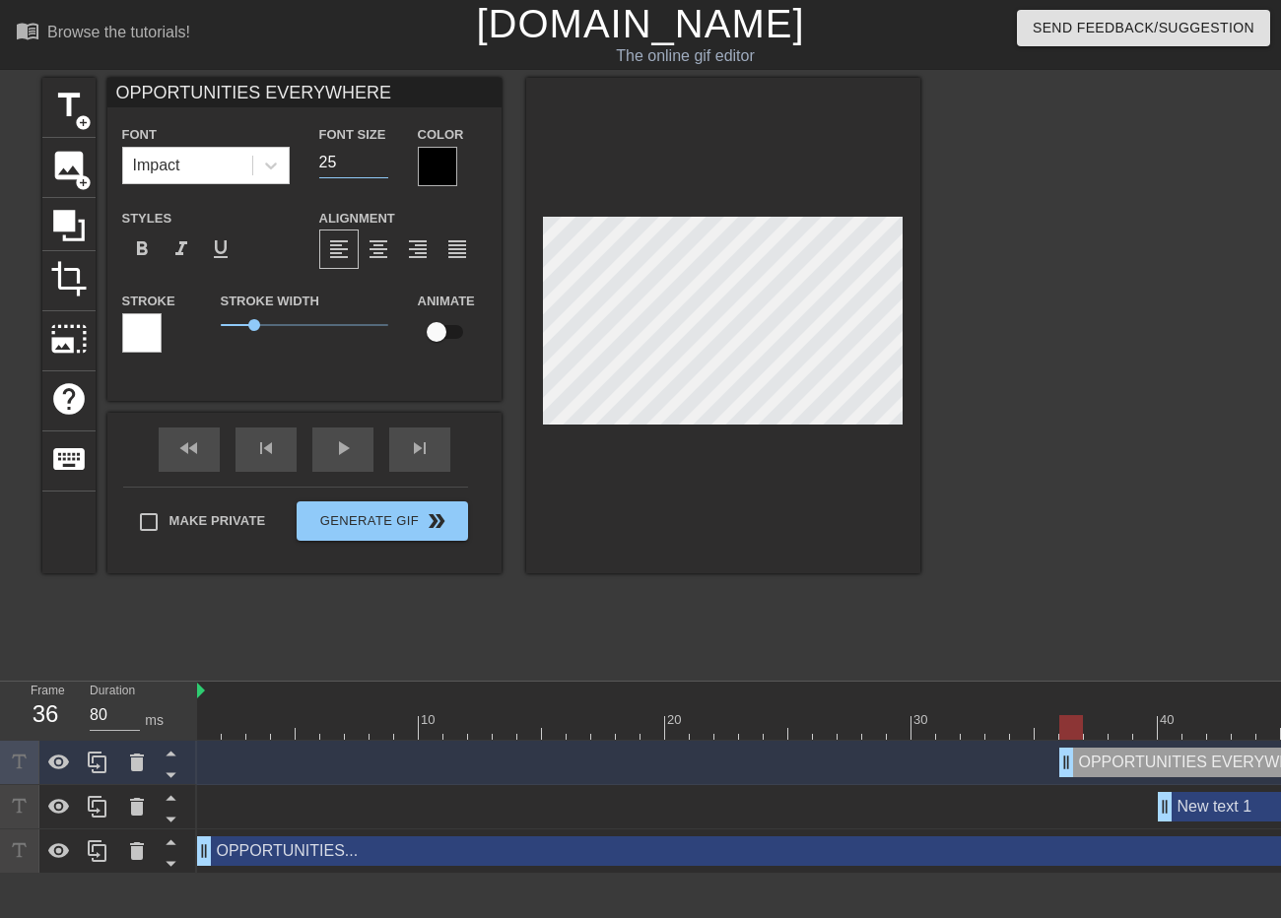
click at [384, 166] on input "25" at bounding box center [353, 163] width 69 height 32
click at [384, 166] on input "24" at bounding box center [353, 163] width 69 height 32
click at [384, 166] on input "23" at bounding box center [353, 163] width 69 height 32
type input "22"
click at [384, 166] on input "22" at bounding box center [353, 163] width 69 height 32
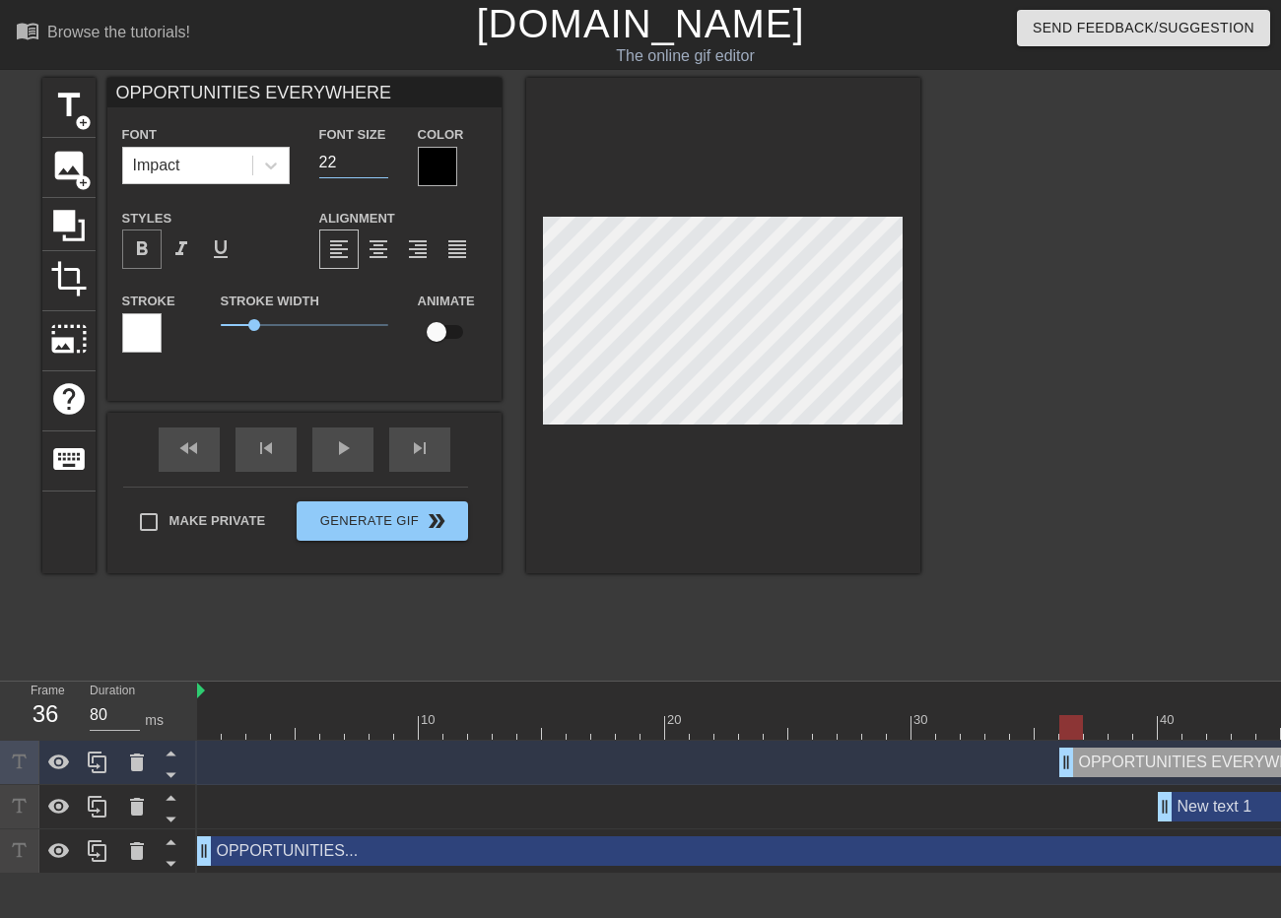
click at [148, 255] on span "format_bold" at bounding box center [142, 249] width 24 height 24
click at [437, 164] on div at bounding box center [437, 166] width 39 height 39
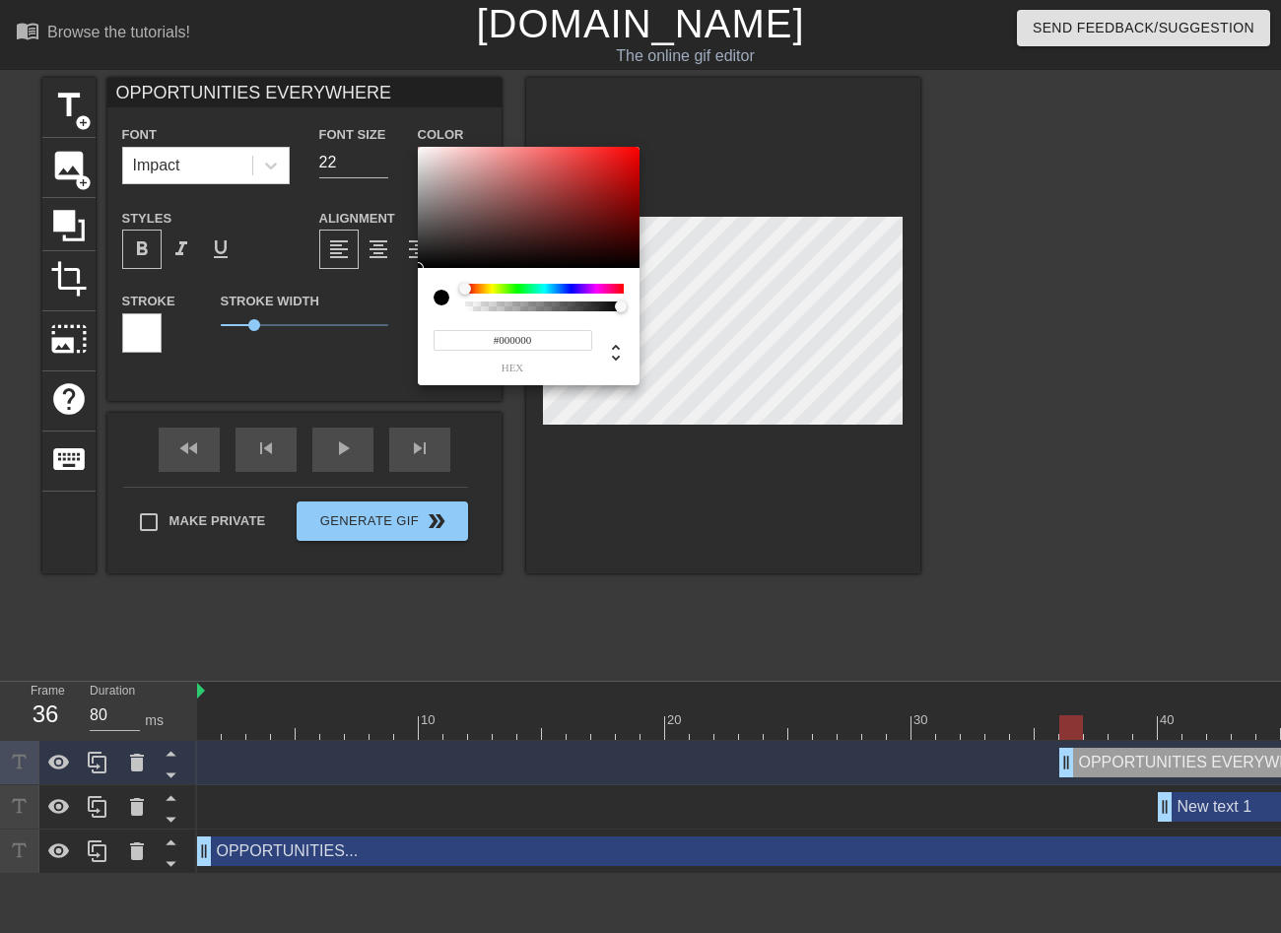
drag, startPoint x: 543, startPoint y: 338, endPoint x: 472, endPoint y: 336, distance: 71.0
click at [472, 336] on input "#000000" at bounding box center [512, 340] width 159 height 21
type input "#FFFFFF"
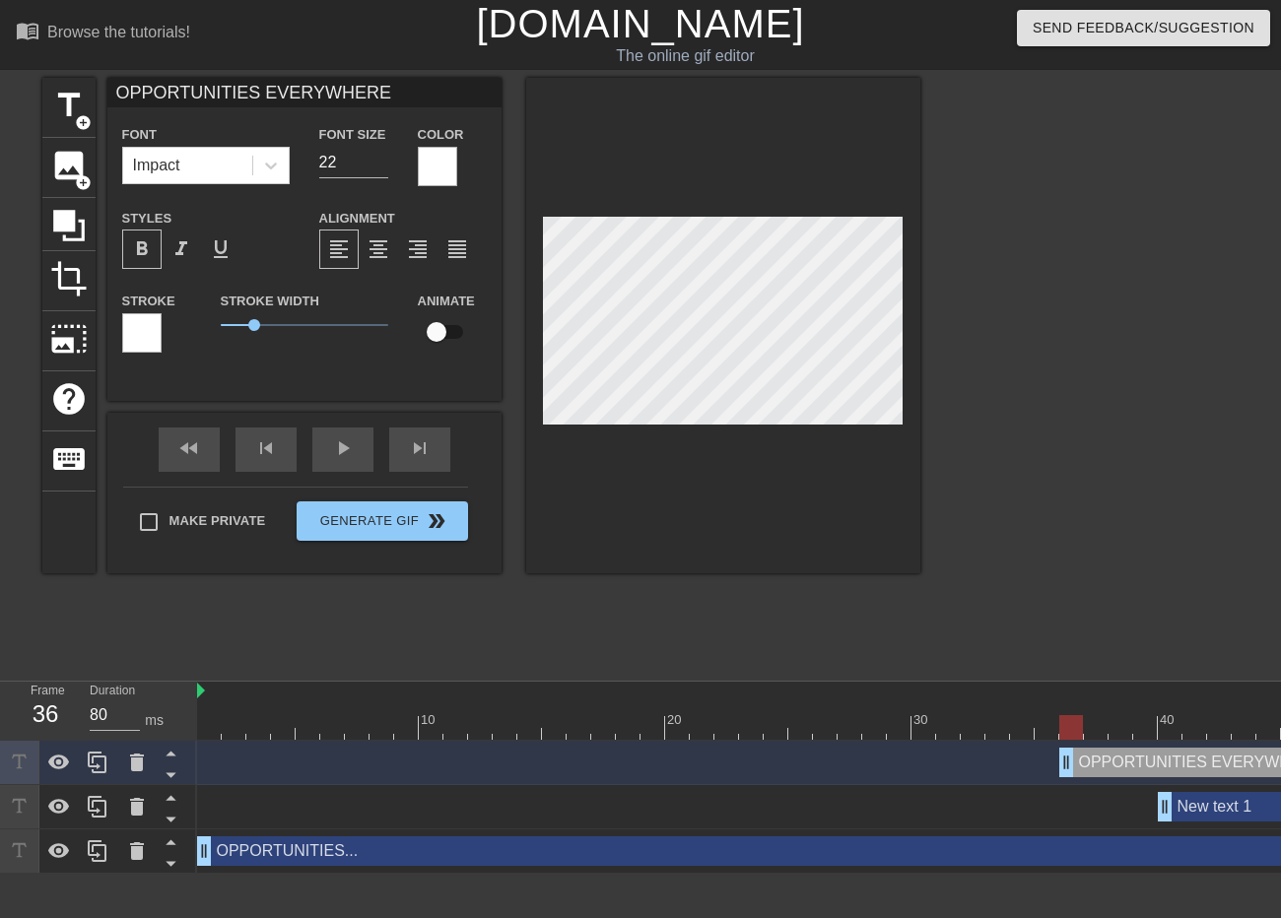
click at [149, 332] on div at bounding box center [141, 332] width 39 height 39
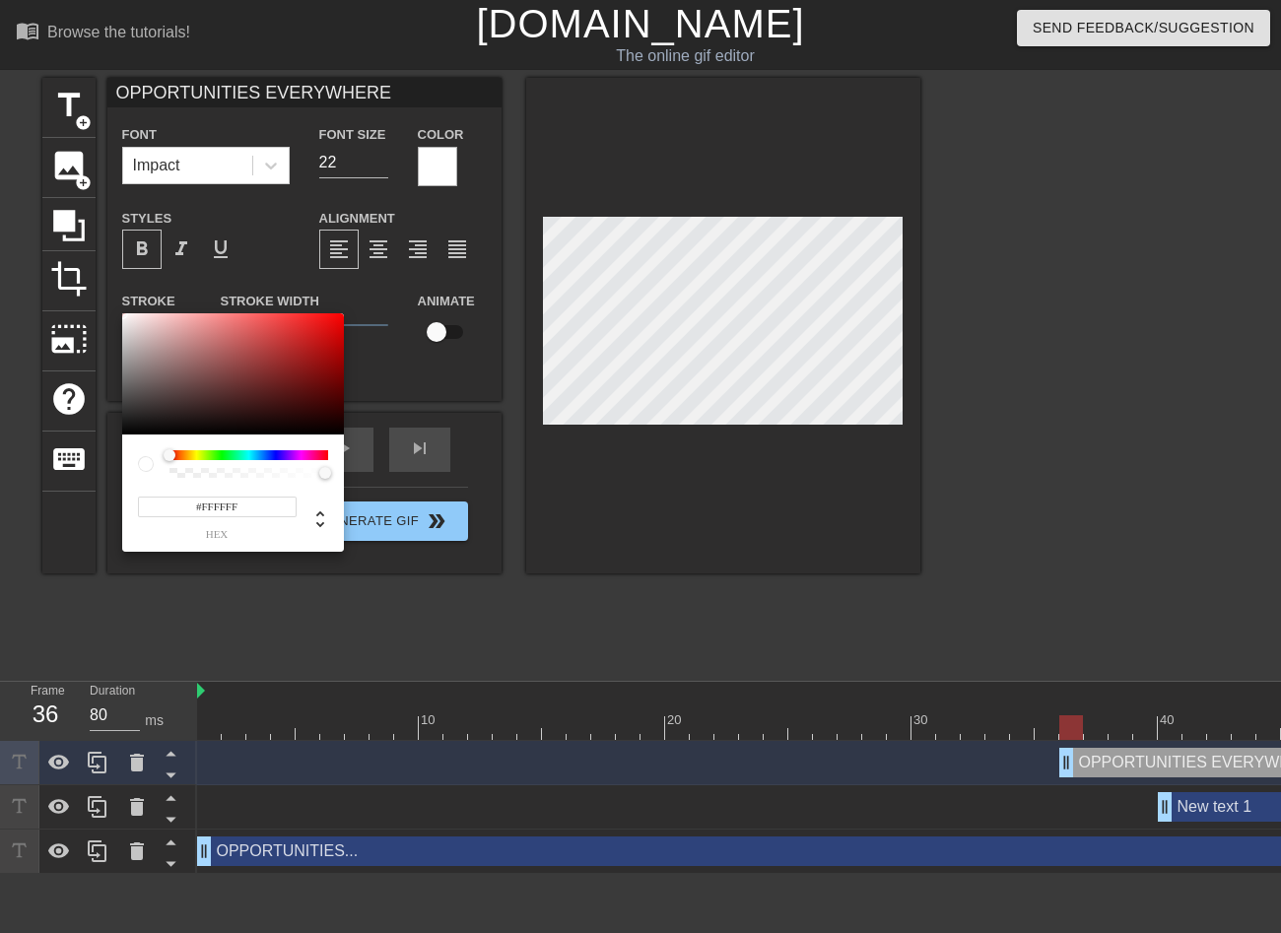
drag, startPoint x: 241, startPoint y: 500, endPoint x: 162, endPoint y: 488, distance: 80.8
click at [162, 488] on div "#FFFFFF hex" at bounding box center [233, 509] width 190 height 62
type input "#000000"
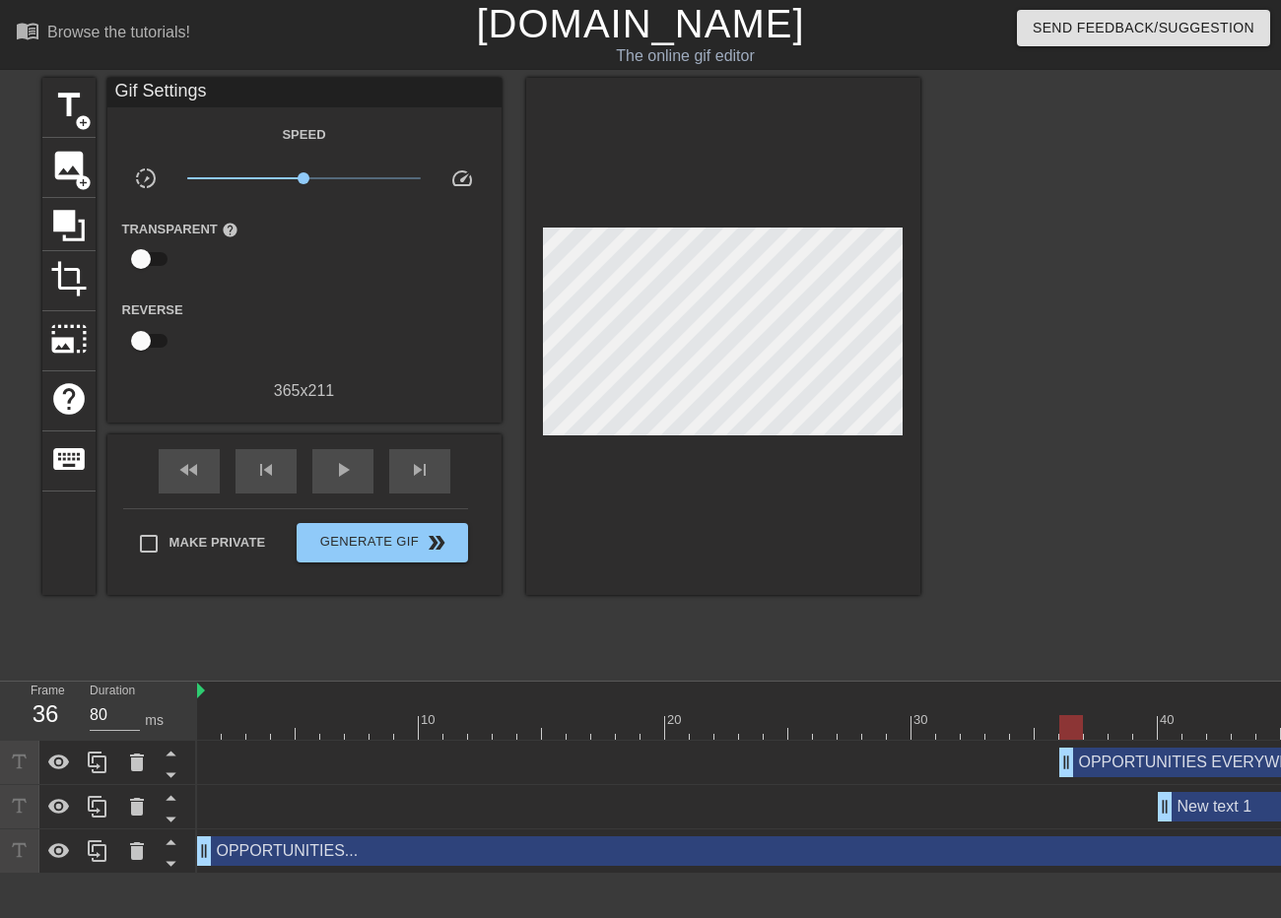
click at [1109, 281] on div at bounding box center [1092, 373] width 296 height 591
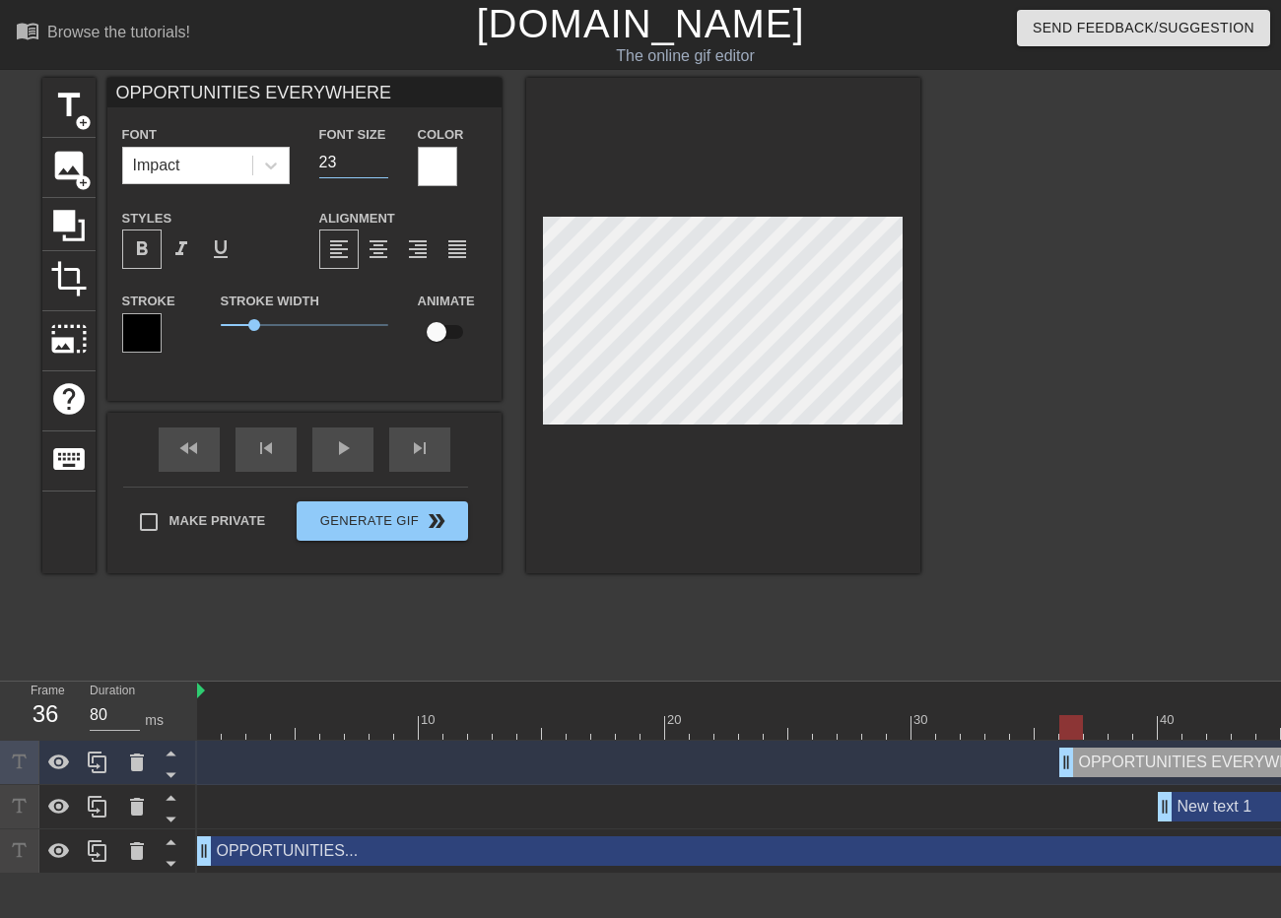
type input "23"
click at [376, 156] on input "23" at bounding box center [353, 163] width 69 height 32
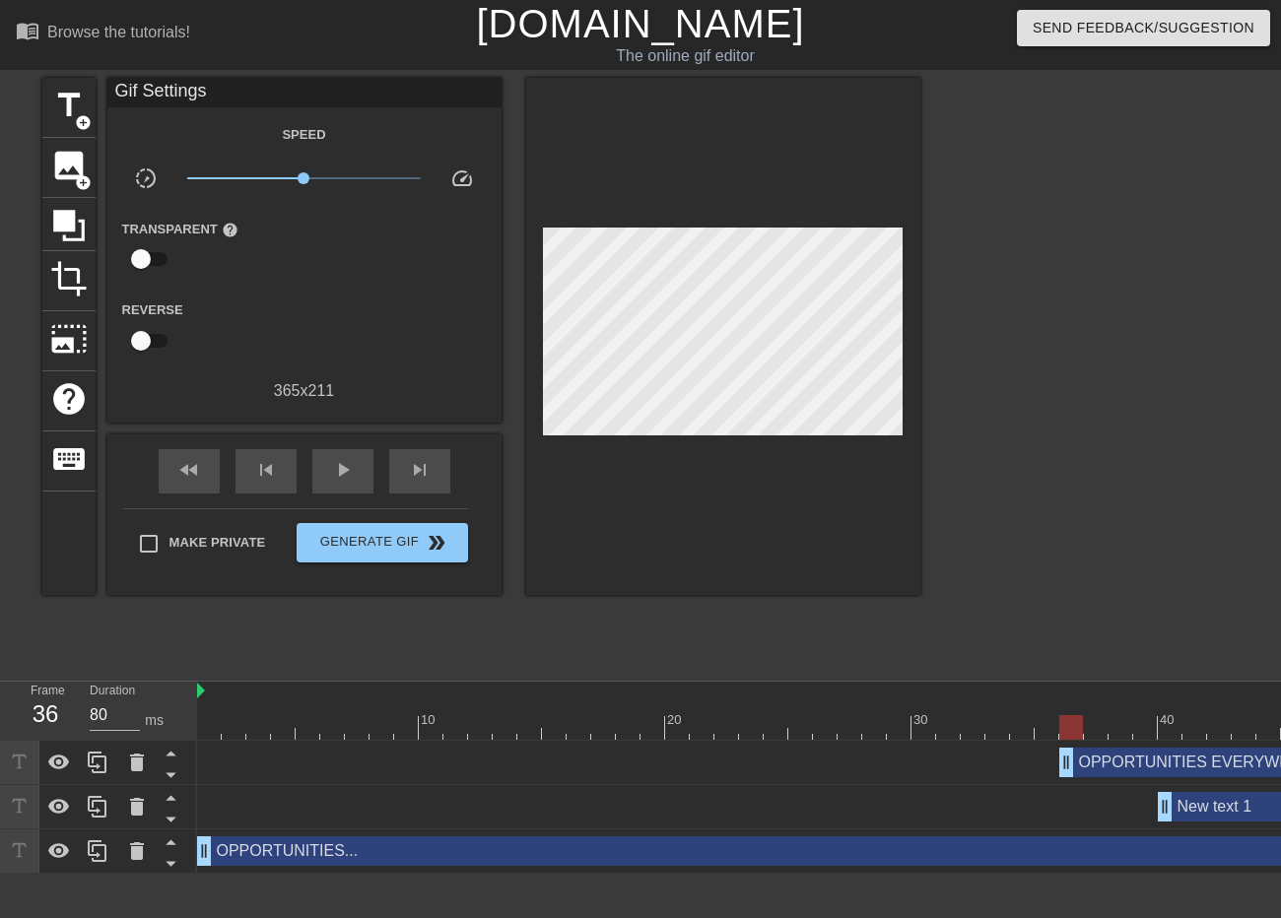
click at [1134, 387] on div at bounding box center [1092, 373] width 296 height 591
click at [320, 468] on div "play_arrow" at bounding box center [342, 471] width 61 height 44
click at [323, 472] on div "pause" at bounding box center [342, 471] width 61 height 44
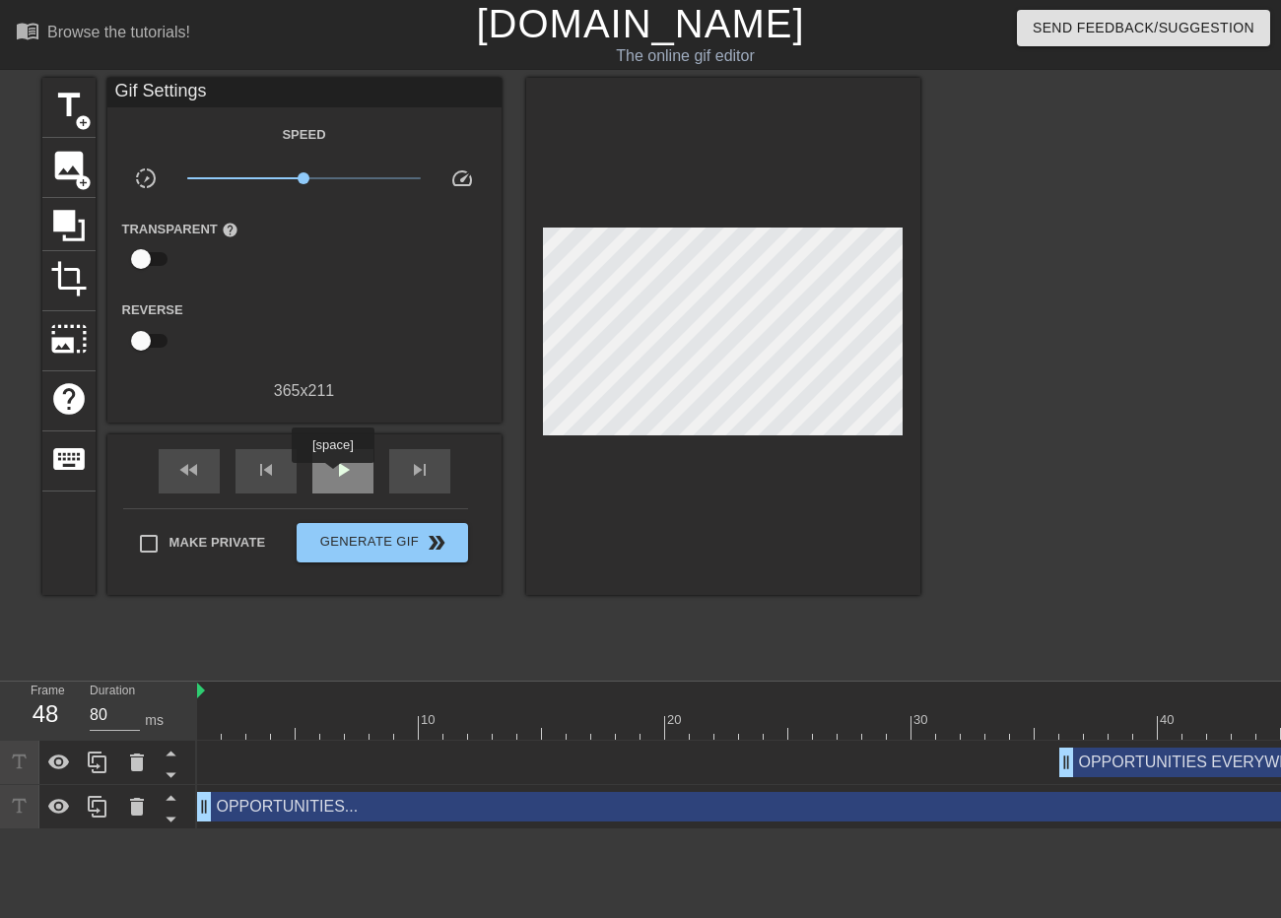
click at [333, 477] on span "play_arrow" at bounding box center [343, 470] width 24 height 24
click at [333, 477] on span "pause" at bounding box center [343, 470] width 24 height 24
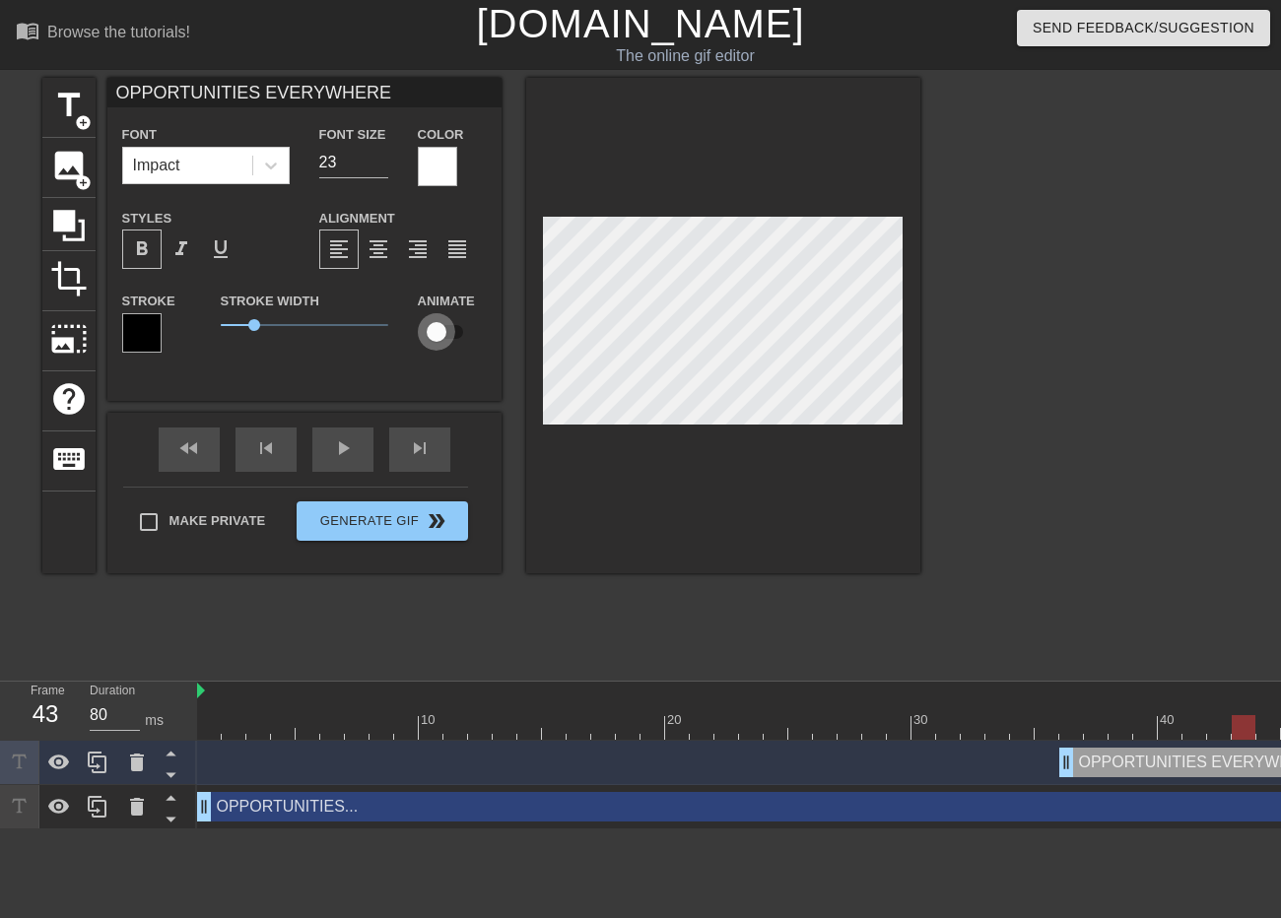
click at [433, 332] on input "checkbox" at bounding box center [436, 331] width 112 height 37
click at [444, 331] on input "checkbox" at bounding box center [455, 331] width 112 height 37
checkbox input "false"
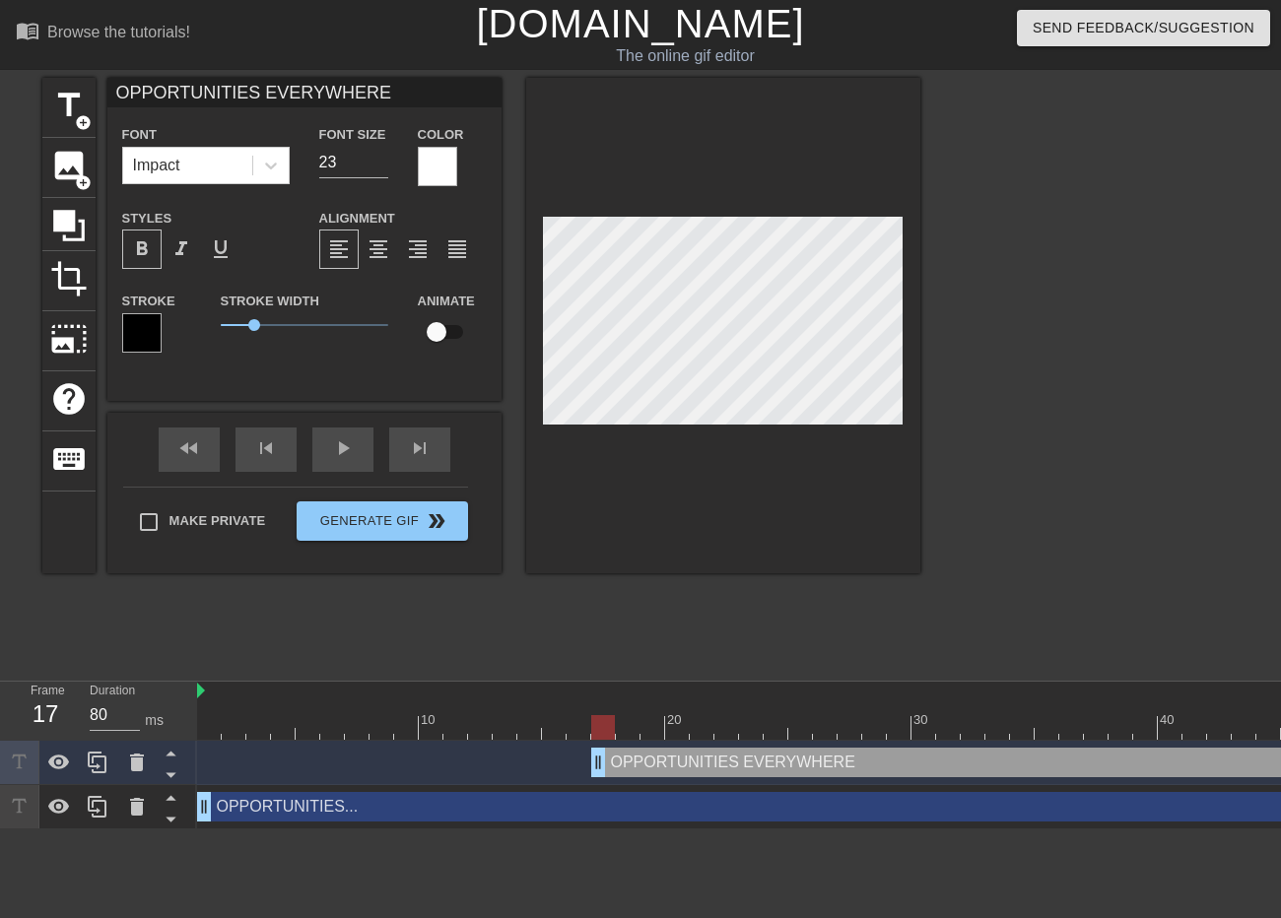
drag, startPoint x: 1063, startPoint y: 760, endPoint x: 600, endPoint y: 763, distance: 463.0
click at [331, 436] on div "fast_rewind skip_previous play_arrow skip_next" at bounding box center [304, 450] width 321 height 74
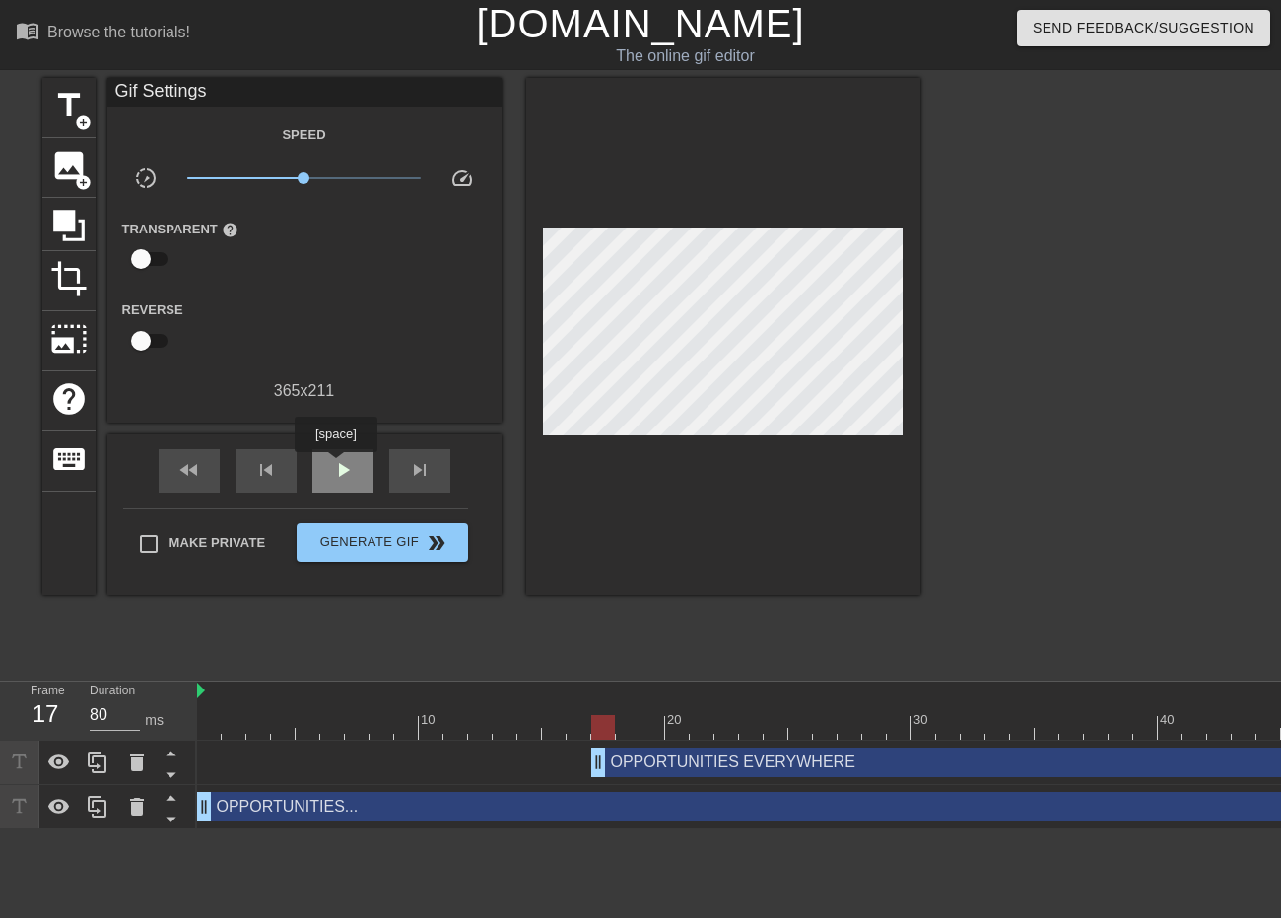
click at [337, 466] on span "play_arrow" at bounding box center [343, 470] width 24 height 24
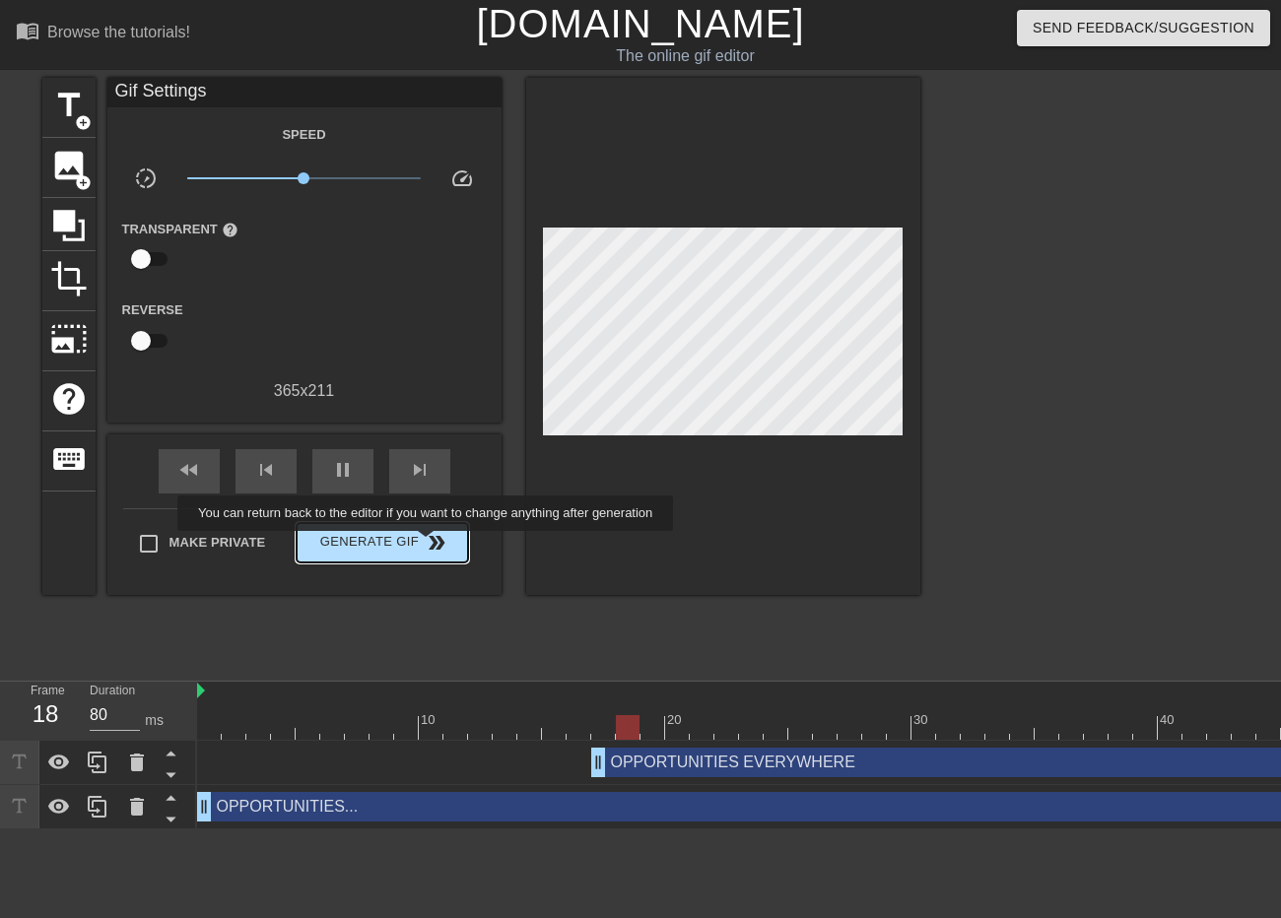
click at [426, 545] on span "double_arrow" at bounding box center [437, 543] width 24 height 24
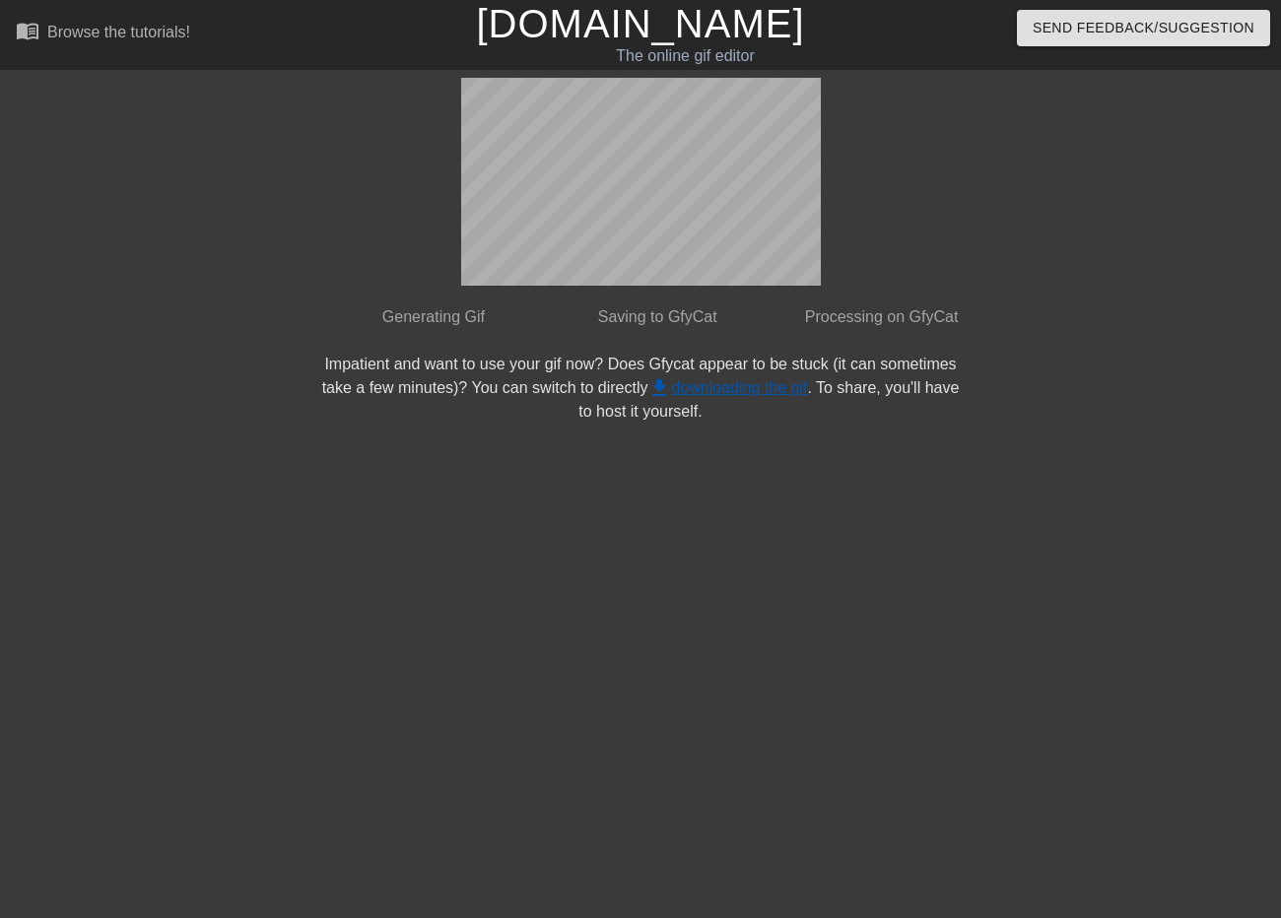
click at [763, 390] on link "get_app downloading the gif" at bounding box center [727, 387] width 160 height 17
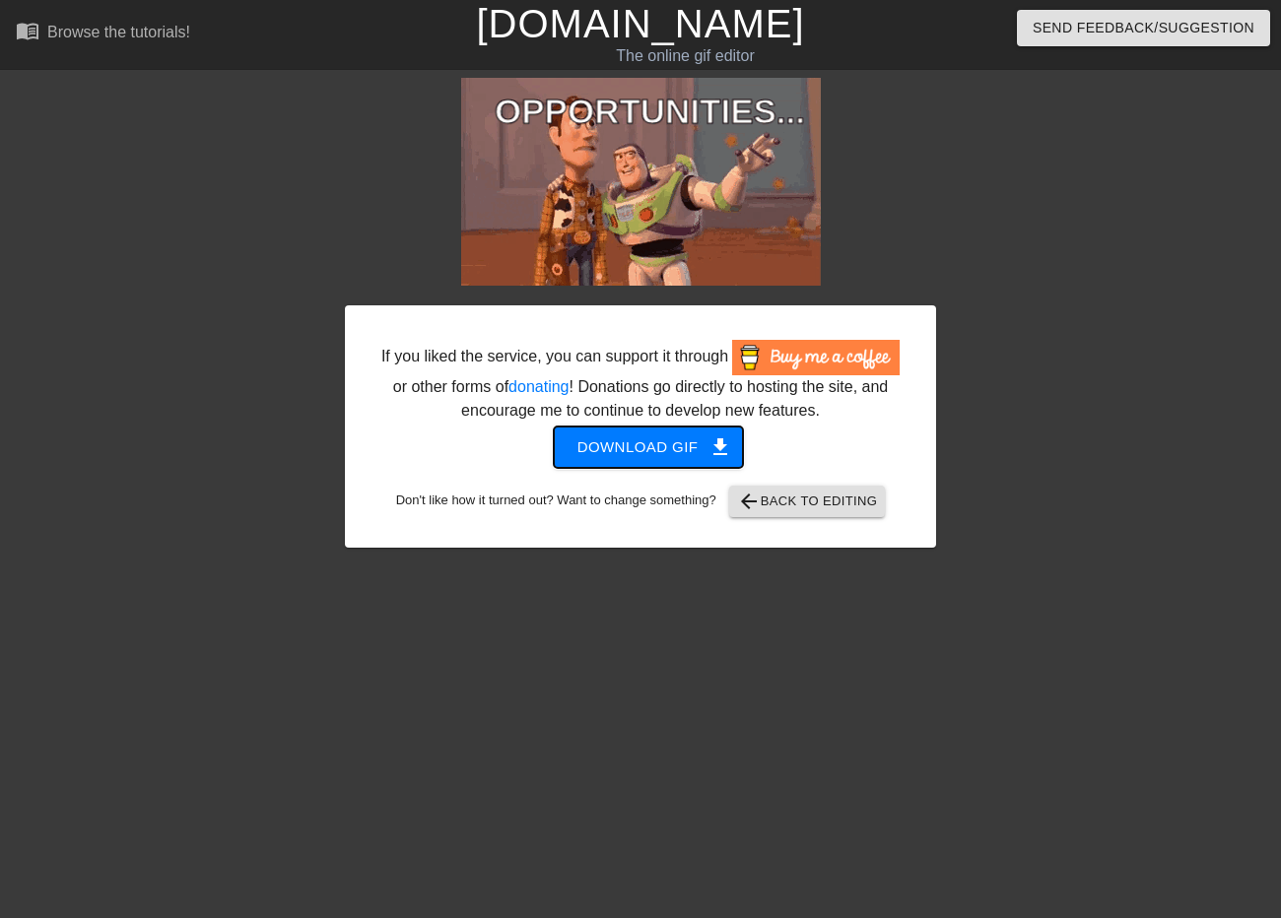
click at [707, 459] on span "Download gif get_app" at bounding box center [648, 447] width 143 height 26
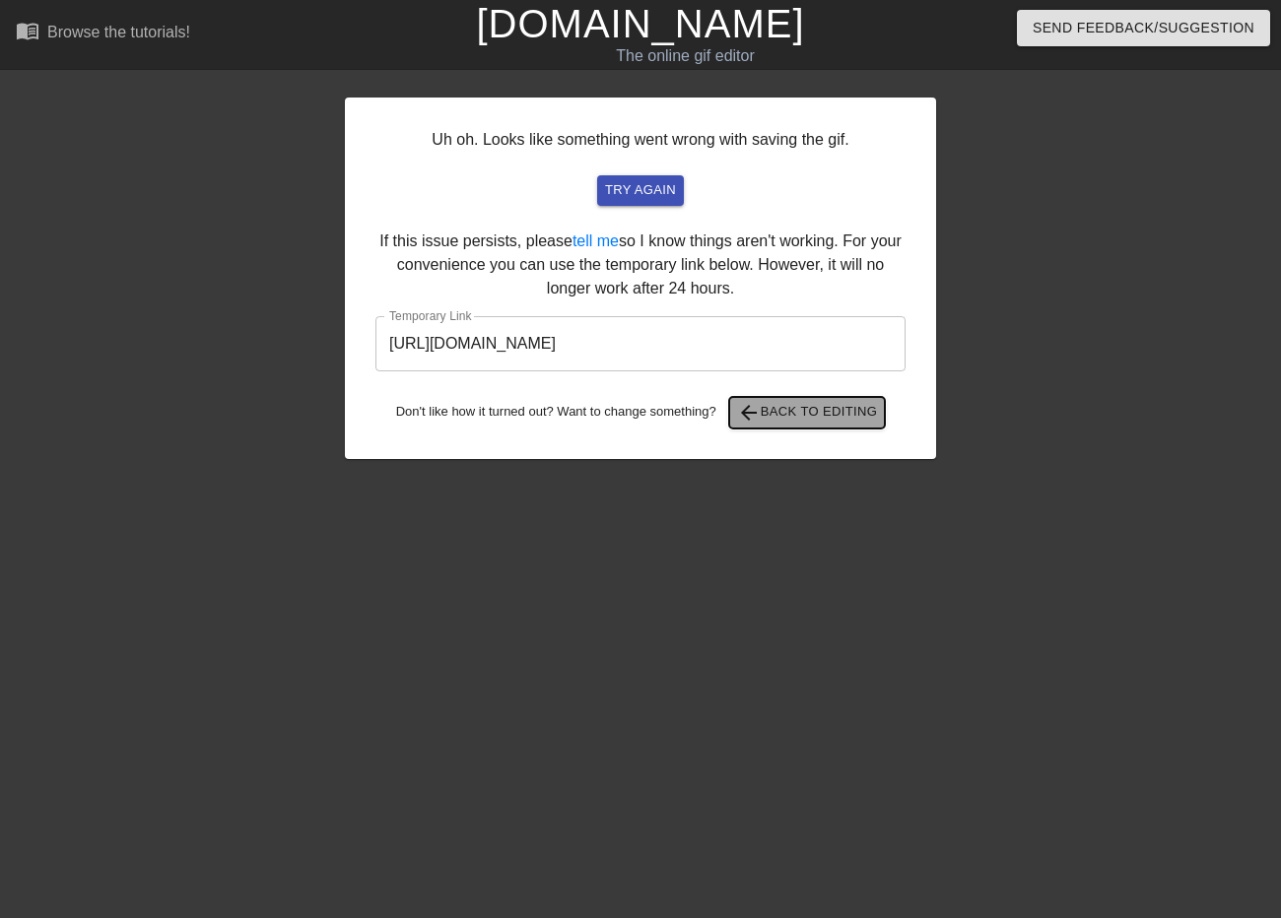
click at [828, 408] on span "arrow_back Back to Editing" at bounding box center [807, 413] width 141 height 24
